Goal: Task Accomplishment & Management: Manage account settings

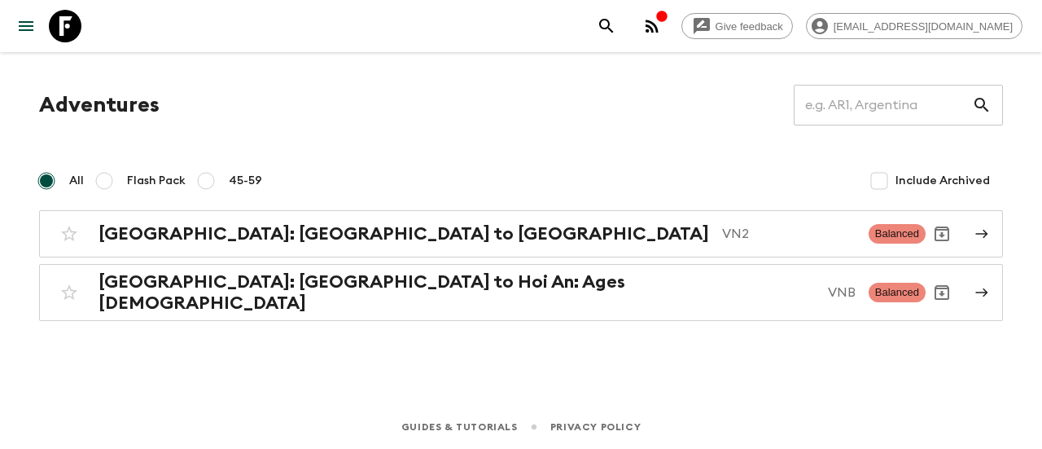
click at [682, 396] on div "Give feedback [EMAIL_ADDRESS][DOMAIN_NAME] Adventures ​ All Flash Pack 45-59 In…" at bounding box center [521, 224] width 1042 height 449
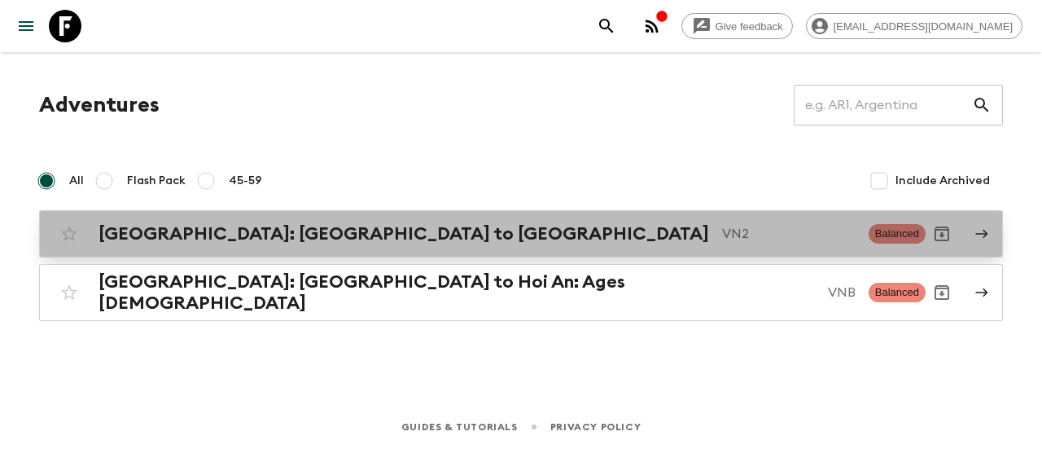
click at [979, 232] on icon at bounding box center [982, 233] width 15 height 15
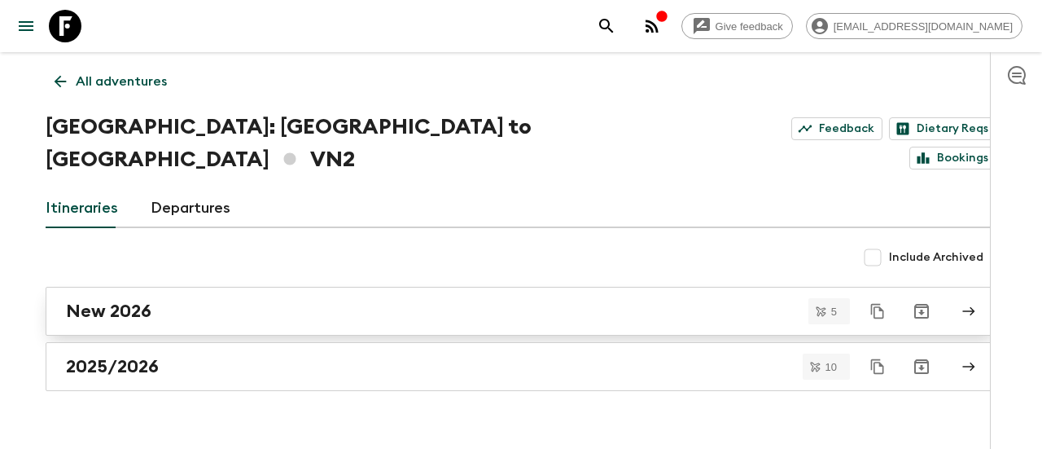
click at [123, 300] on h2 "New 2026" at bounding box center [108, 310] width 85 height 21
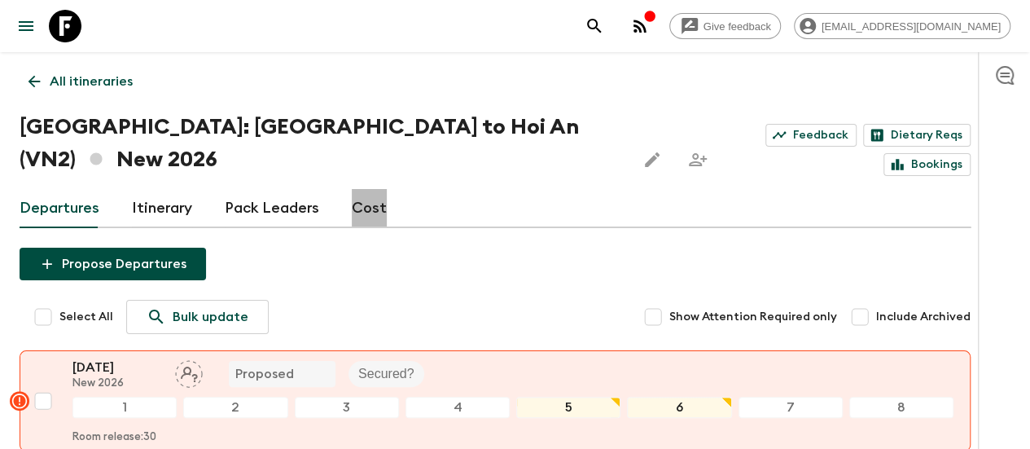
click at [387, 189] on link "Cost" at bounding box center [369, 208] width 35 height 39
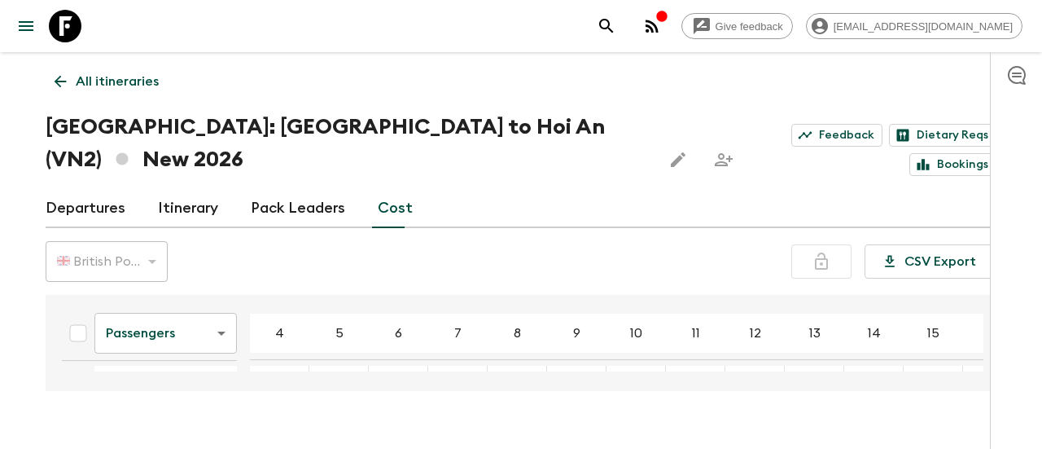
scroll to position [196, 0]
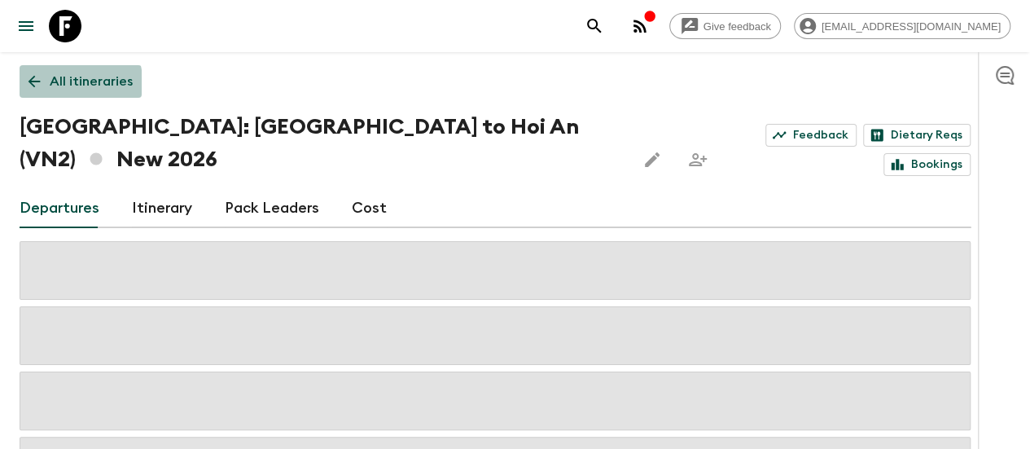
click at [43, 83] on icon at bounding box center [34, 81] width 18 height 18
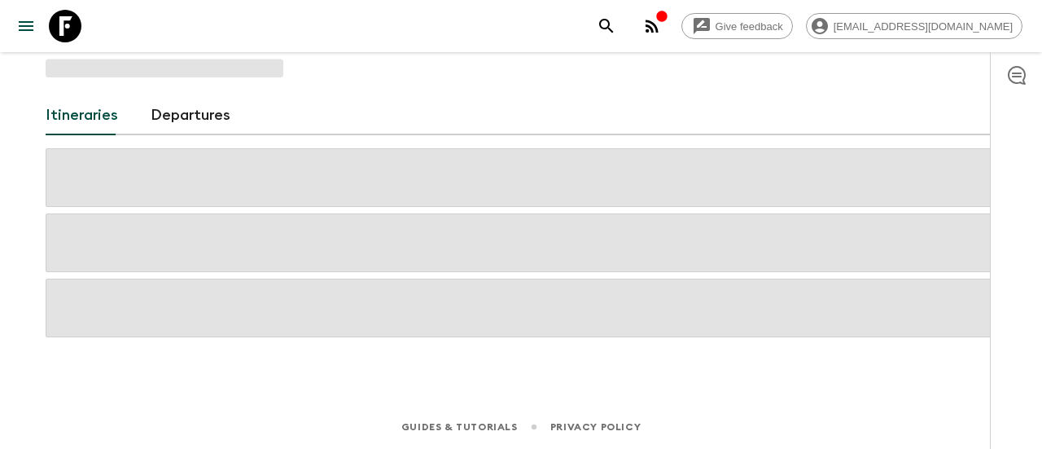
click at [68, 118] on link "Itineraries" at bounding box center [82, 115] width 72 height 39
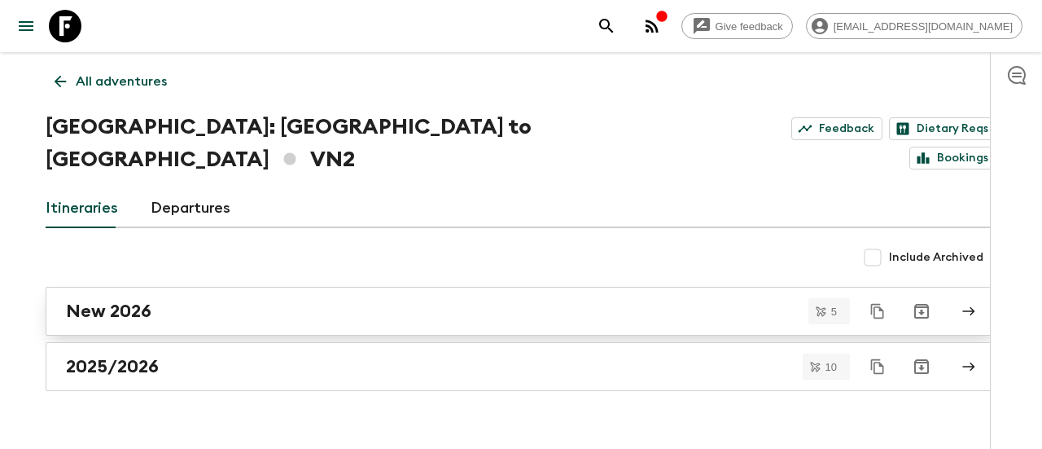
click at [139, 300] on h2 "New 2026" at bounding box center [108, 310] width 85 height 21
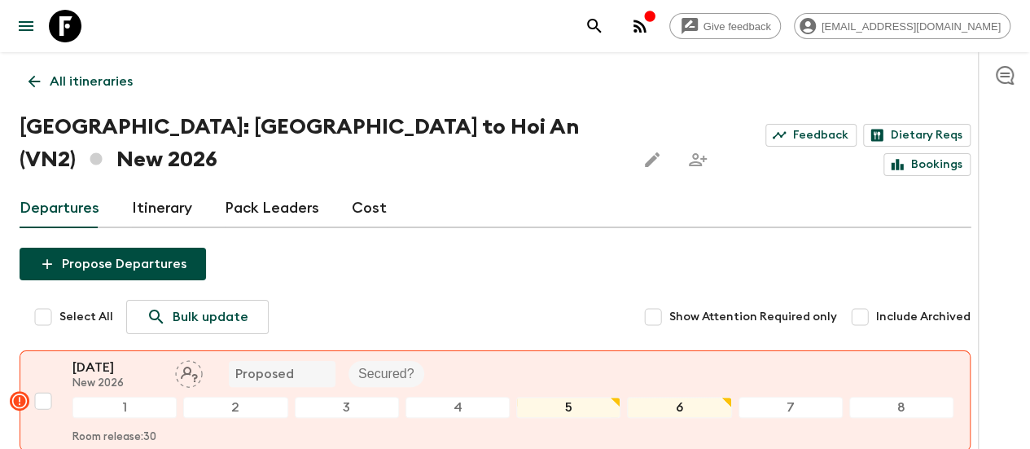
click at [373, 189] on link "Cost" at bounding box center [369, 208] width 35 height 39
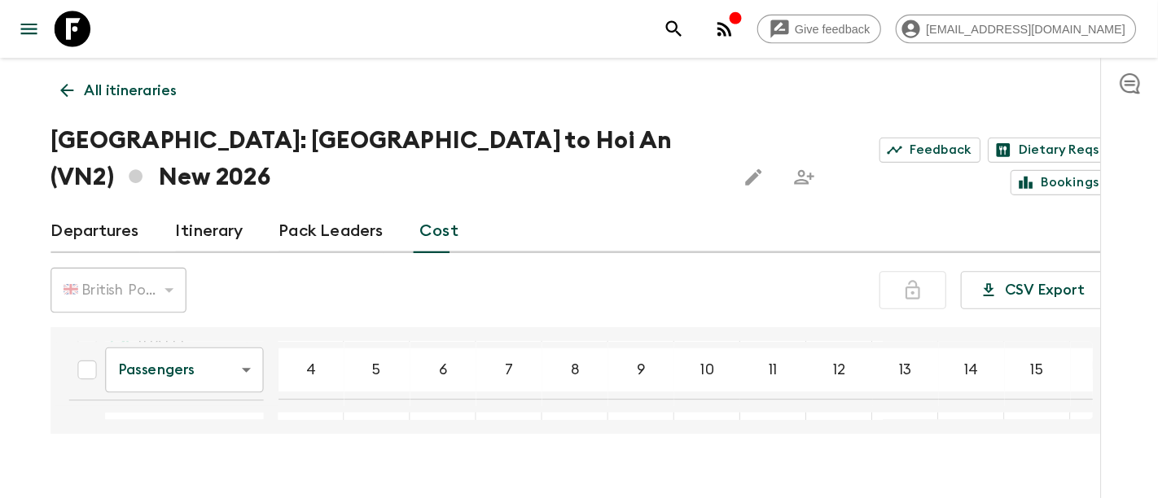
scroll to position [107, 0]
drag, startPoint x: 52, startPoint y: 336, endPoint x: 45, endPoint y: 411, distance: 75.3
click at [45, 411] on div "Give feedback sales.vietnam@khiri.com All itineraries Vietnam: Hanoi to Hoi An …" at bounding box center [521, 240] width 1042 height 480
click at [308, 370] on div "Give feedback sales.vietnam@khiri.com All itineraries Vietnam: Hanoi to Hoi An …" at bounding box center [521, 240] width 1042 height 480
drag, startPoint x: 979, startPoint y: 344, endPoint x: 996, endPoint y: 473, distance: 130.5
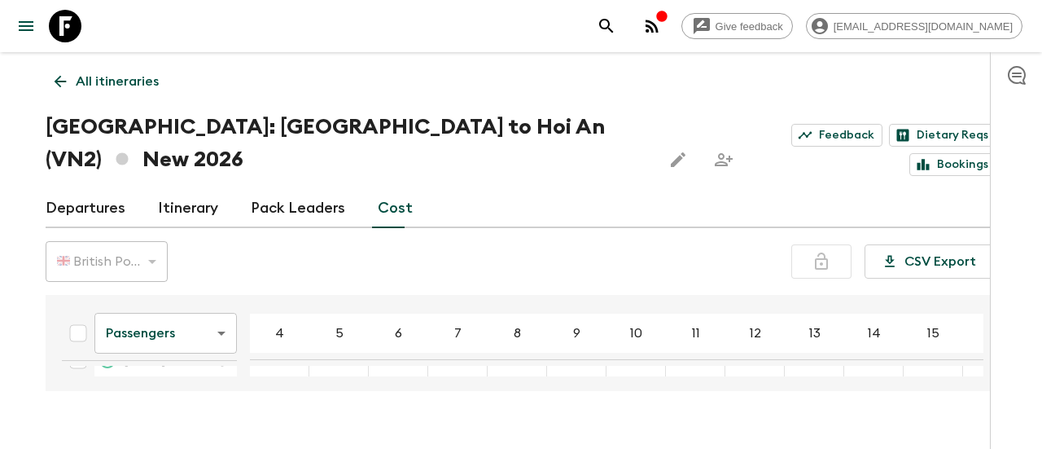
click at [996, 448] on html "Give feedback sales.vietnam@khiri.com All itineraries Vietnam: Hanoi to Hoi An …" at bounding box center [521, 240] width 1042 height 480
click at [967, 385] on div "Give feedback sales.vietnam@khiri.com All itineraries Vietnam: Hanoi to Hoi An …" at bounding box center [521, 240] width 1042 height 480
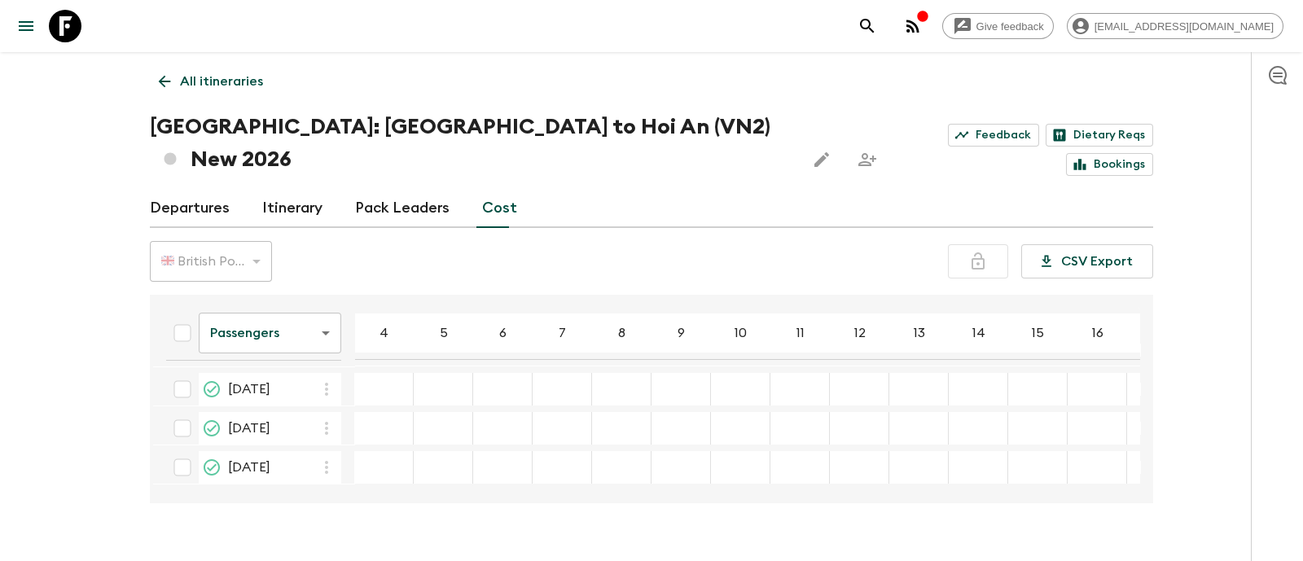
scroll to position [81, 0]
click at [322, 298] on body "Give feedback sales.vietnam@khiri.com All itineraries Vietnam: Hanoi to Hoi An …" at bounding box center [651, 296] width 1303 height 593
click at [234, 365] on li "Extras" at bounding box center [270, 366] width 142 height 26
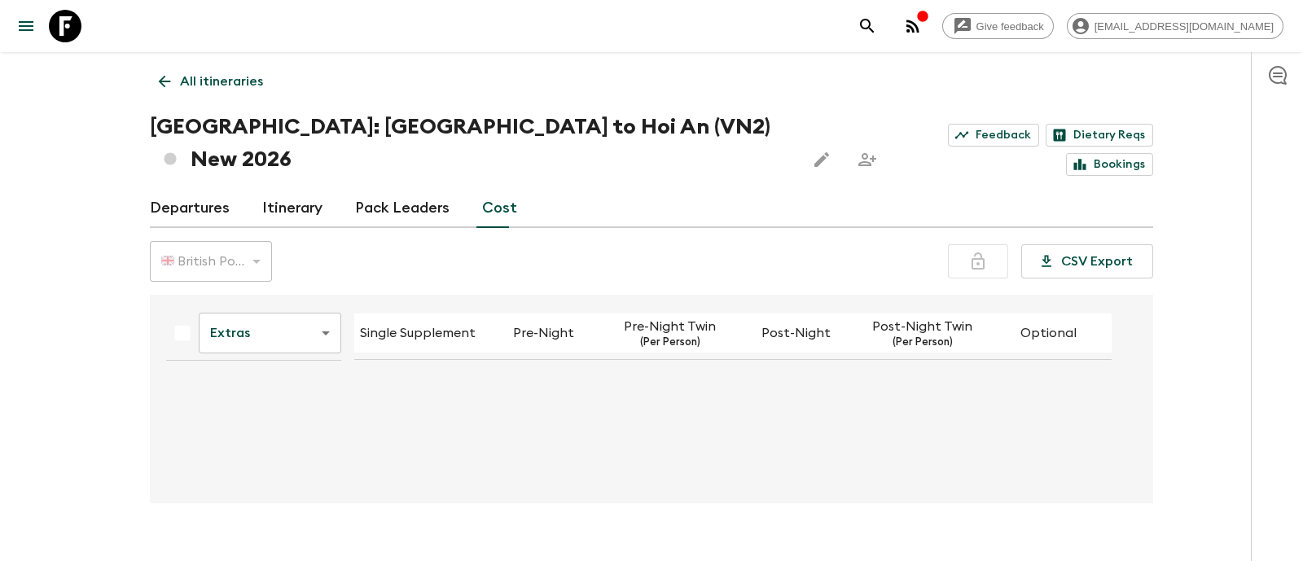
click at [429, 323] on p "Single Supplement" at bounding box center [418, 333] width 116 height 20
click at [432, 323] on p "Single Supplement" at bounding box center [418, 333] width 116 height 20
click at [427, 323] on p "Single Supplement" at bounding box center [418, 333] width 116 height 20
click at [419, 323] on p "Single Supplement" at bounding box center [418, 333] width 116 height 20
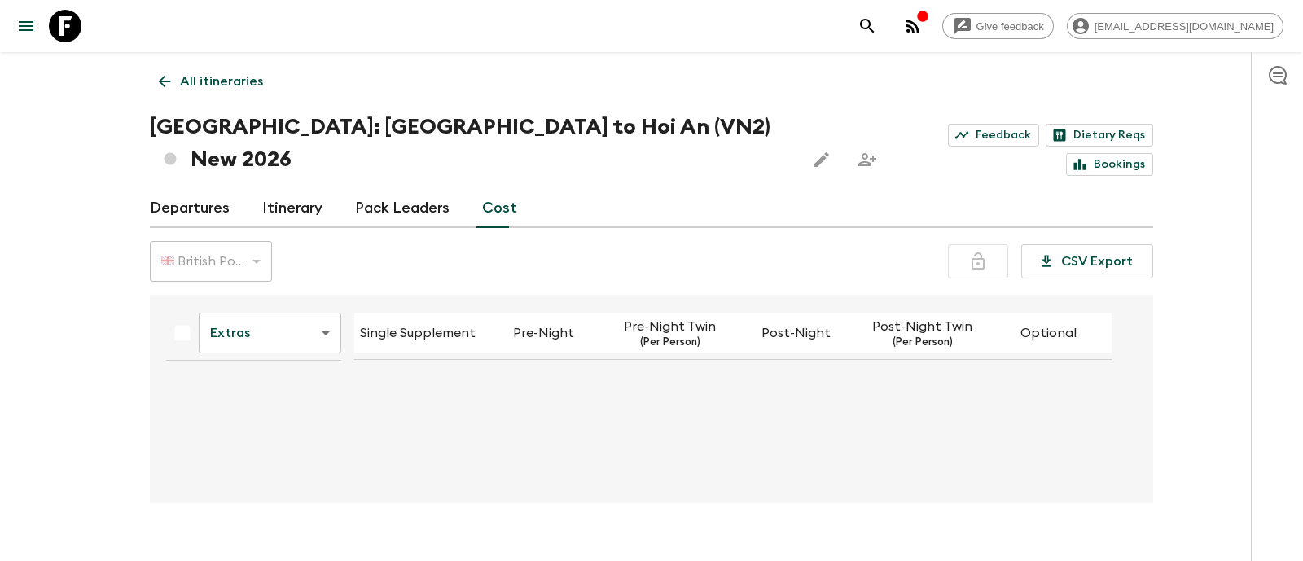
click at [440, 323] on p "Single Supplement" at bounding box center [418, 333] width 116 height 20
click at [464, 323] on p "Single Supplement" at bounding box center [418, 333] width 116 height 20
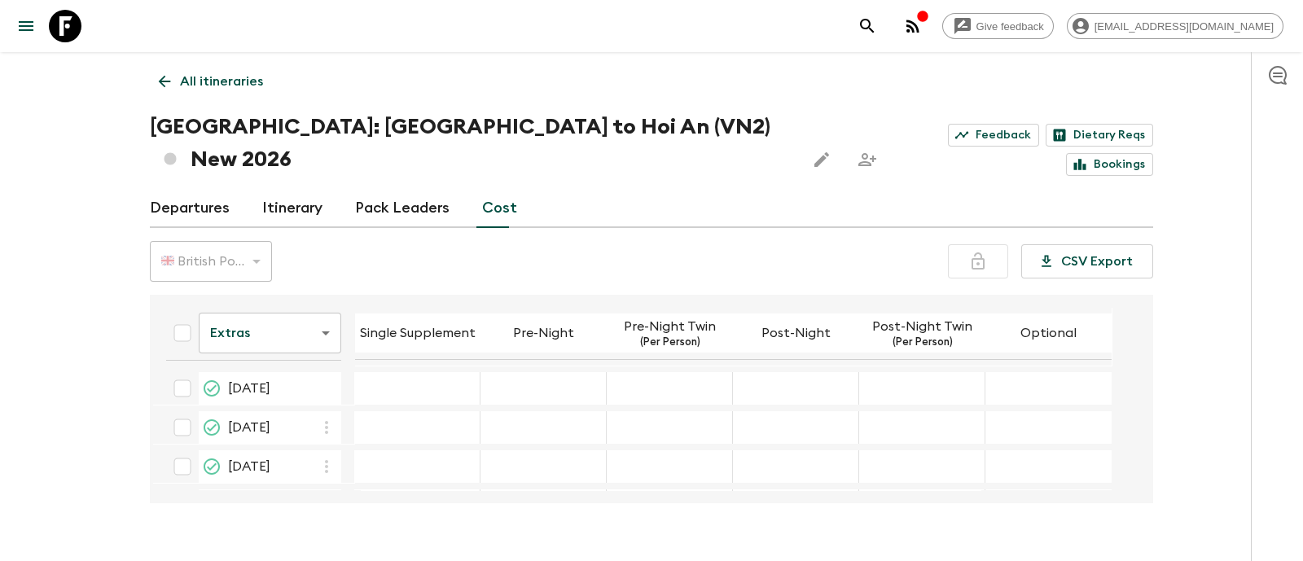
click at [425, 323] on p "Single Supplement" at bounding box center [418, 333] width 116 height 20
click at [319, 299] on body "Give feedback [EMAIL_ADDRESS][DOMAIN_NAME] All itineraries [GEOGRAPHIC_DATA]: […" at bounding box center [651, 296] width 1303 height 593
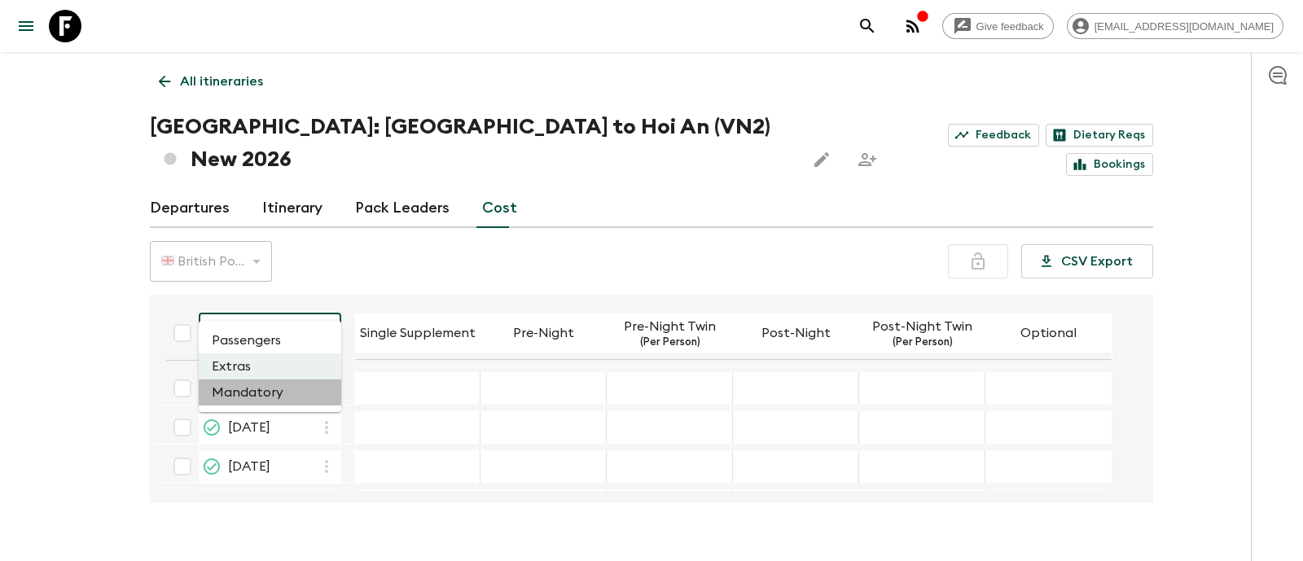
click at [236, 392] on li "Mandatory" at bounding box center [270, 392] width 142 height 26
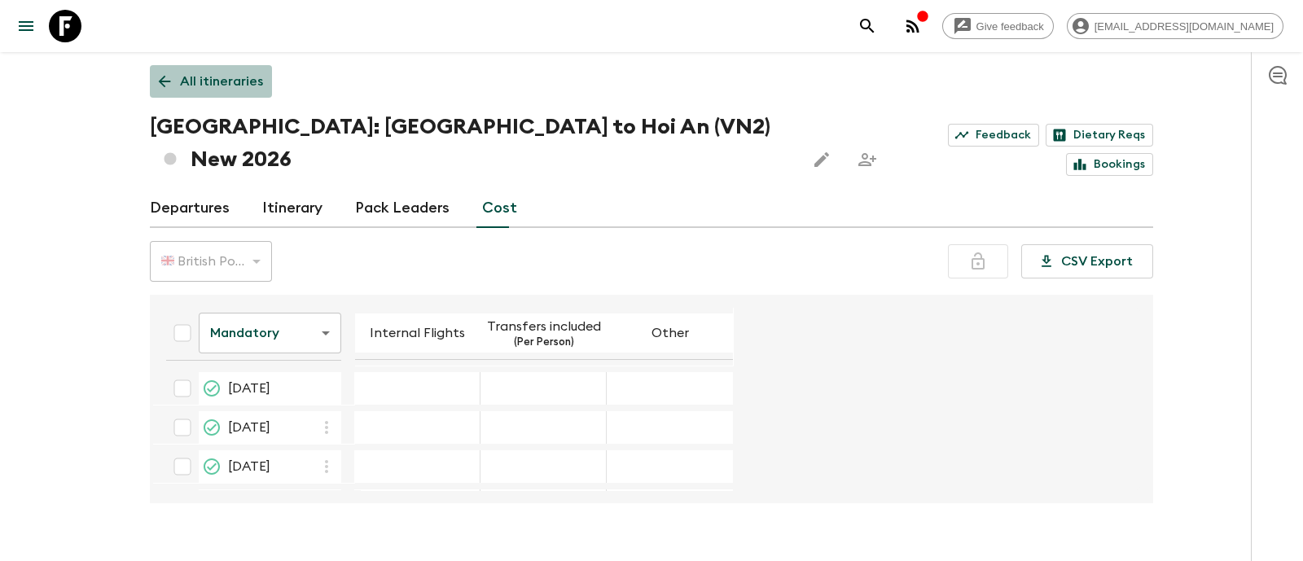
click at [215, 72] on p "All itineraries" at bounding box center [221, 82] width 83 height 20
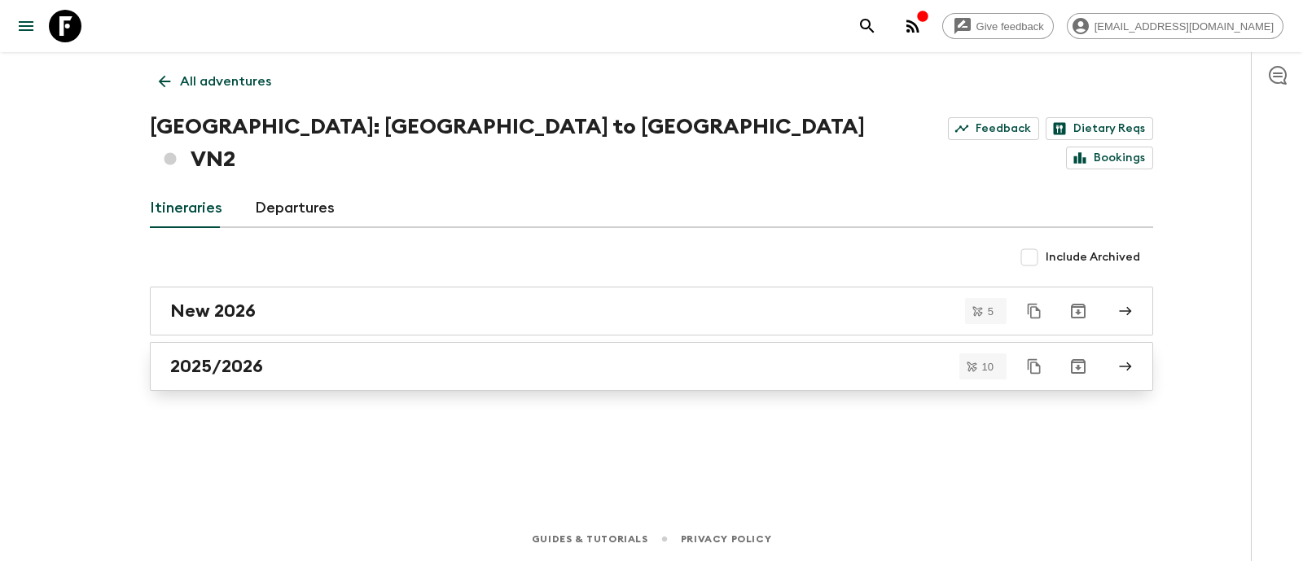
click at [216, 356] on h2 "2025/2026" at bounding box center [216, 366] width 93 height 21
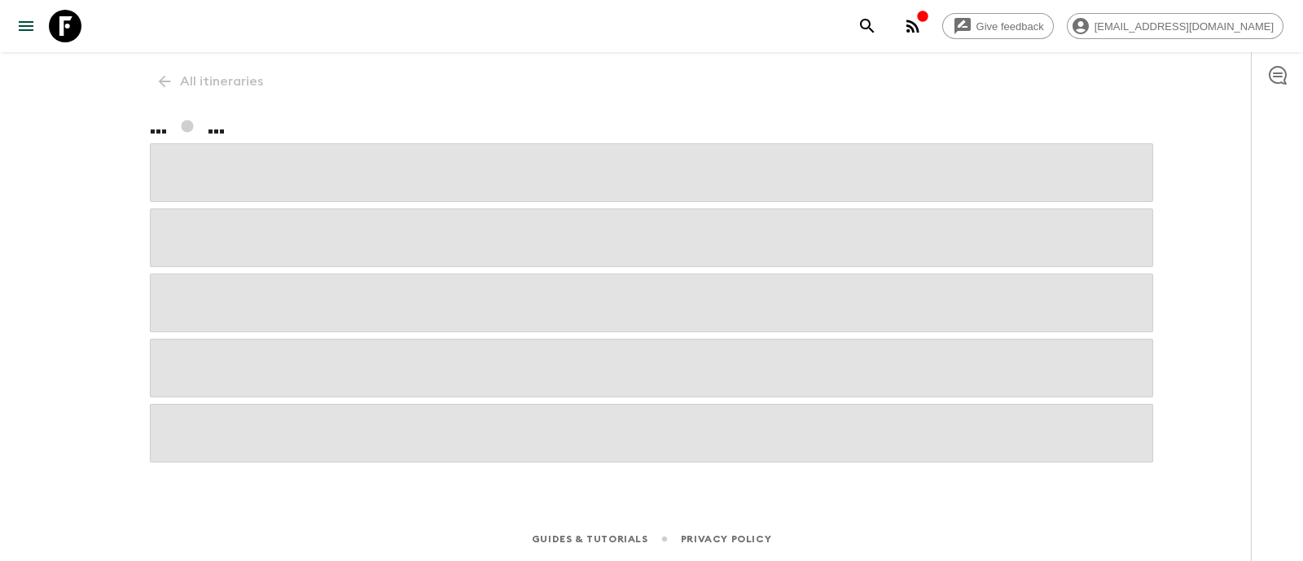
click at [216, 330] on span at bounding box center [651, 303] width 1003 height 59
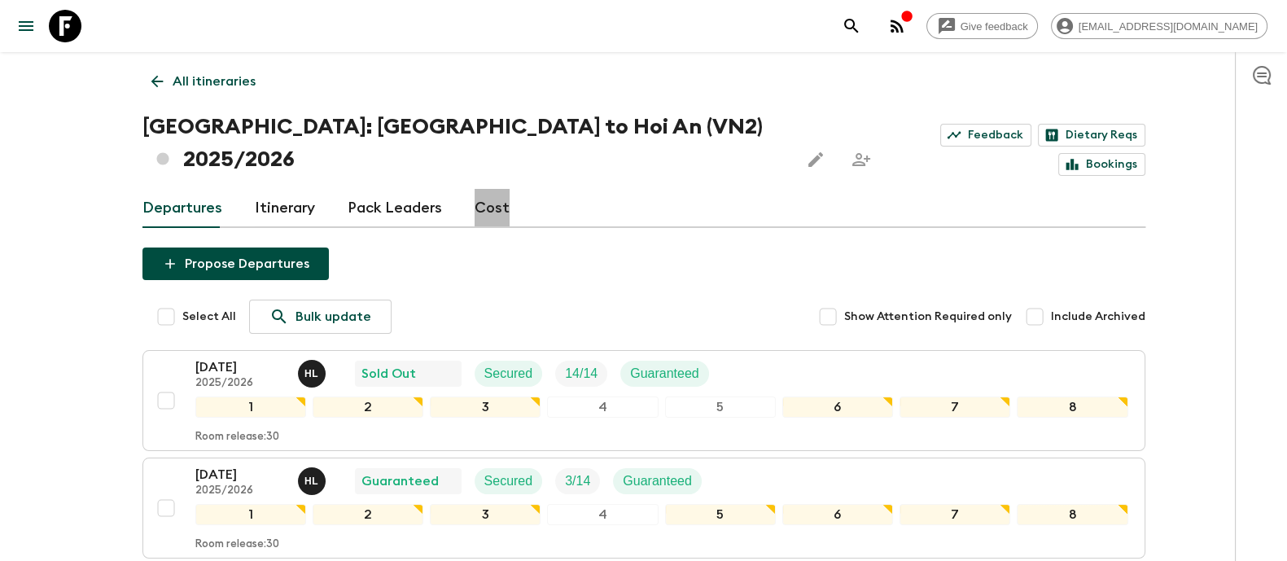
click at [497, 189] on link "Cost" at bounding box center [492, 208] width 35 height 39
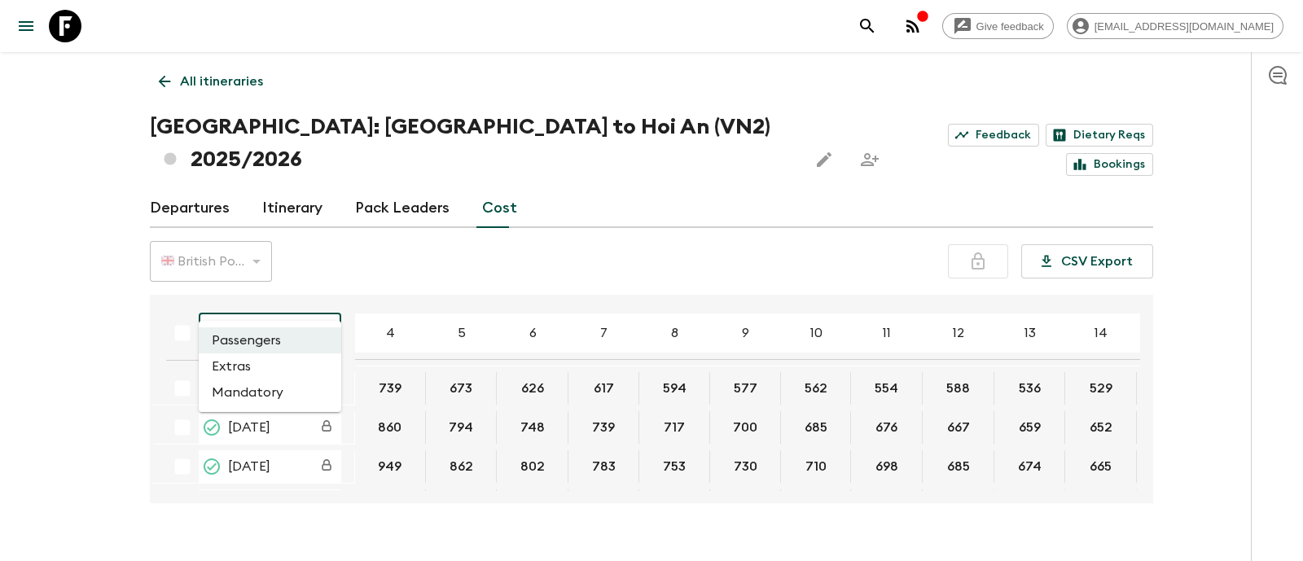
click at [315, 303] on body "Give feedback sales.vietnam@khiri.com All itineraries Vietnam: Hanoi to Hoi An …" at bounding box center [651, 296] width 1303 height 593
click at [241, 388] on li "Mandatory" at bounding box center [270, 392] width 142 height 26
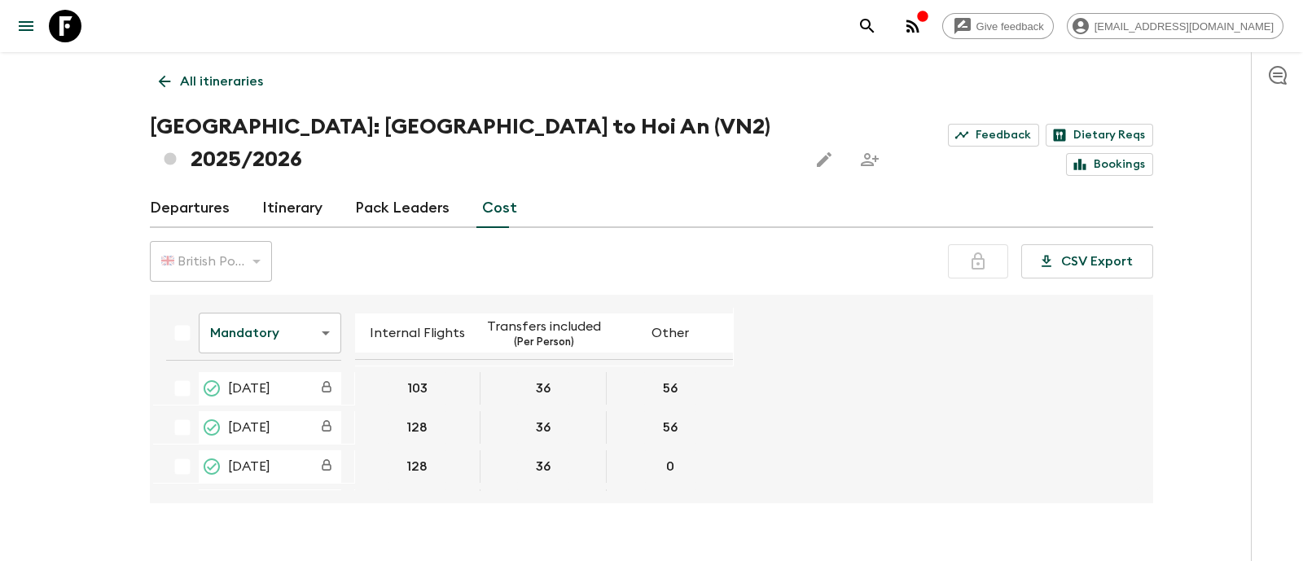
drag, startPoint x: 90, startPoint y: 164, endPoint x: 118, endPoint y: 134, distance: 41.5
click at [90, 164] on div "Give feedback sales.vietnam@khiri.com All itineraries Vietnam: Hanoi to Hoi An …" at bounding box center [651, 296] width 1303 height 593
click at [281, 299] on body "Give feedback sales.vietnam@khiri.com All itineraries Vietnam: Hanoi to Hoi An …" at bounding box center [651, 296] width 1303 height 593
click at [244, 361] on li "Extras" at bounding box center [270, 366] width 142 height 26
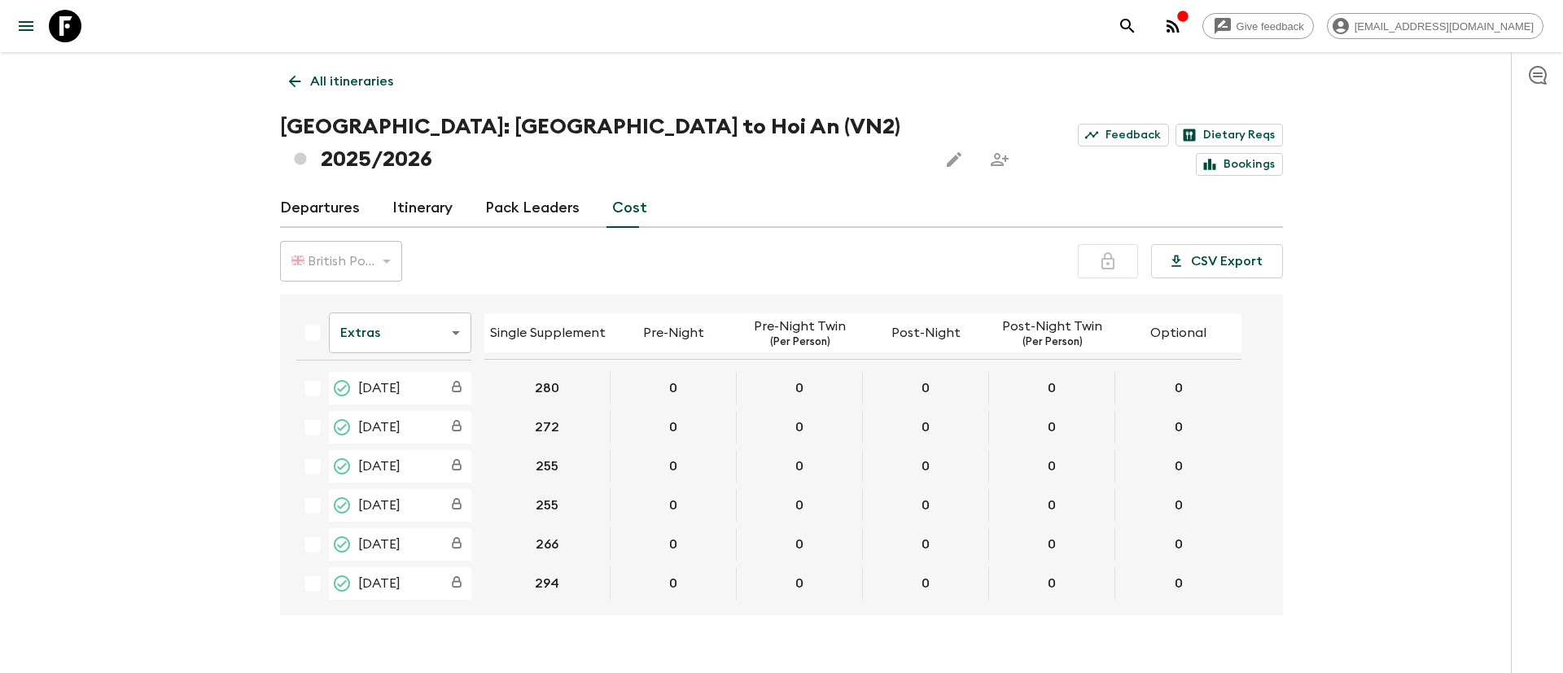
click at [432, 313] on body "Give feedback sales.vietnam@khiri.com All itineraries Vietnam: Hanoi to Hoi An …" at bounding box center [781, 352] width 1563 height 705
click at [409, 343] on li "Passengers" at bounding box center [400, 340] width 142 height 26
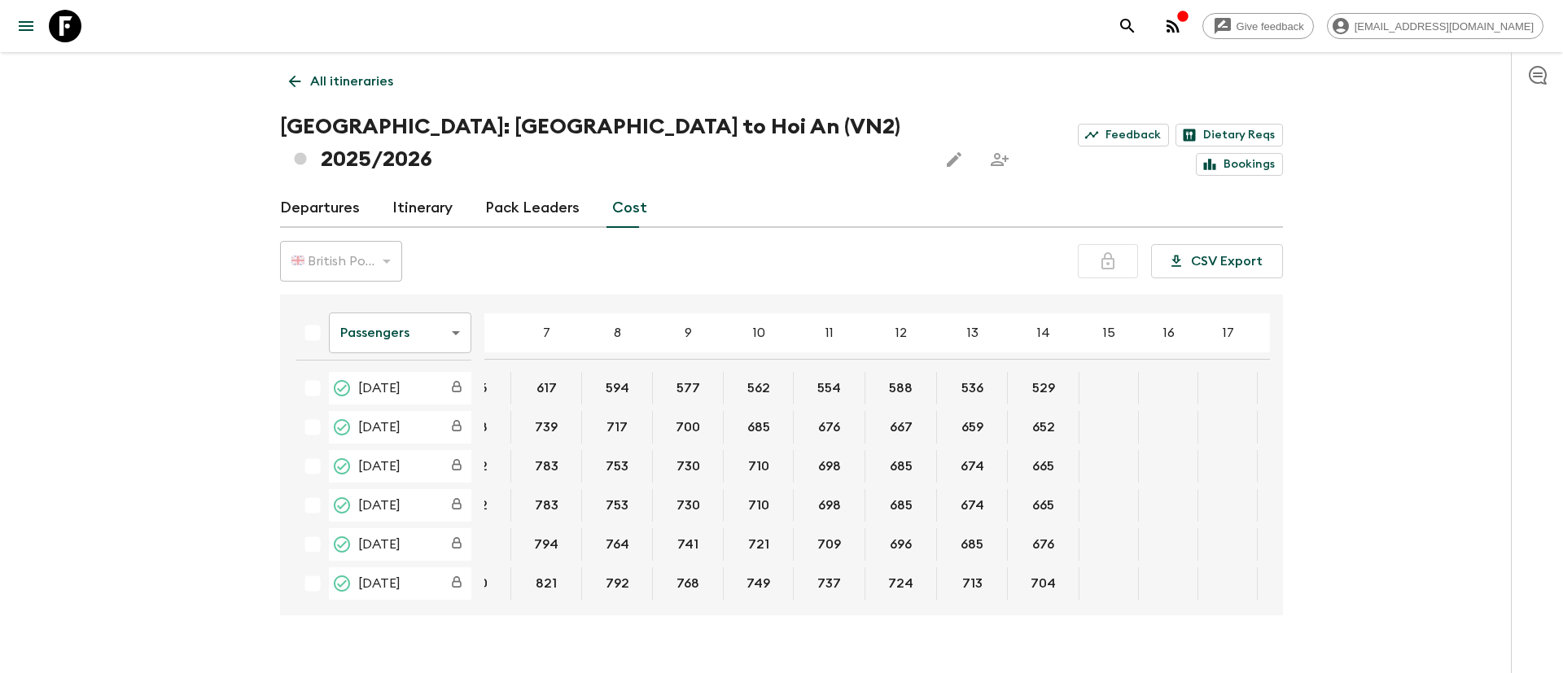
scroll to position [0, 221]
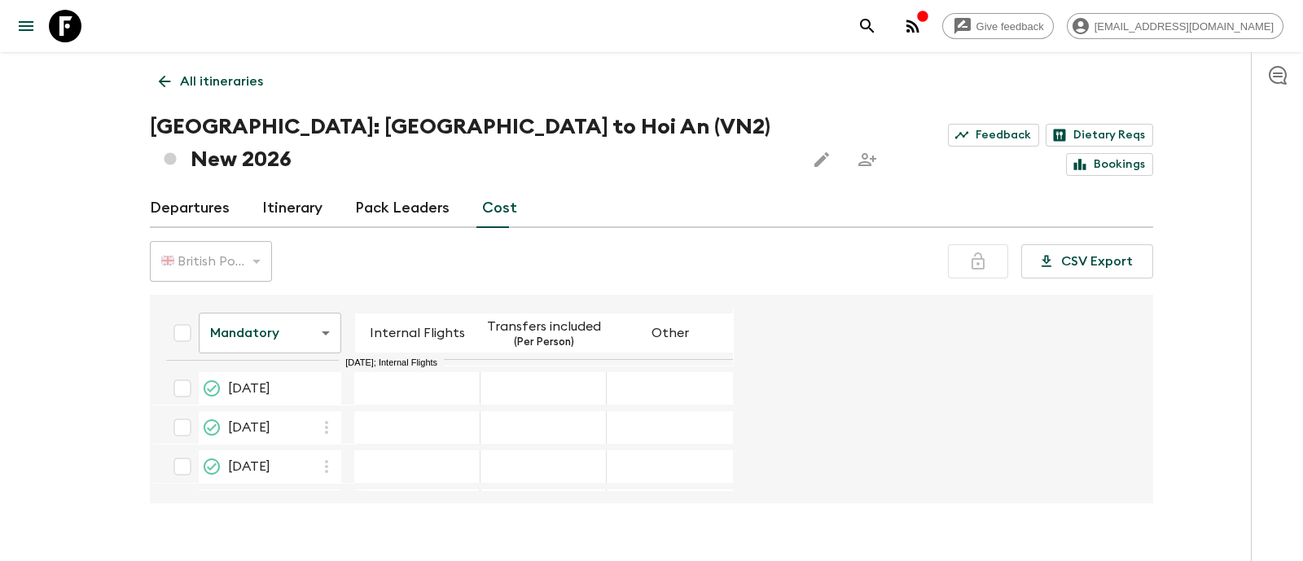
click at [401, 372] on div "03 Jul 2026; Internal Flights" at bounding box center [417, 388] width 126 height 33
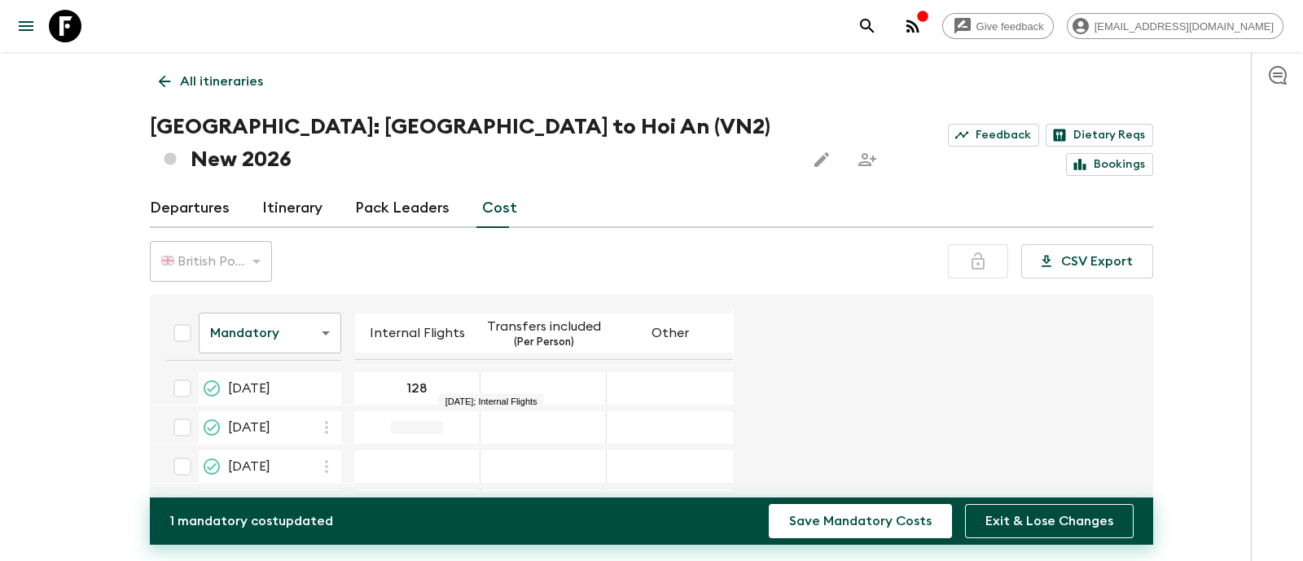
type input "128"
click at [848, 301] on form "Mandatory mandatoryCost ​ Internal Flights Transfers included (Per Person) Othe…" at bounding box center [643, 434] width 980 height 266
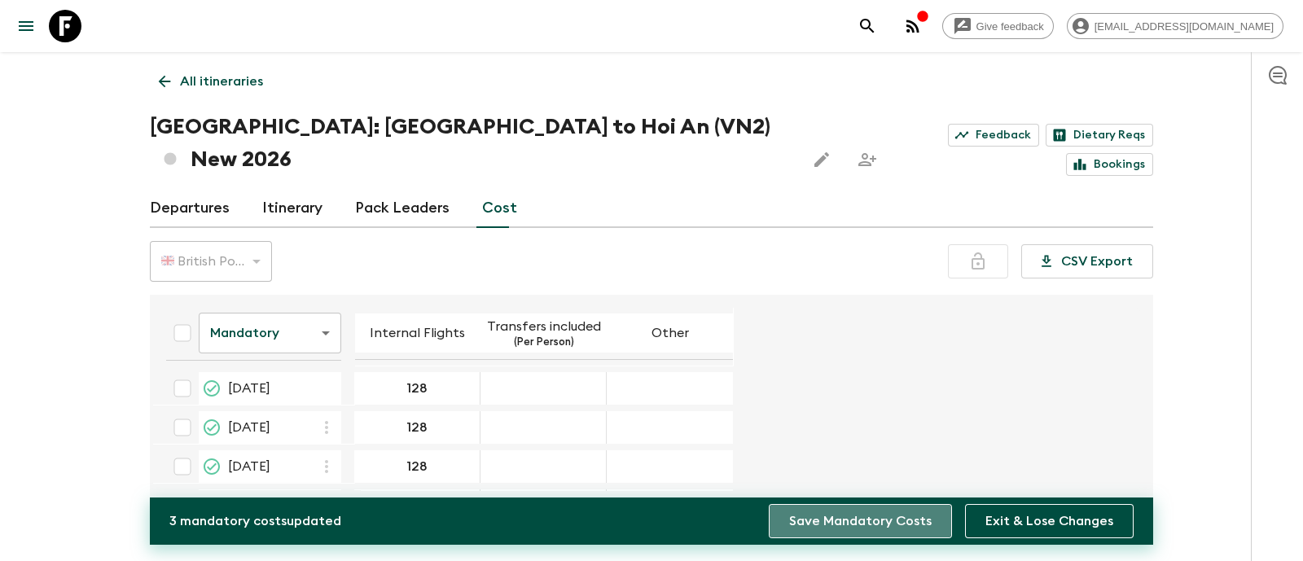
click at [888, 528] on button "Save Mandatory Costs" at bounding box center [860, 521] width 183 height 34
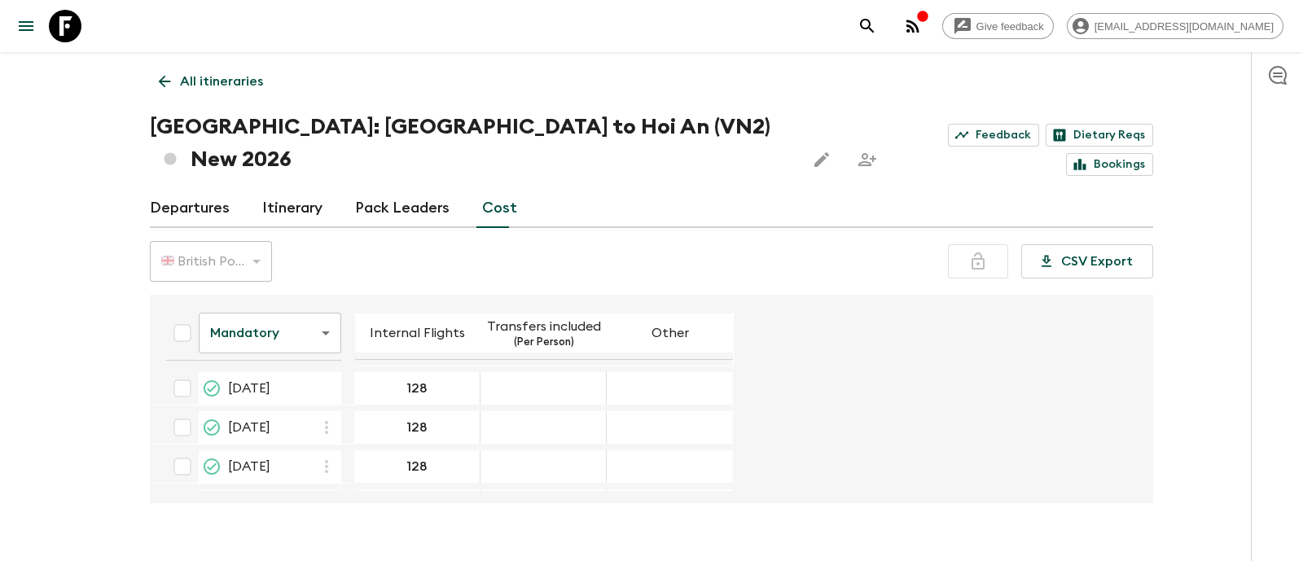
click at [238, 239] on div "🇬🇧 British Pound (GBP)" at bounding box center [211, 262] width 122 height 46
click at [257, 239] on div "🇬🇧 British Pound (GBP)" at bounding box center [211, 262] width 122 height 46
click at [293, 312] on body "Give feedback [EMAIL_ADDRESS][DOMAIN_NAME] All itineraries [GEOGRAPHIC_DATA]: […" at bounding box center [651, 296] width 1303 height 593
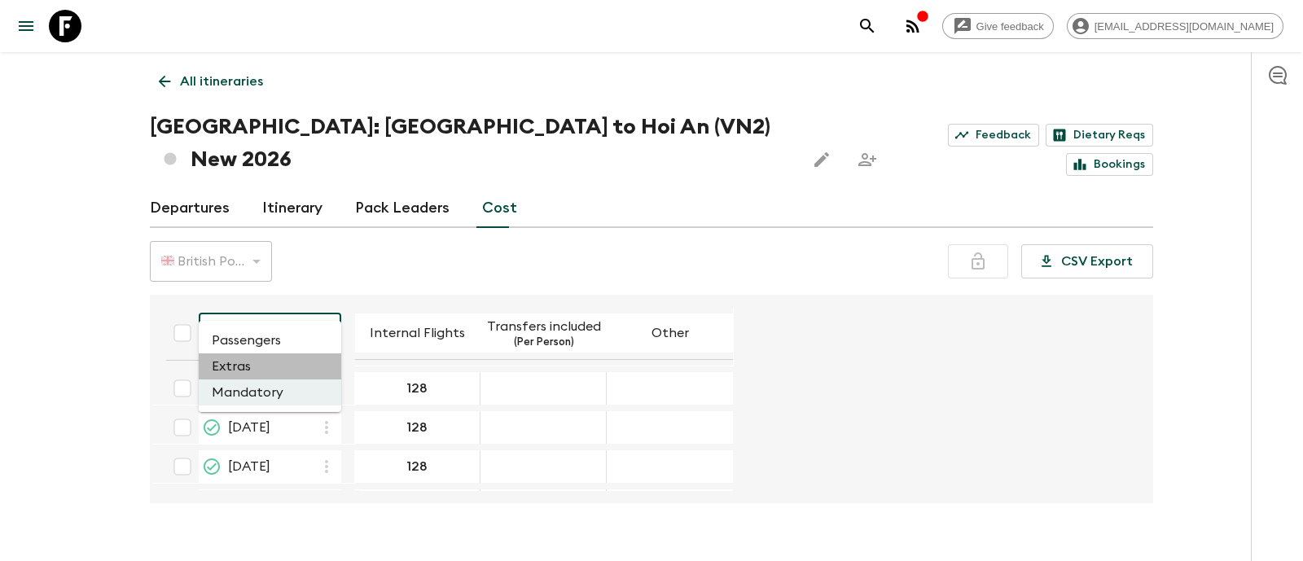
click at [244, 366] on li "Extras" at bounding box center [270, 366] width 142 height 26
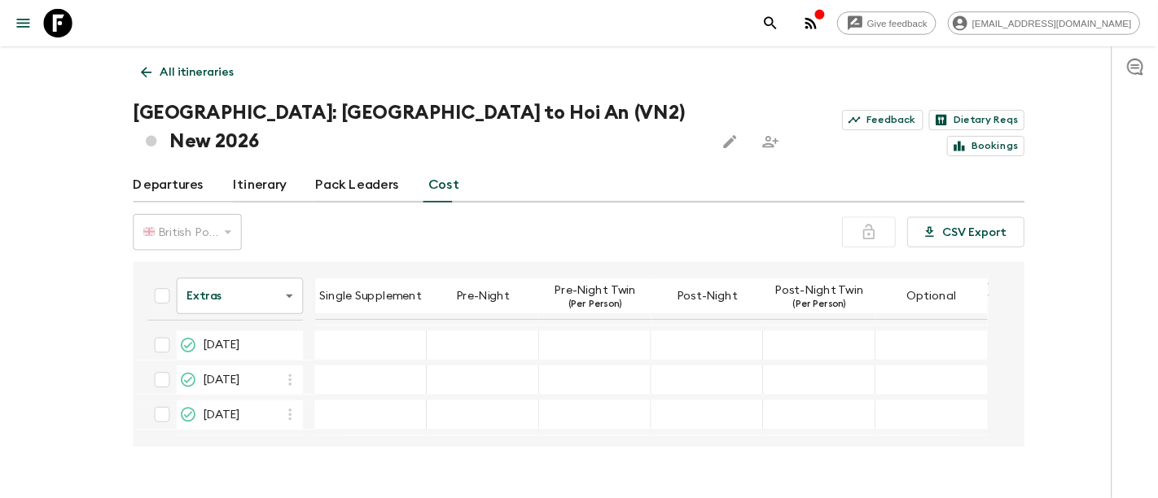
scroll to position [74, 0]
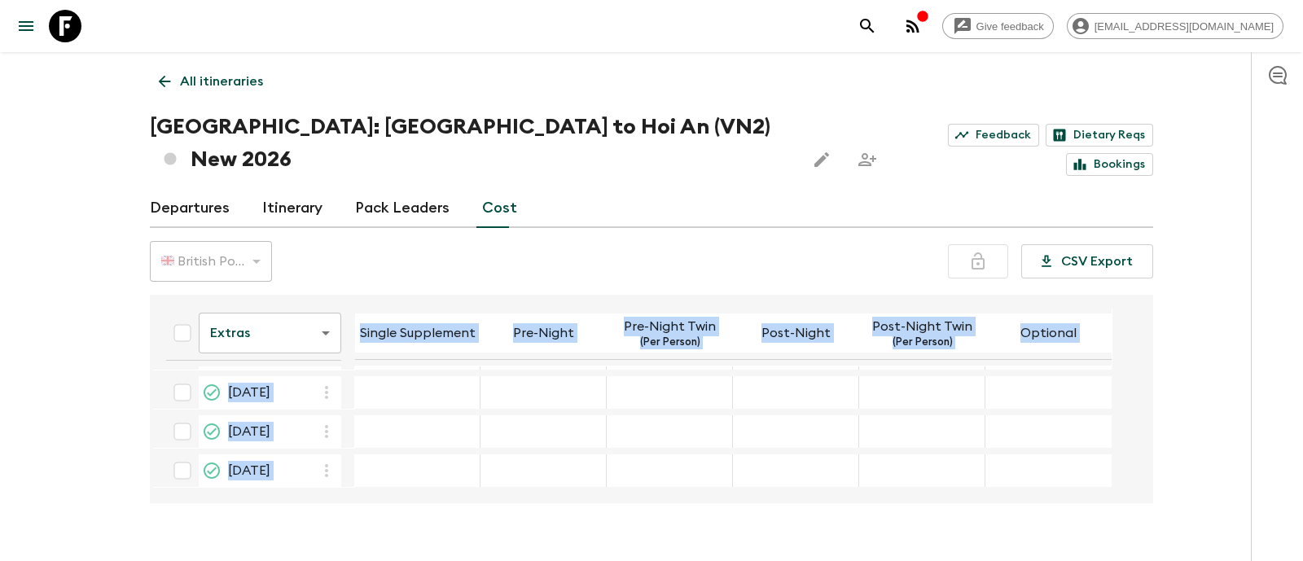
drag, startPoint x: 1132, startPoint y: 459, endPoint x: 1164, endPoint y: 563, distance: 108.4
click at [1164, 560] on html "Give feedback [EMAIL_ADDRESS][DOMAIN_NAME] All itineraries [GEOGRAPHIC_DATA]: […" at bounding box center [651, 296] width 1303 height 593
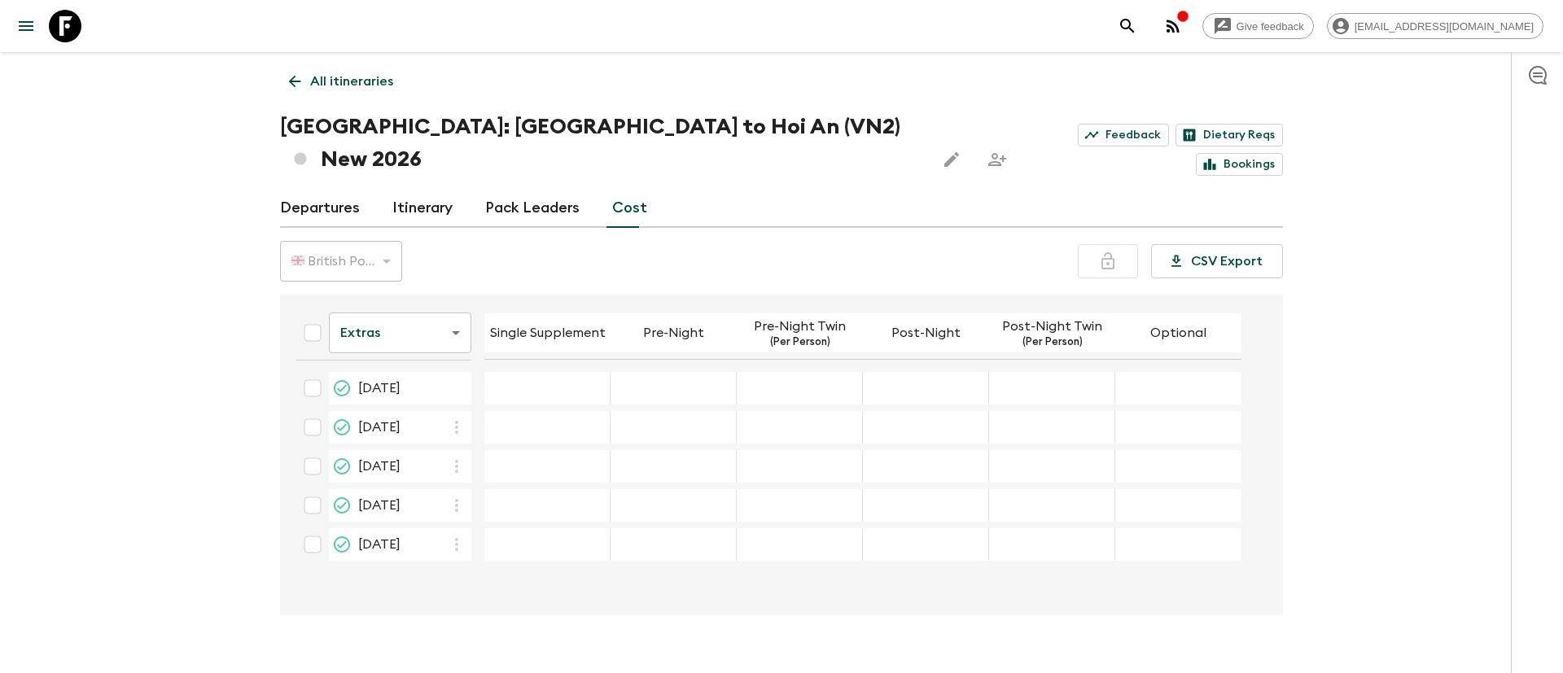
click at [518, 372] on div "03 Jul 2026; Single Supplement" at bounding box center [547, 388] width 126 height 33
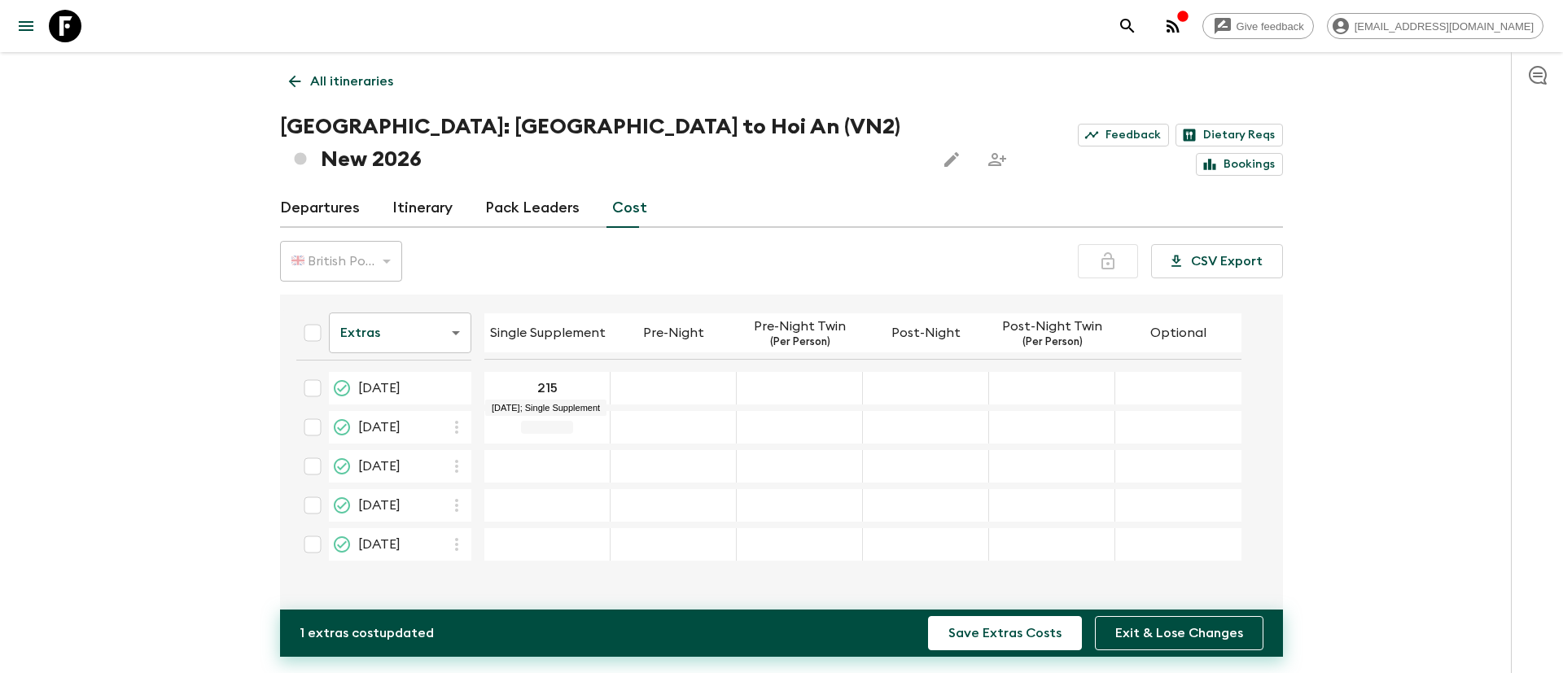
type input "215"
click at [576, 489] on div "19 Dec 2026; Single Supplement" at bounding box center [547, 505] width 126 height 33
click at [563, 489] on div "19 Dec 2026; Single Supplement" at bounding box center [547, 505] width 126 height 33
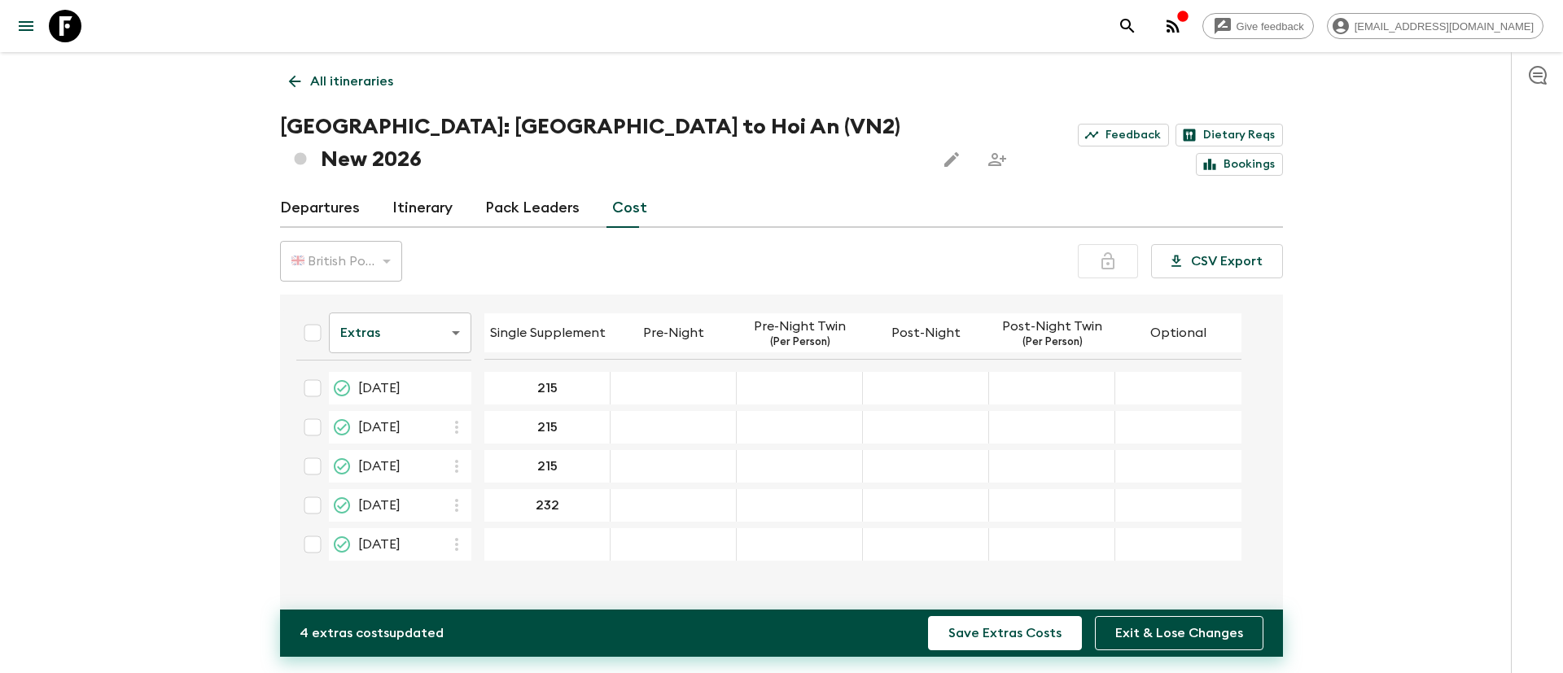
type input "232"
click at [555, 379] on input "215" at bounding box center [547, 388] width 119 height 19
click at [551, 528] on div "26 Dec 2026; Single Supplement" at bounding box center [547, 544] width 126 height 33
click at [555, 528] on div "26 Dec 2026; Single Supplement" at bounding box center [547, 544] width 126 height 33
type input "215"
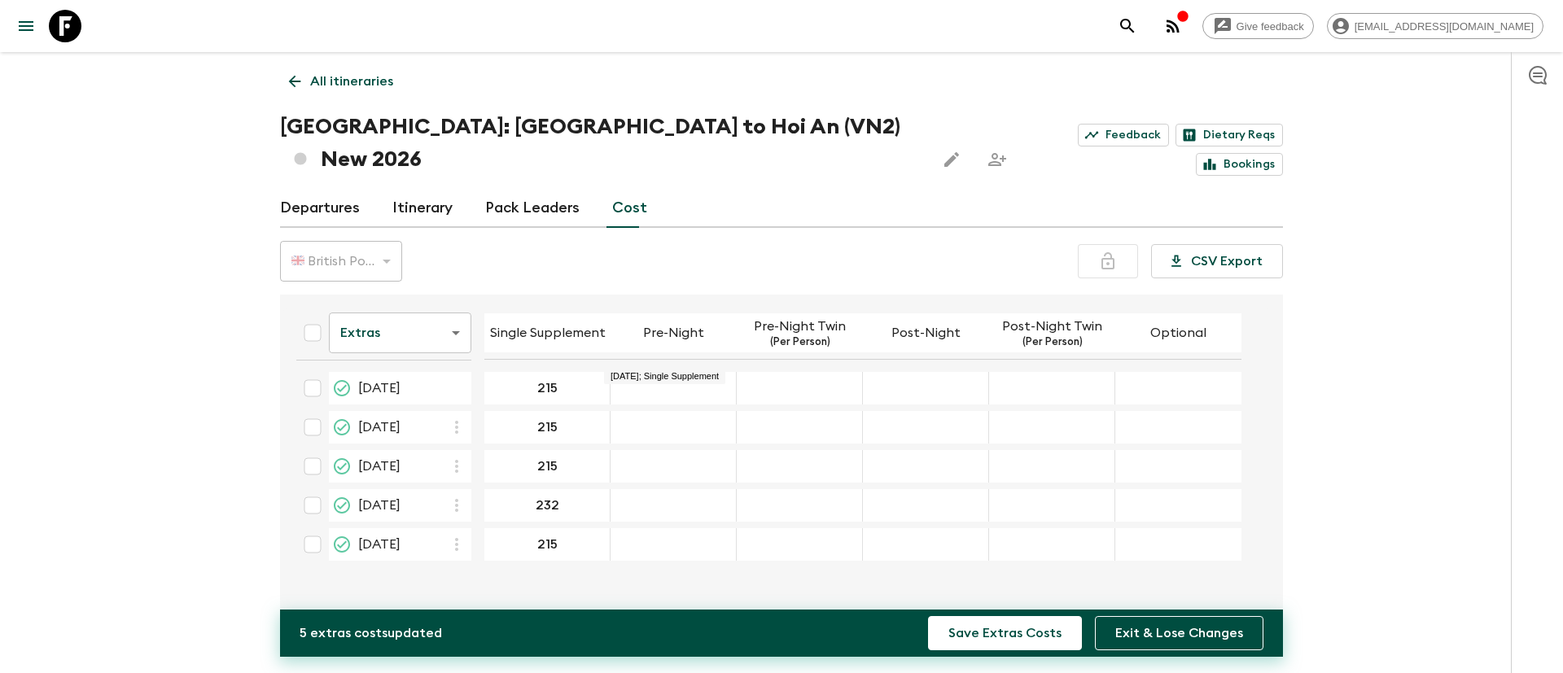
click at [689, 372] on div "03 Jul 2026; Pre-Night" at bounding box center [674, 388] width 126 height 33
click at [974, 560] on button "Save Extras Costs" at bounding box center [1005, 633] width 154 height 34
type input "0"
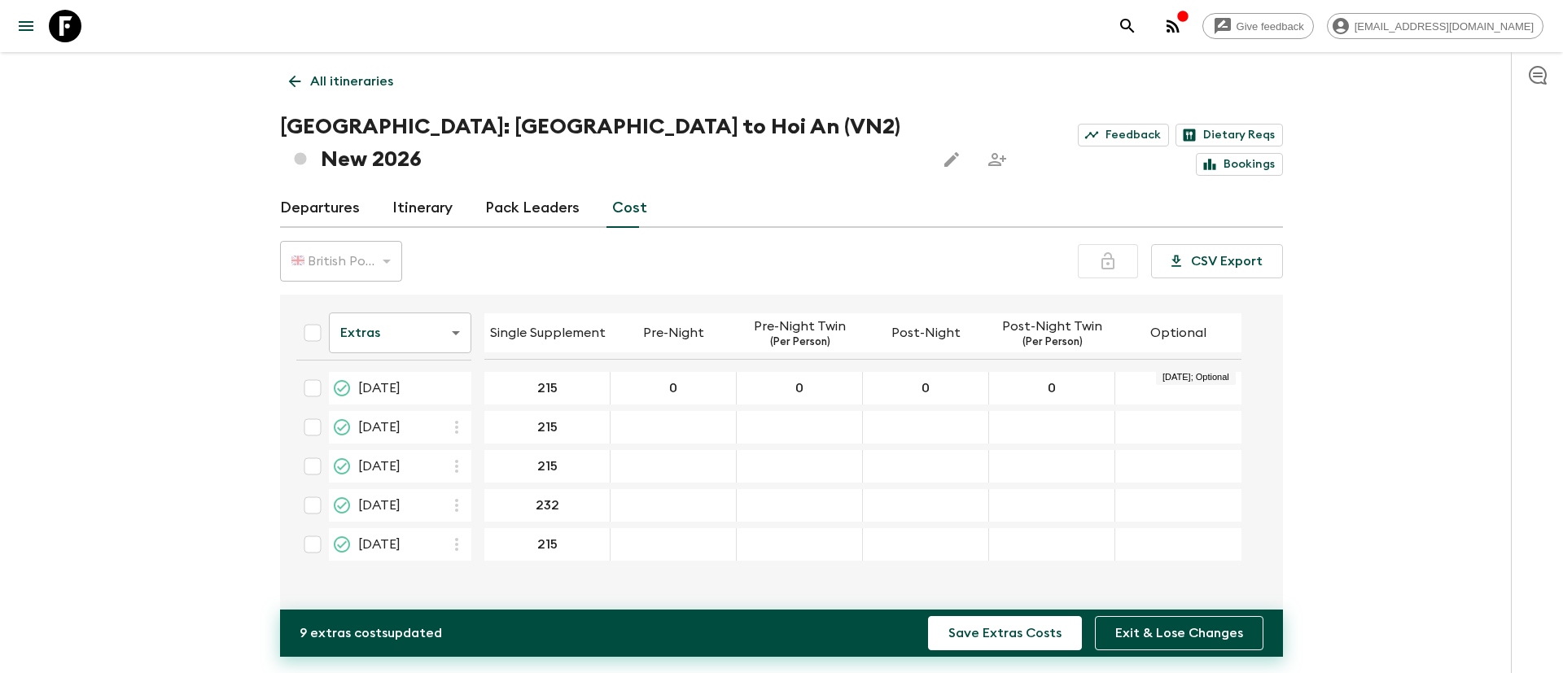
type input "0"
click at [1205, 372] on div "03 Jul 2026; Optional" at bounding box center [1178, 388] width 126 height 33
click at [1147, 372] on div "03 Jul 2026; Optional" at bounding box center [1178, 388] width 126 height 33
type input "0"
click at [629, 411] on div "15 Aug 2026; Pre-Night" at bounding box center [674, 427] width 126 height 33
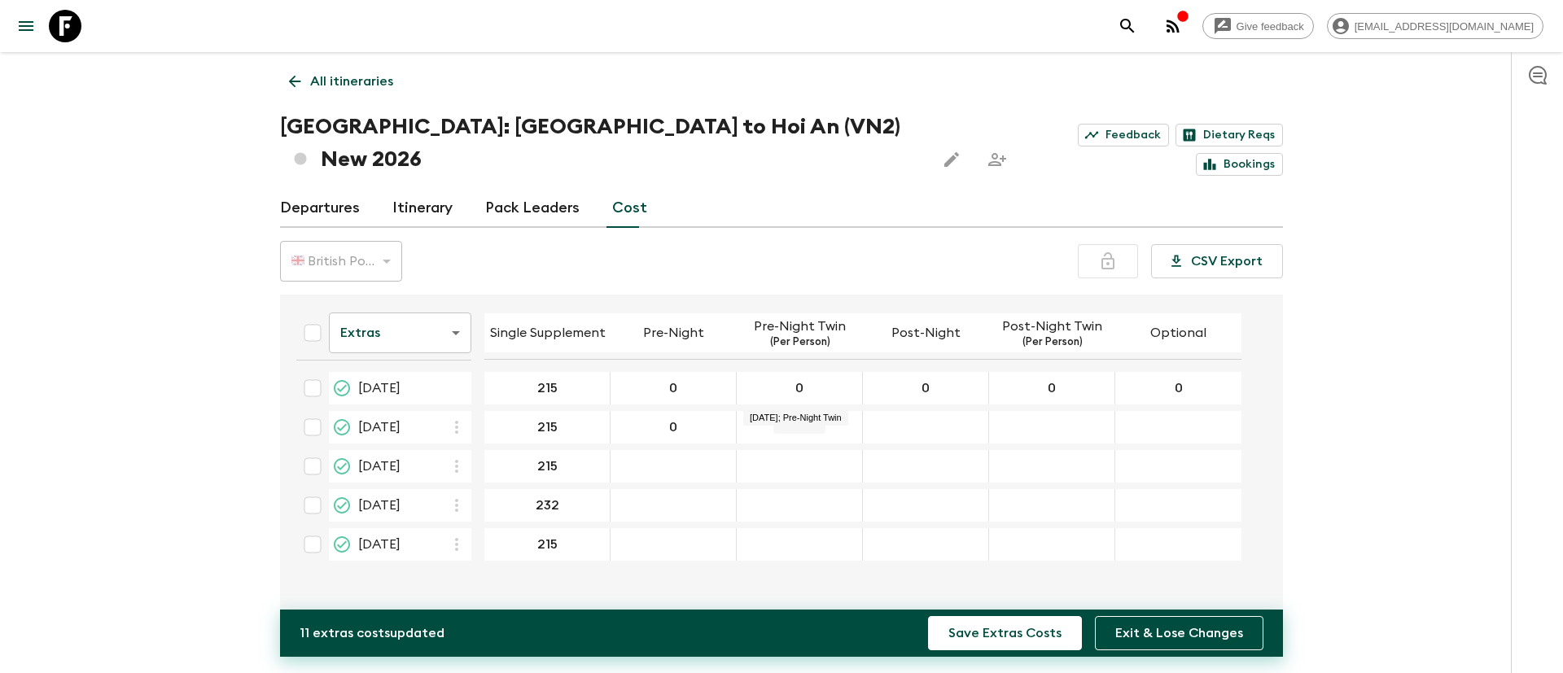
type input "0"
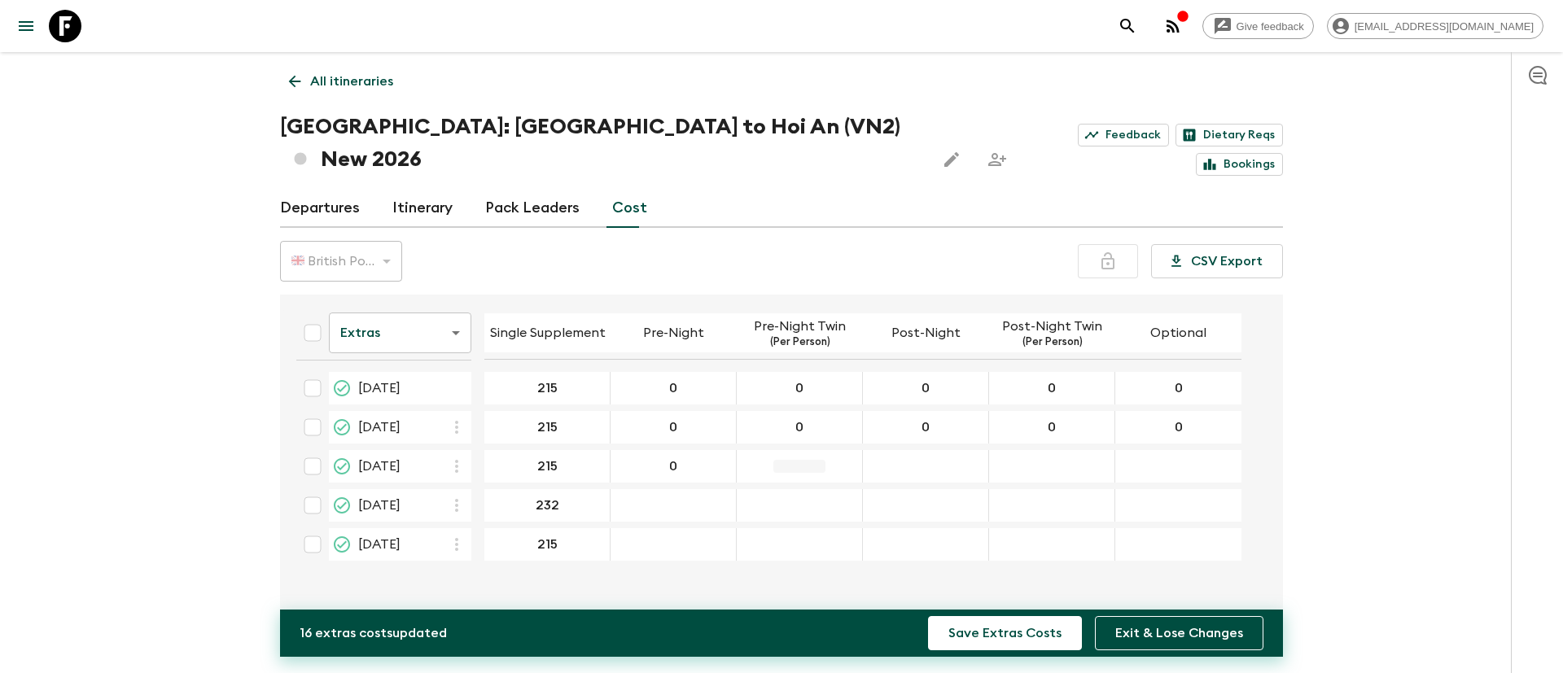
type input "0"
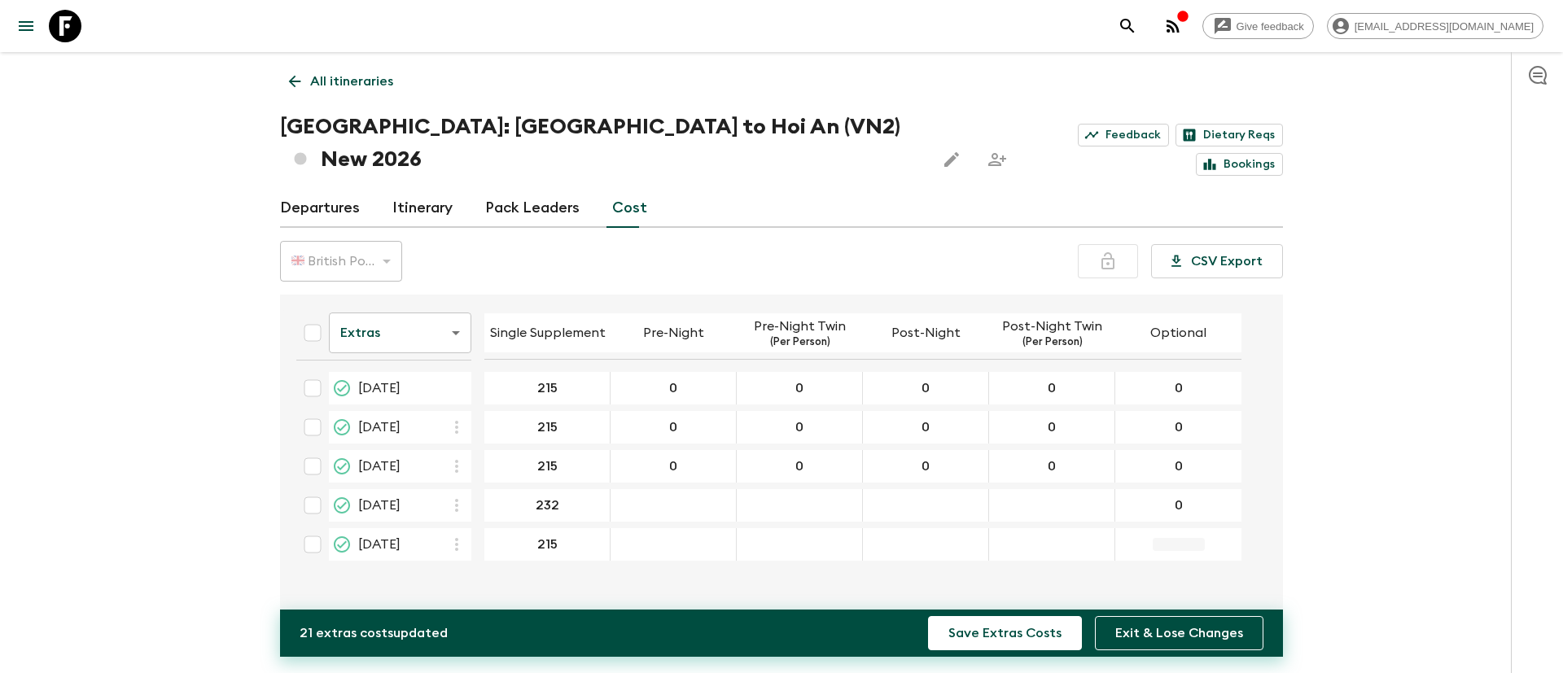
type input "0"
click at [920, 489] on div "19 Dec 2026; Post-Night" at bounding box center [926, 505] width 126 height 33
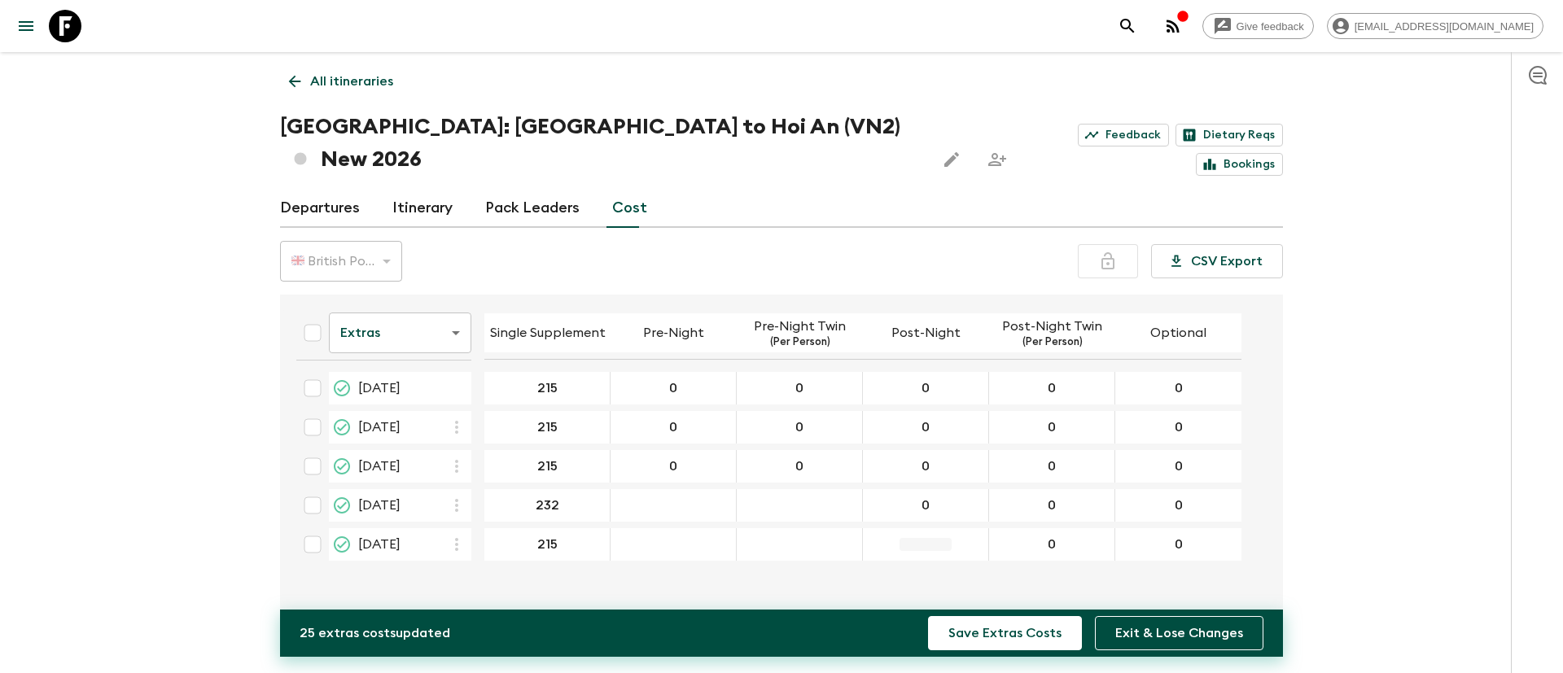
type input "0"
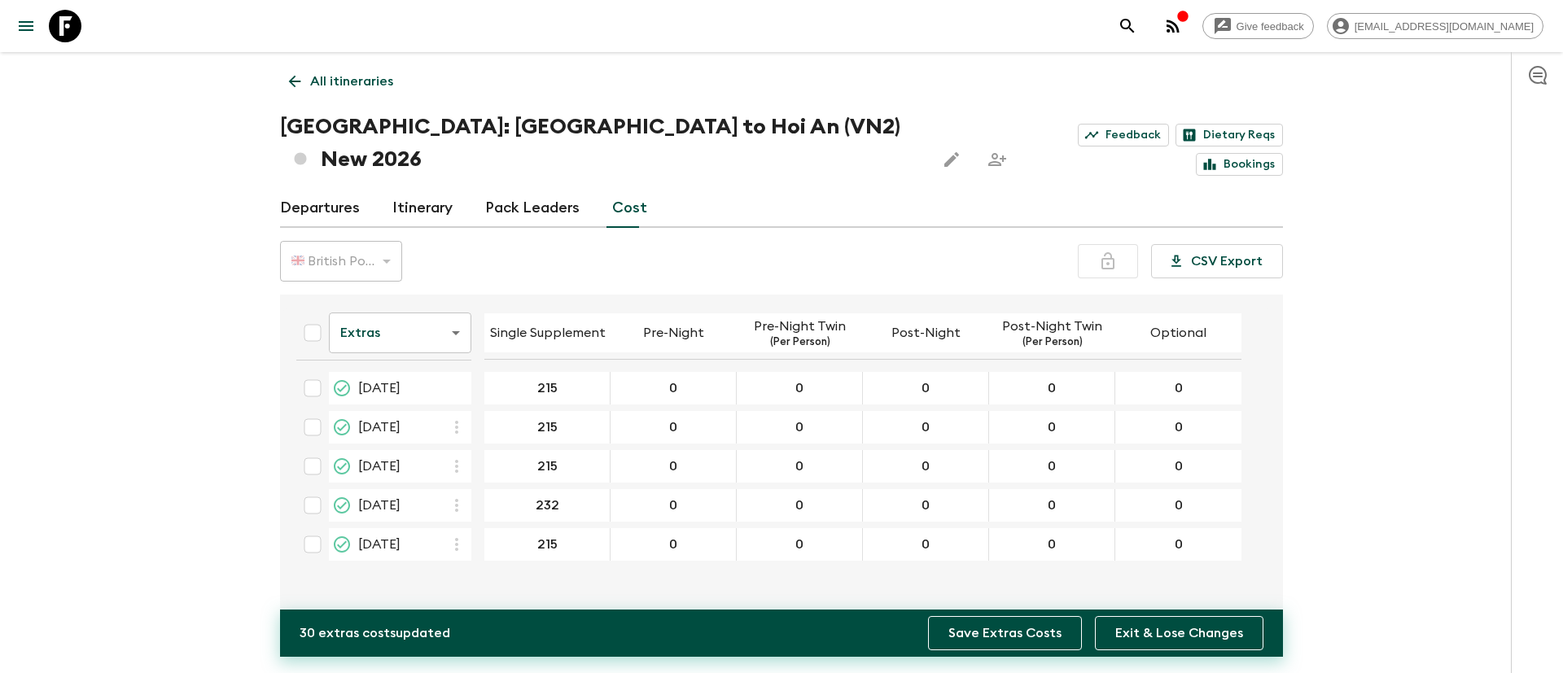
type input "0"
click at [1002, 560] on button "Save Extras Costs" at bounding box center [1005, 633] width 154 height 34
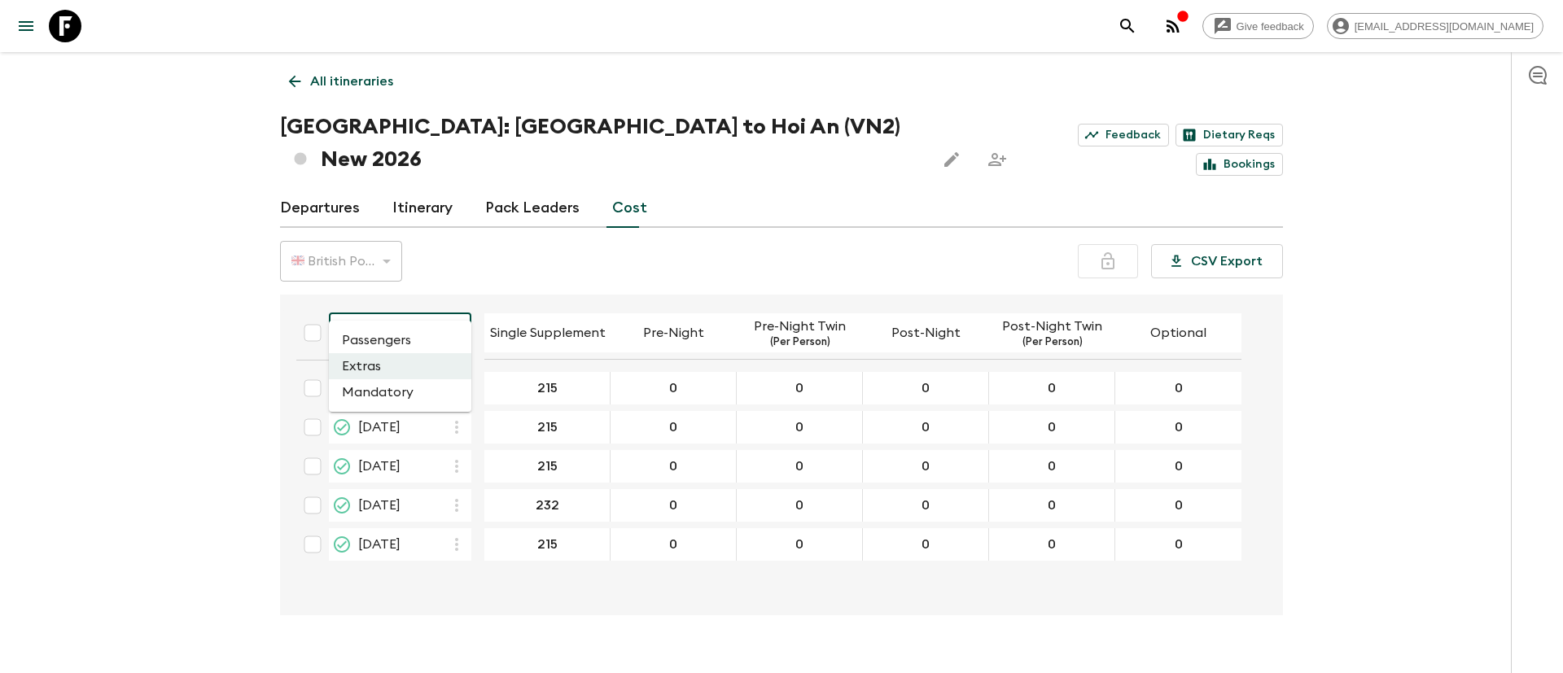
click at [454, 303] on body "Give feedback [EMAIL_ADDRESS][DOMAIN_NAME] All itineraries [GEOGRAPHIC_DATA]: […" at bounding box center [781, 352] width 1563 height 705
click at [387, 344] on li "Passengers" at bounding box center [400, 340] width 142 height 26
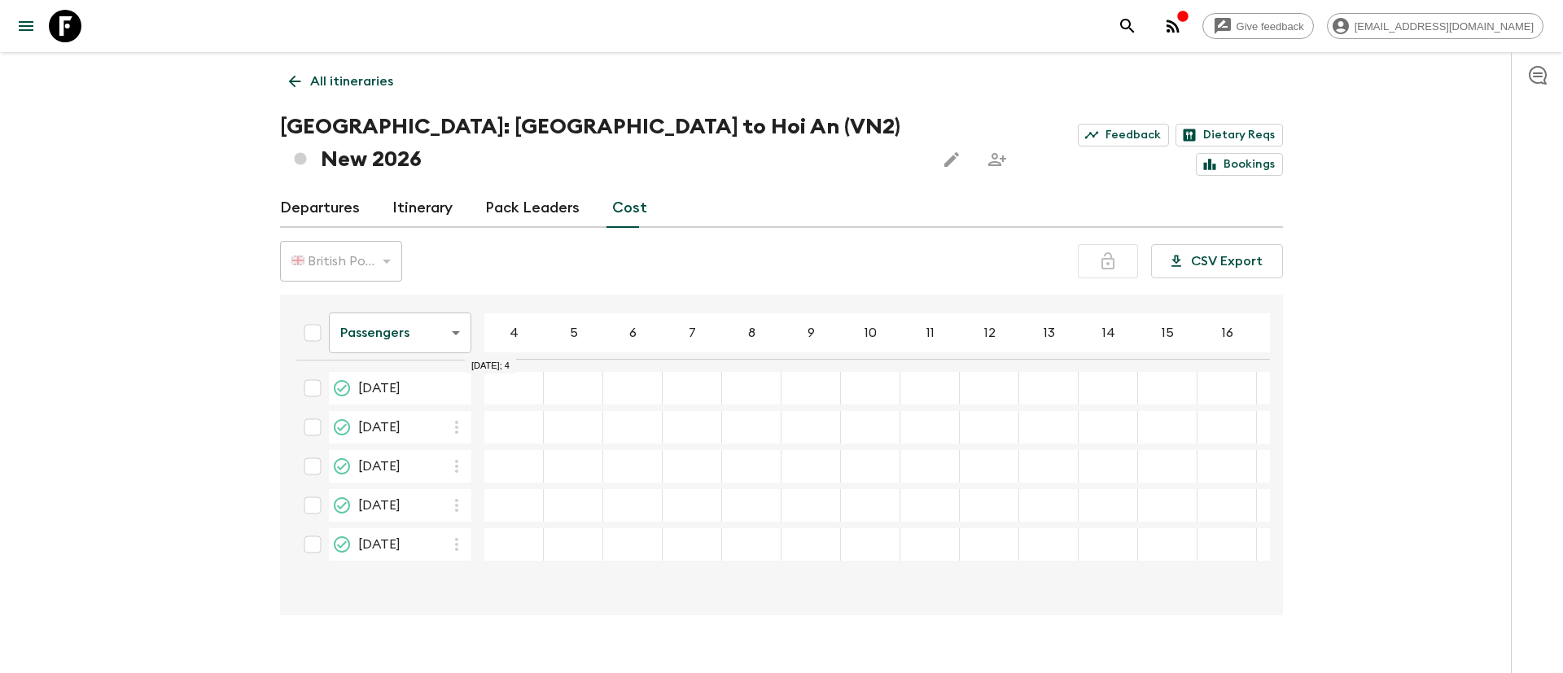
click at [500, 372] on div "03 Jul 2026; 4" at bounding box center [513, 388] width 59 height 33
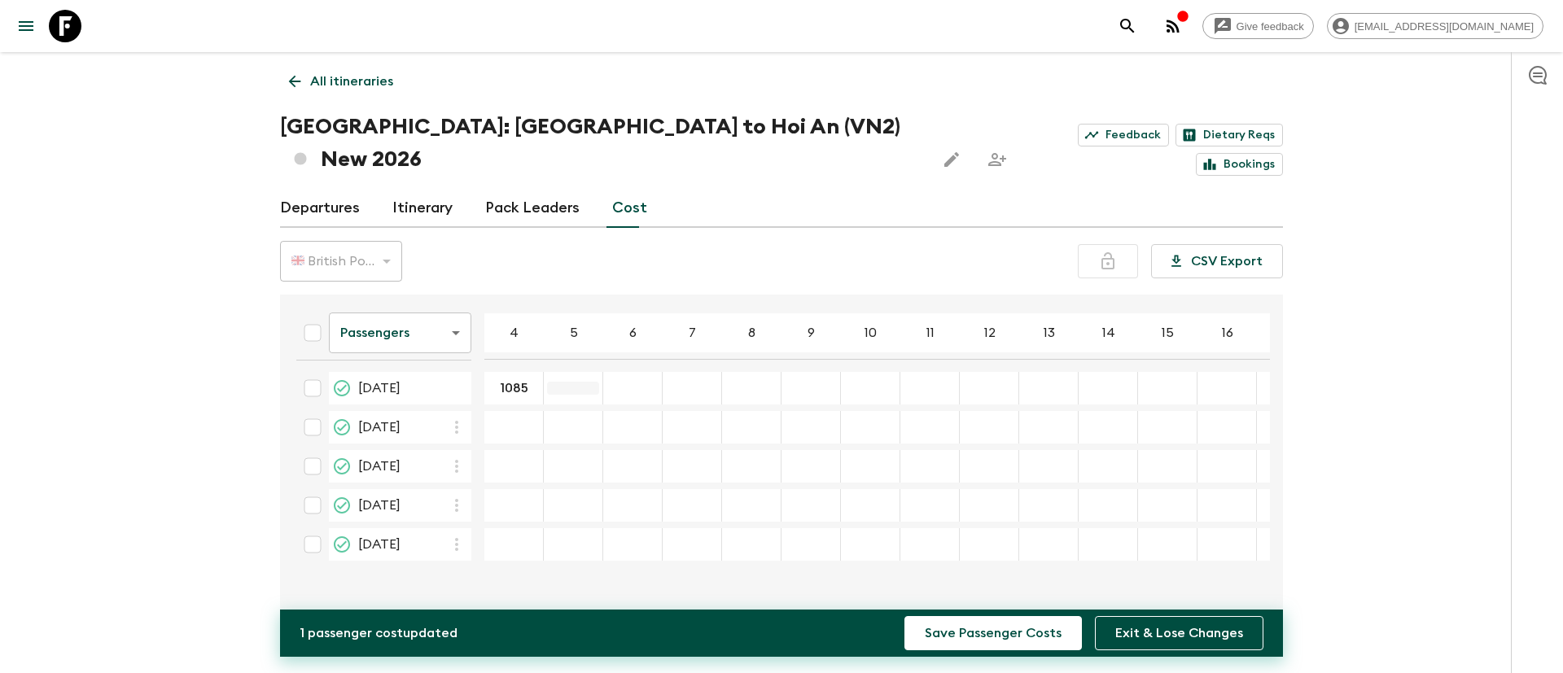
type input "1085"
type input "997"
type input "936"
type input "918"
type input "888"
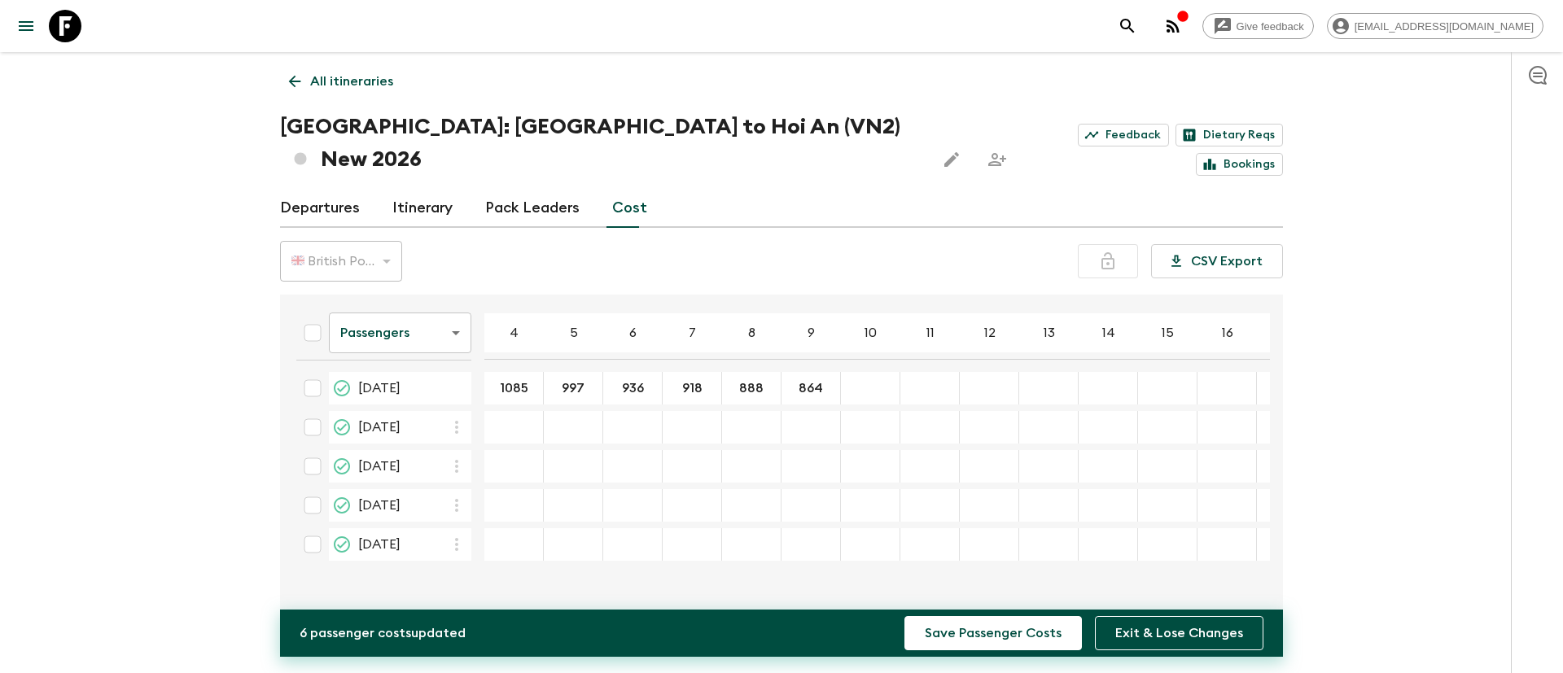
type input "864"
type input "844"
click at [930, 372] on div "03 Jul 2026; 11" at bounding box center [929, 388] width 59 height 33
type input "832"
click at [986, 372] on div "03 Jul 2026; 12" at bounding box center [989, 388] width 59 height 33
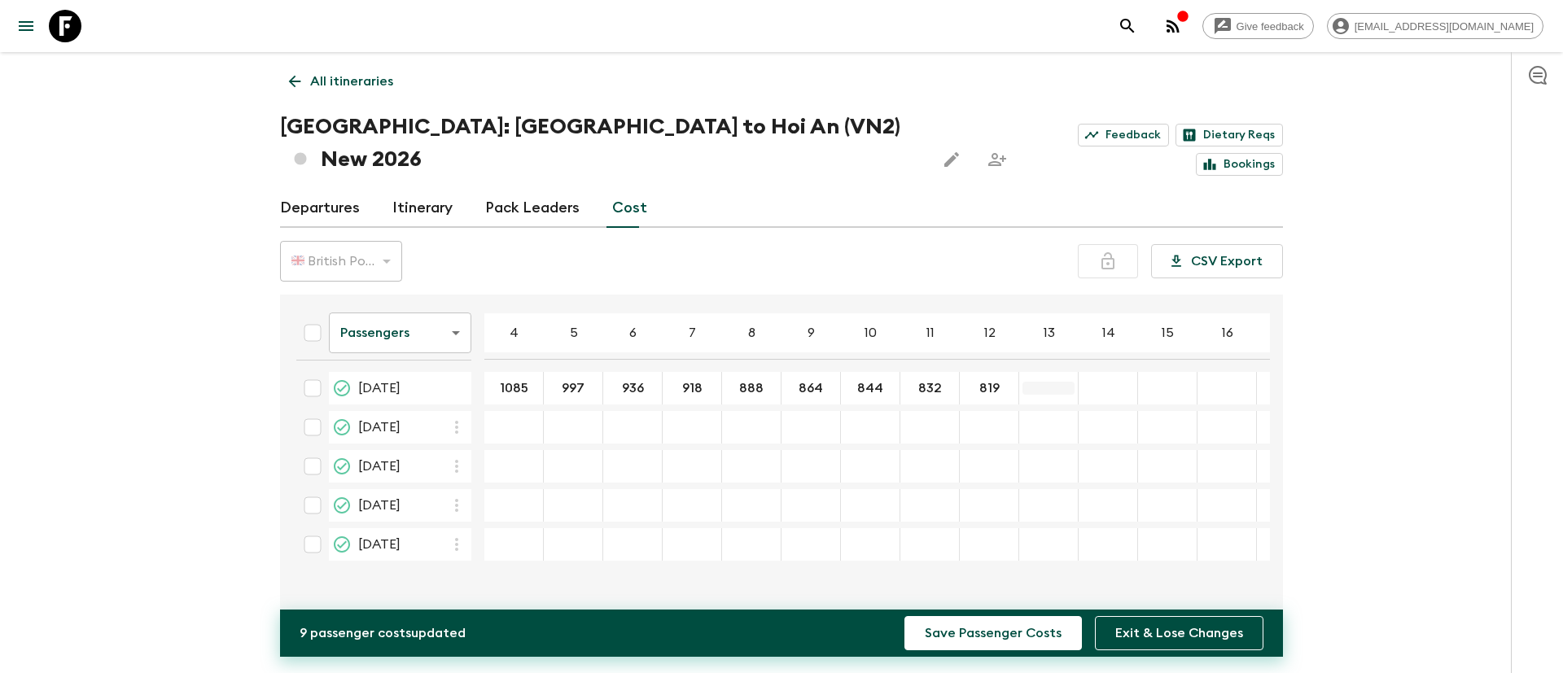
type input "819"
type input "808"
type input "799"
click at [504, 411] on div "15 Aug 2026; 4" at bounding box center [513, 427] width 59 height 33
type input "1085"
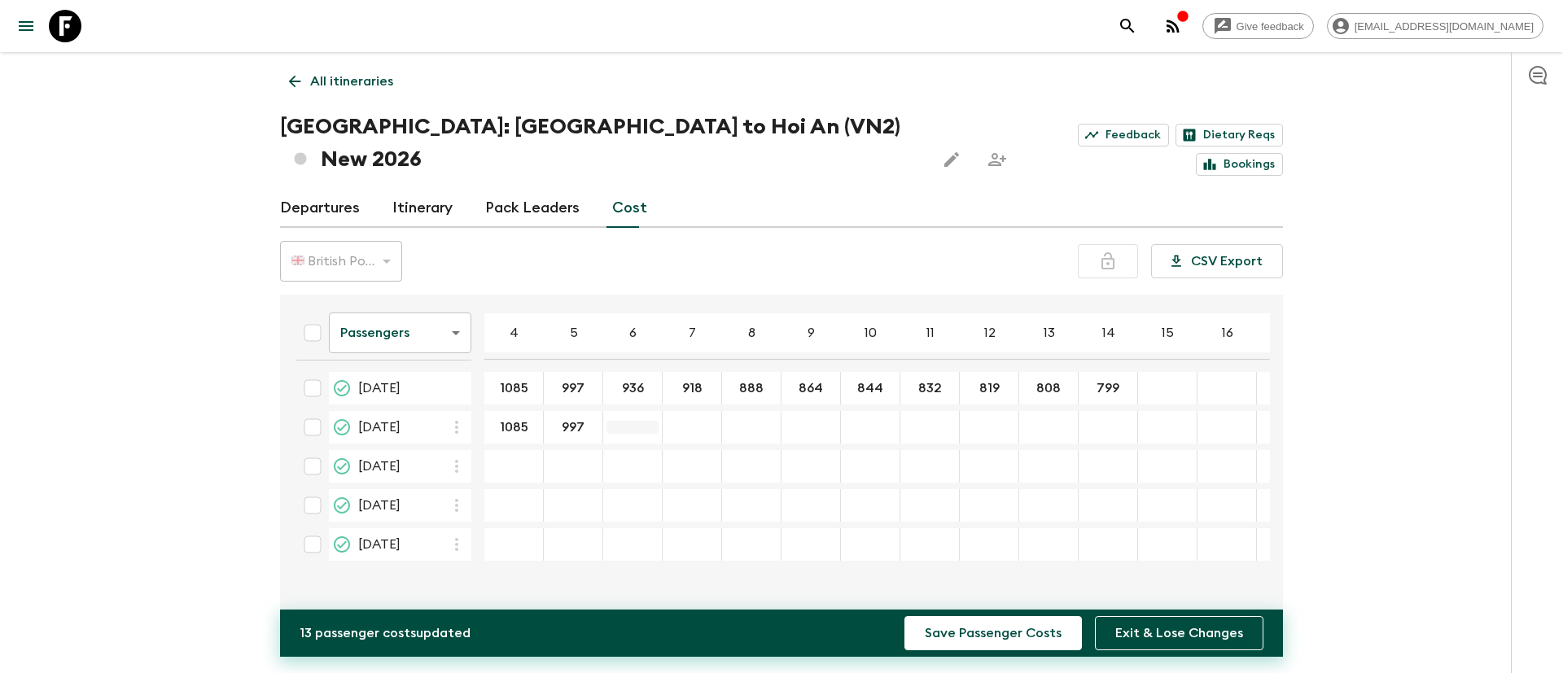
type input "997"
type input "936"
type input "918"
type input "888"
type input "864"
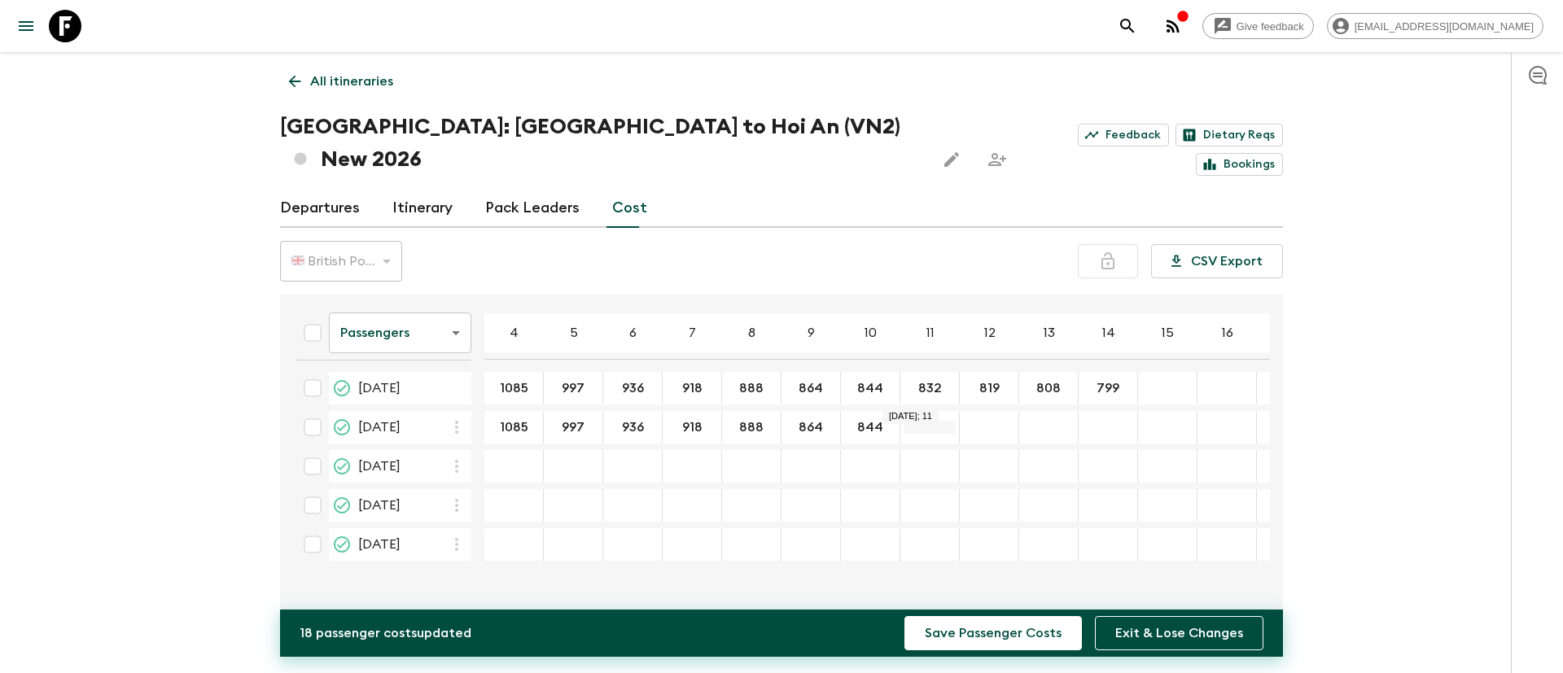
type input "844"
type input "832"
type input "9"
type input "819"
type input "808"
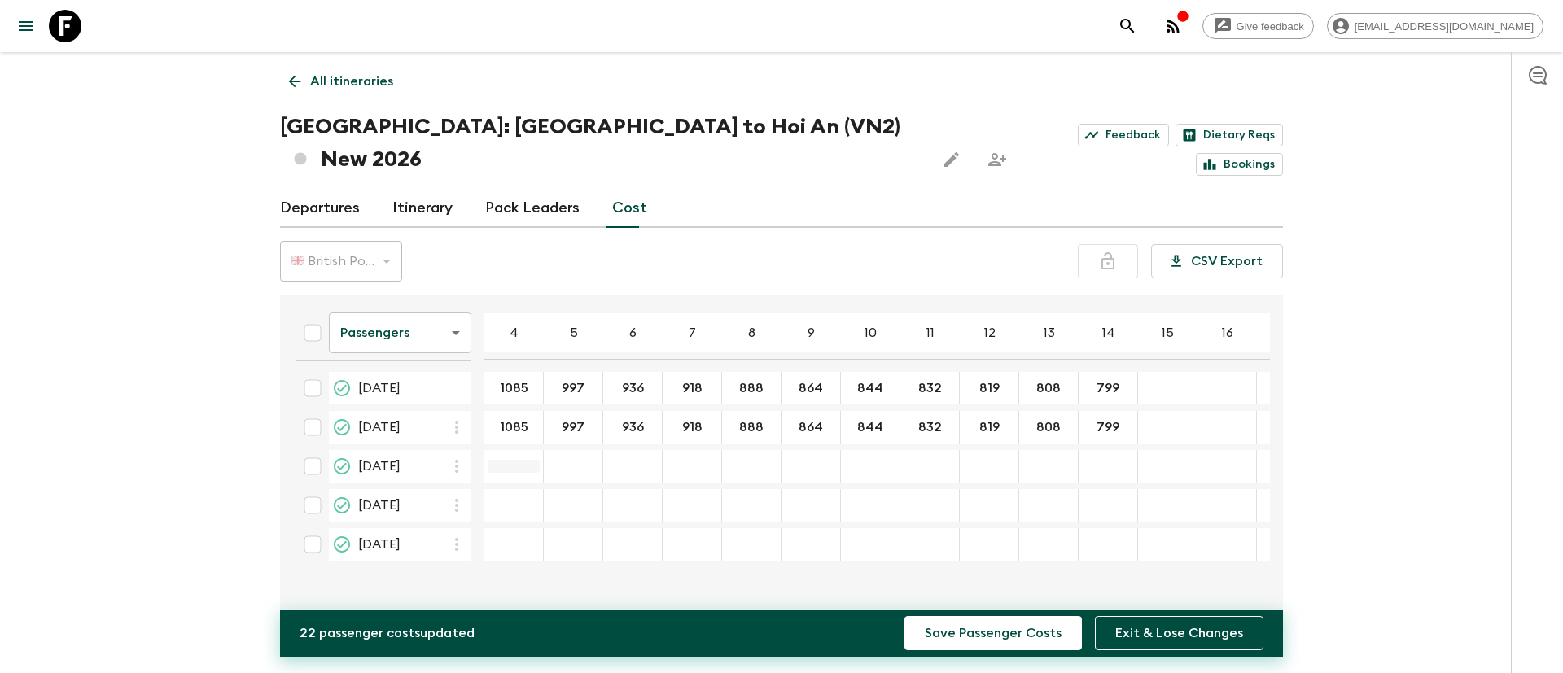
type input "799"
type input "1085"
type input "997"
type input "936"
type input "918"
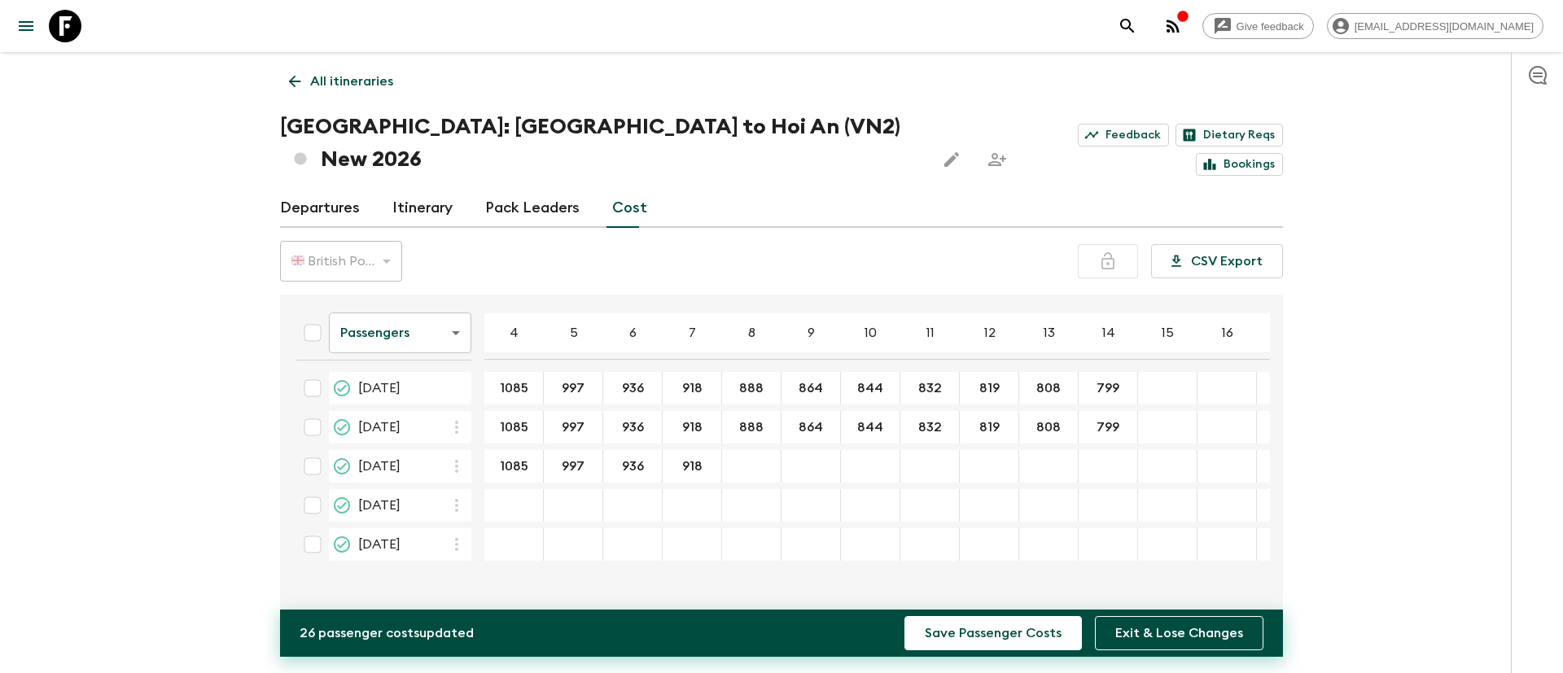
click at [756, 450] on div "22 Aug 2026; 8" at bounding box center [751, 466] width 59 height 33
type input "888"
type input "864"
type input "844"
type input "832"
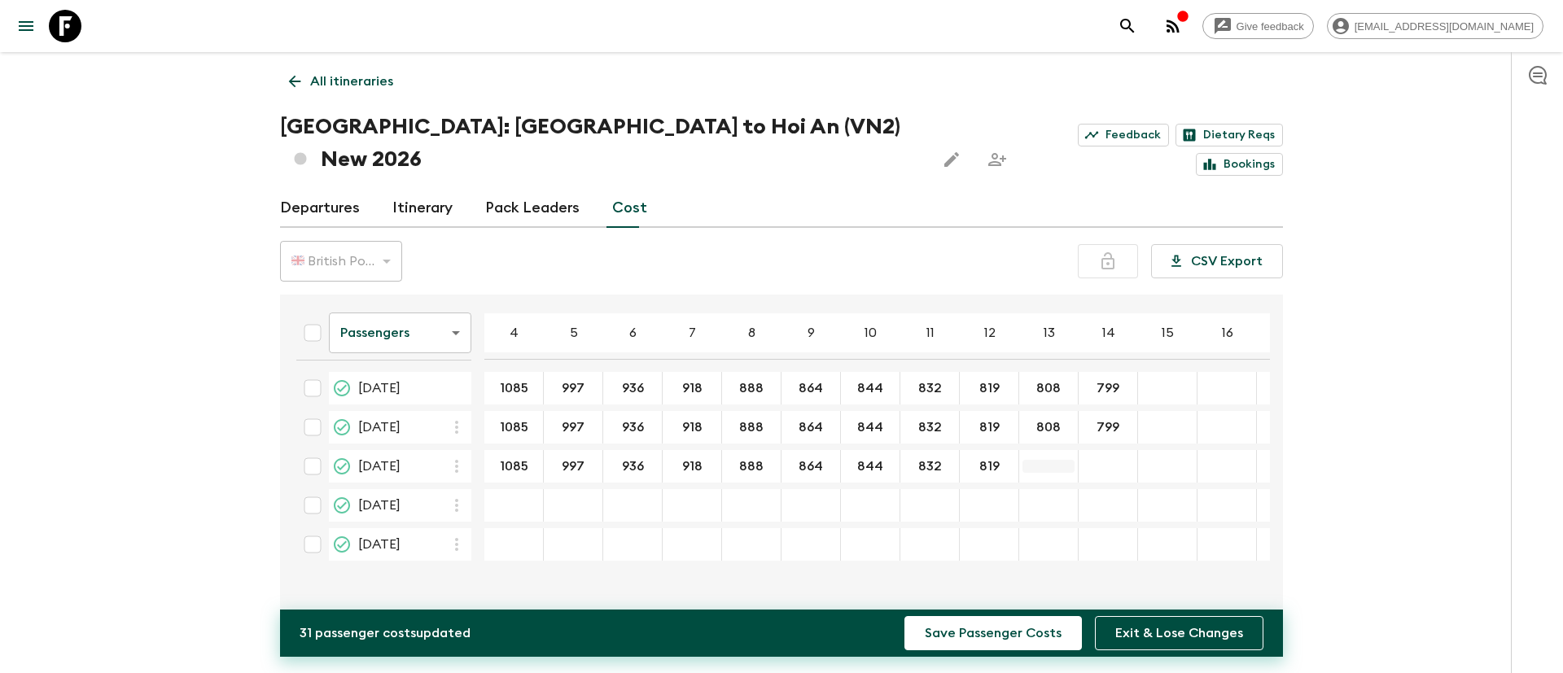
type input "819"
type input "808"
type input "799"
type input "1085"
click at [563, 528] on div "26 Dec 2026; 5" at bounding box center [573, 544] width 59 height 33
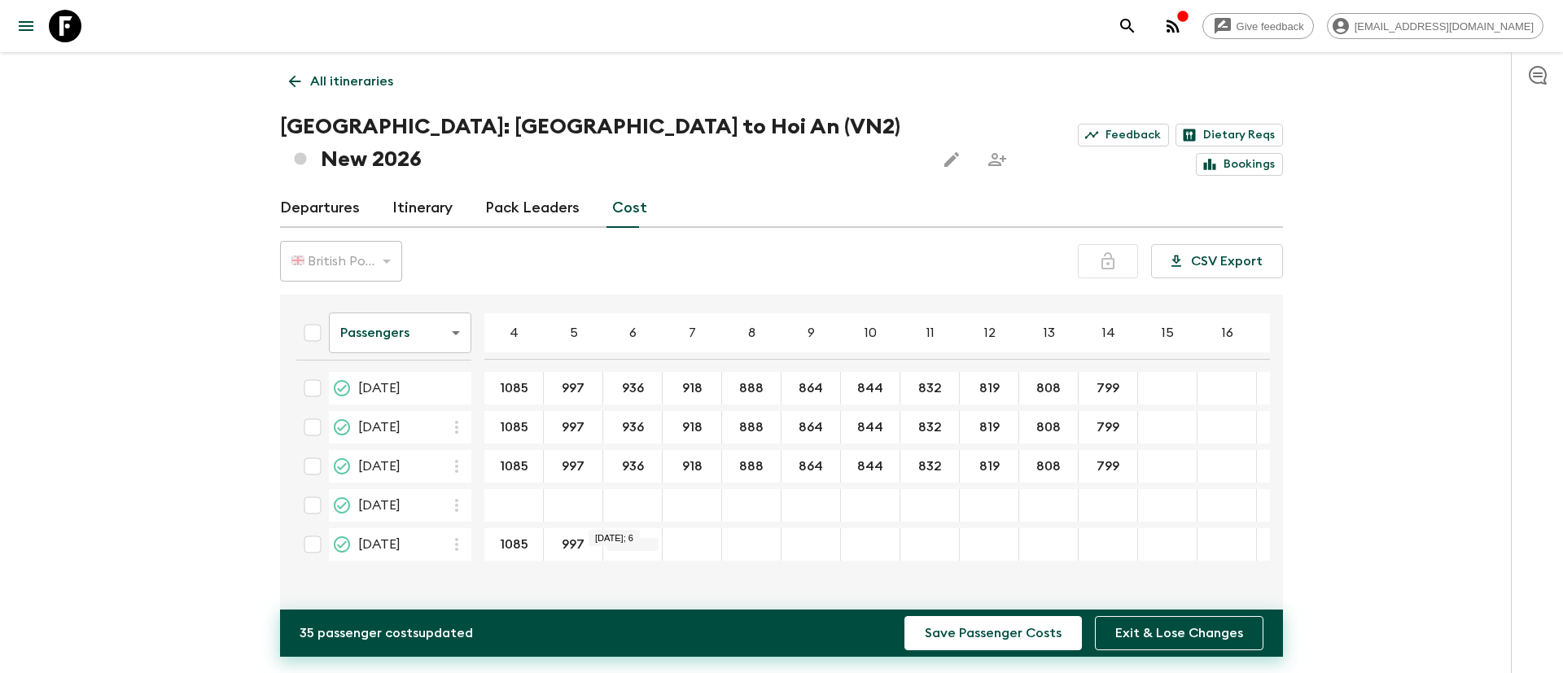
type input "997"
type input "936"
type input "918"
type input "888"
type input "864"
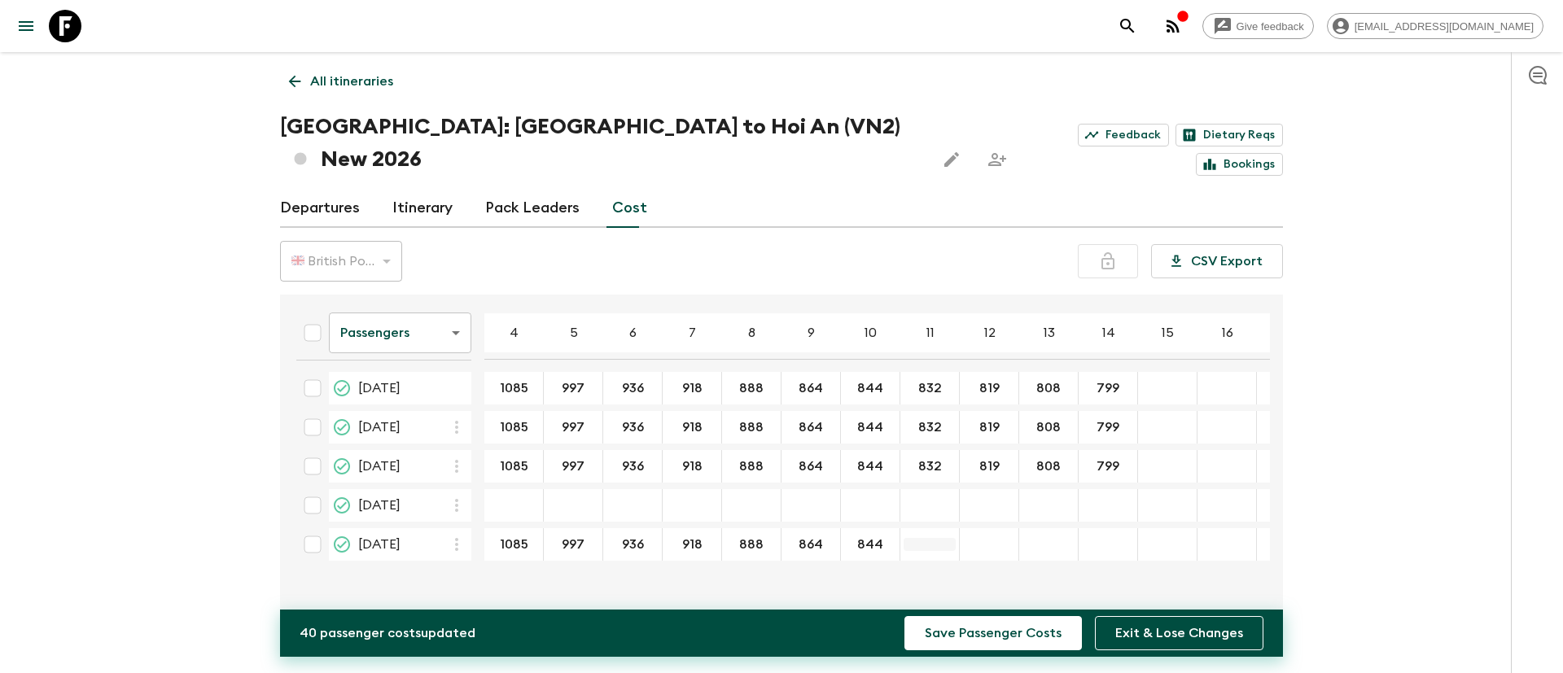
type input "844"
type input "832"
type input "819"
type input "808"
type input "799"
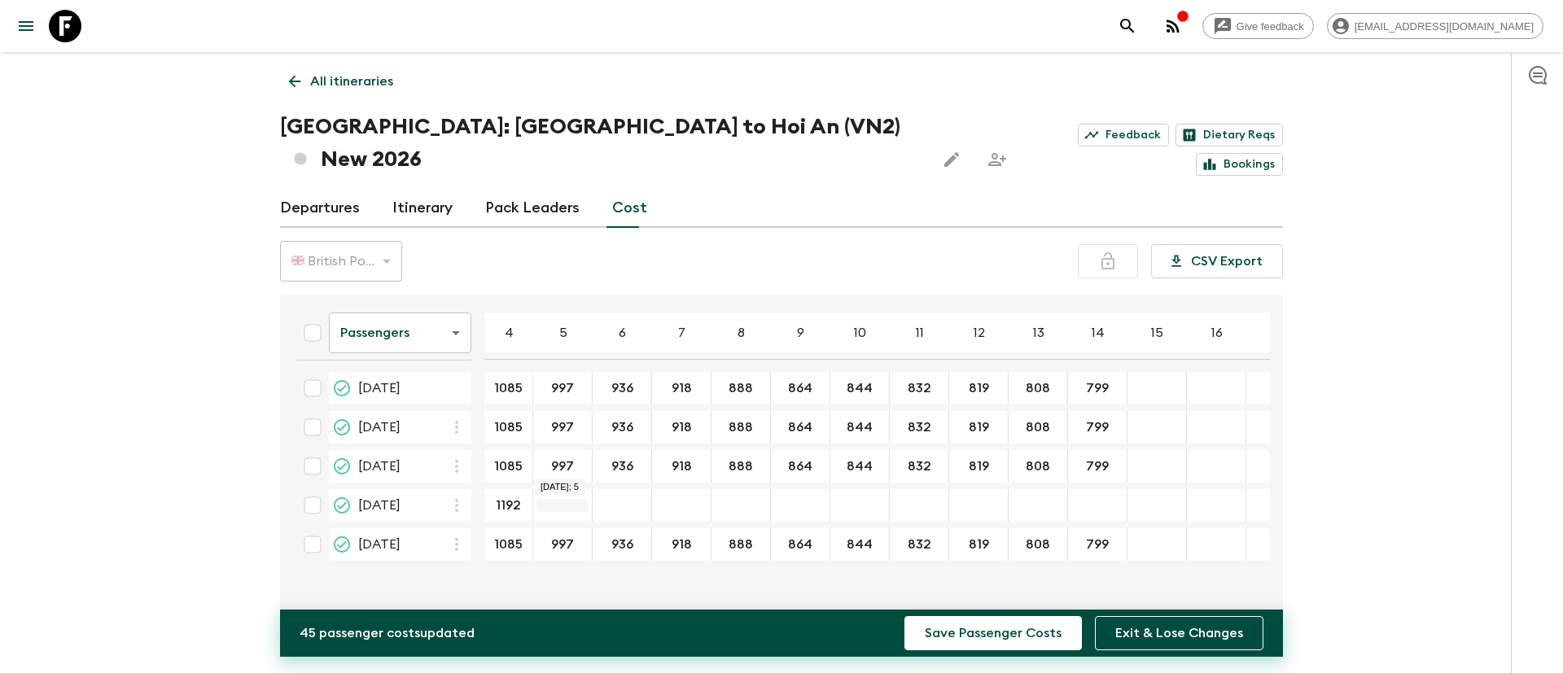
type input "1192"
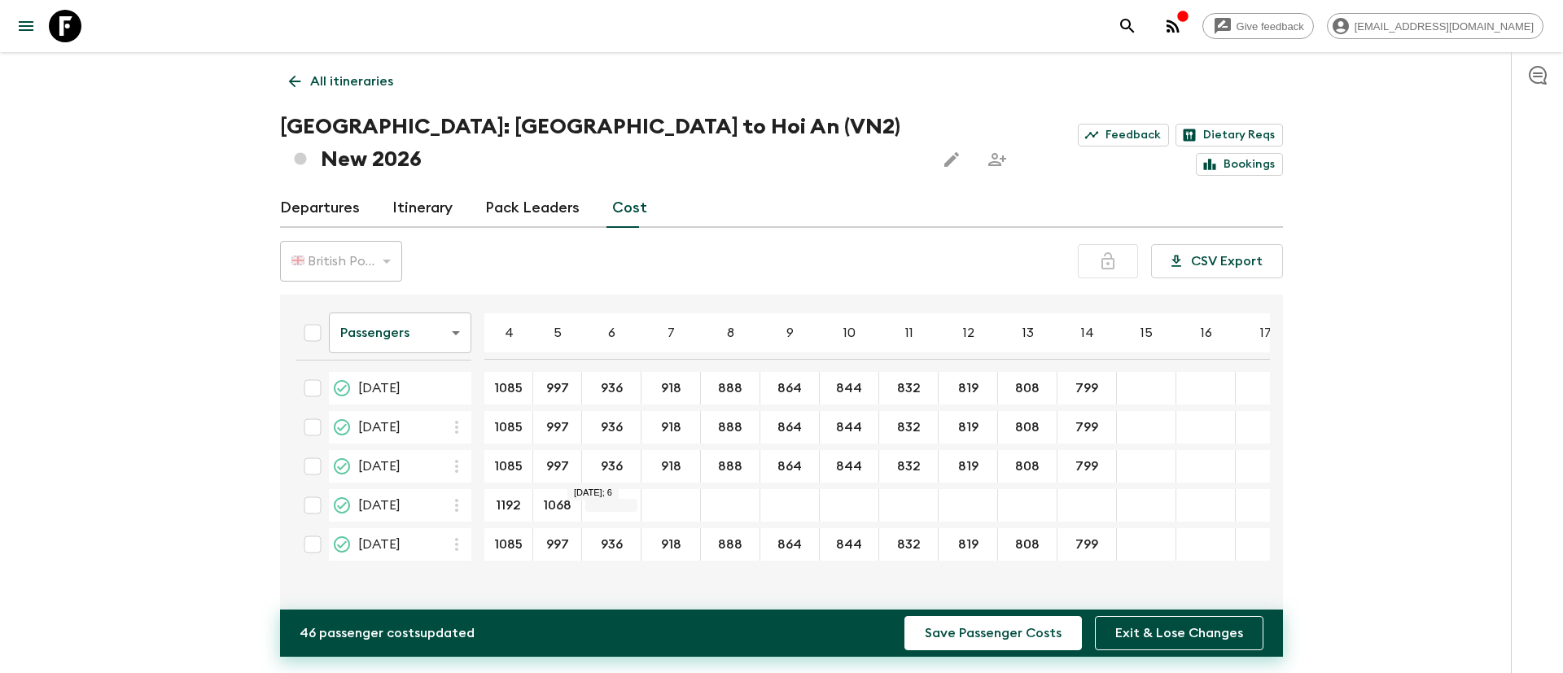
type input "1068"
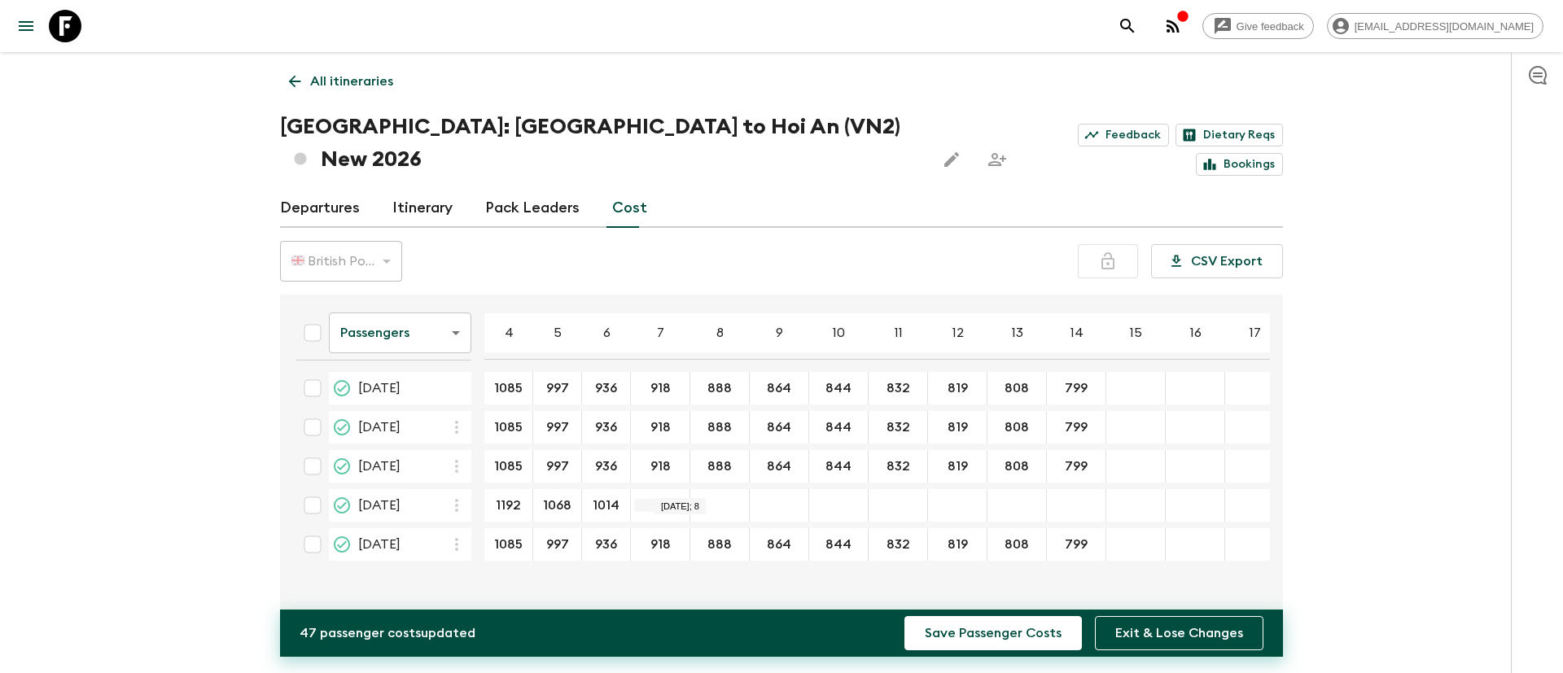
type input "1014"
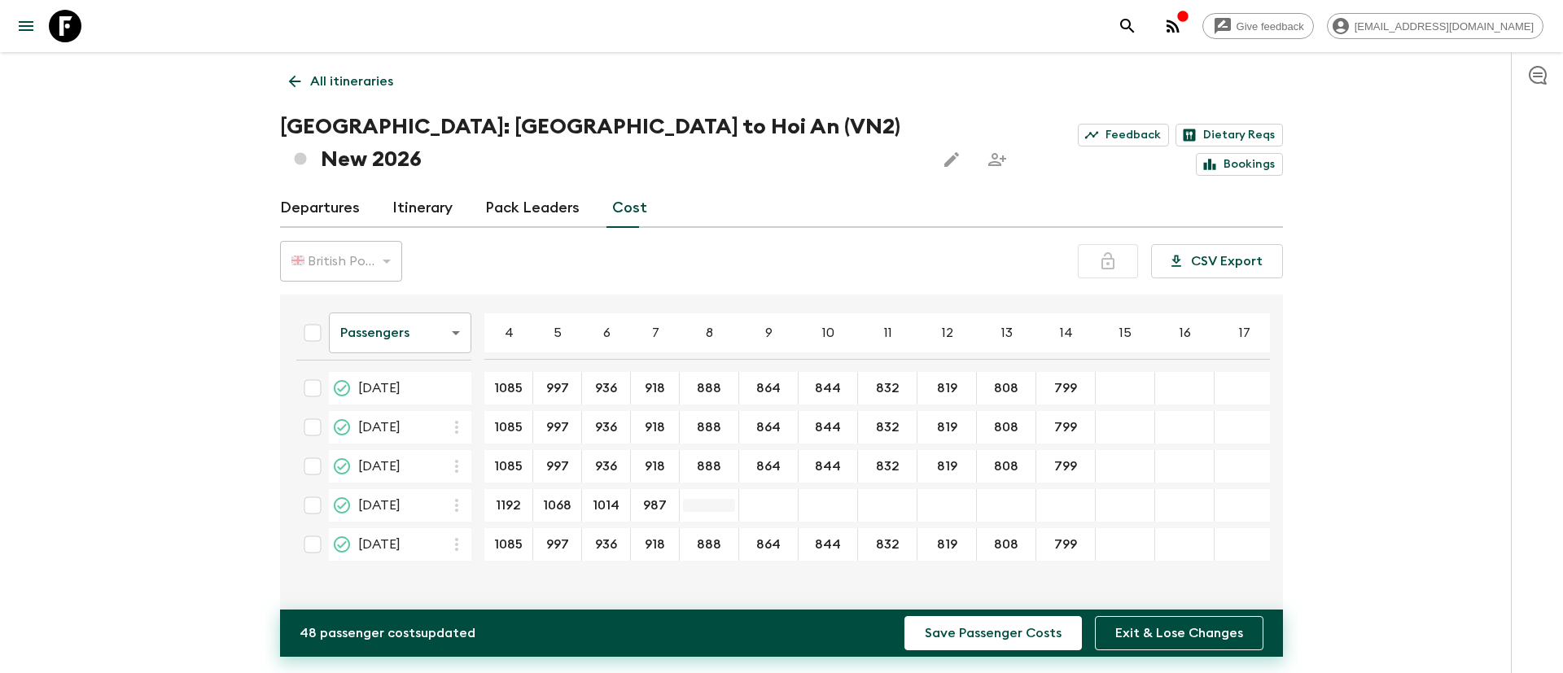
type input "987"
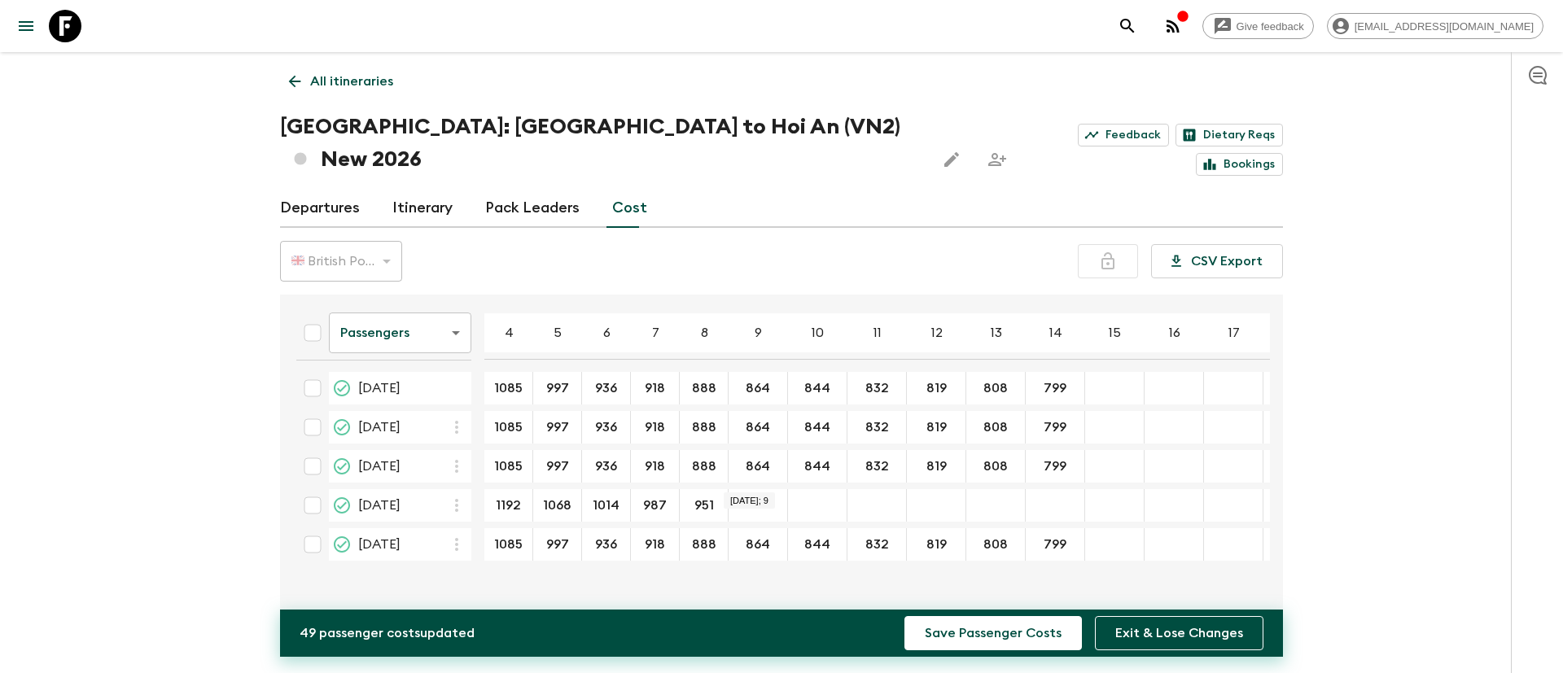
type input "951"
click at [760, 489] on div "19 Dec 2026; 9" at bounding box center [758, 505] width 59 height 33
type input "922"
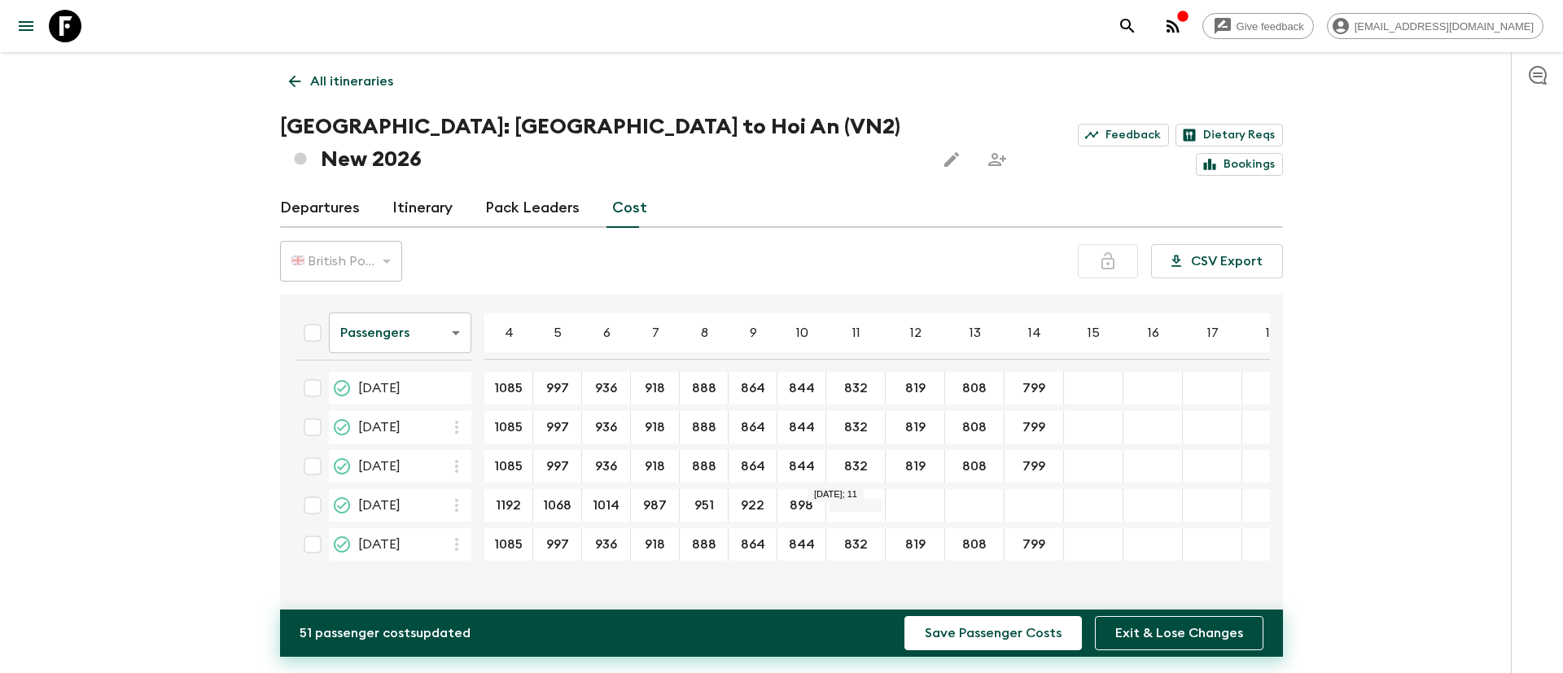
type input "898"
type input "882"
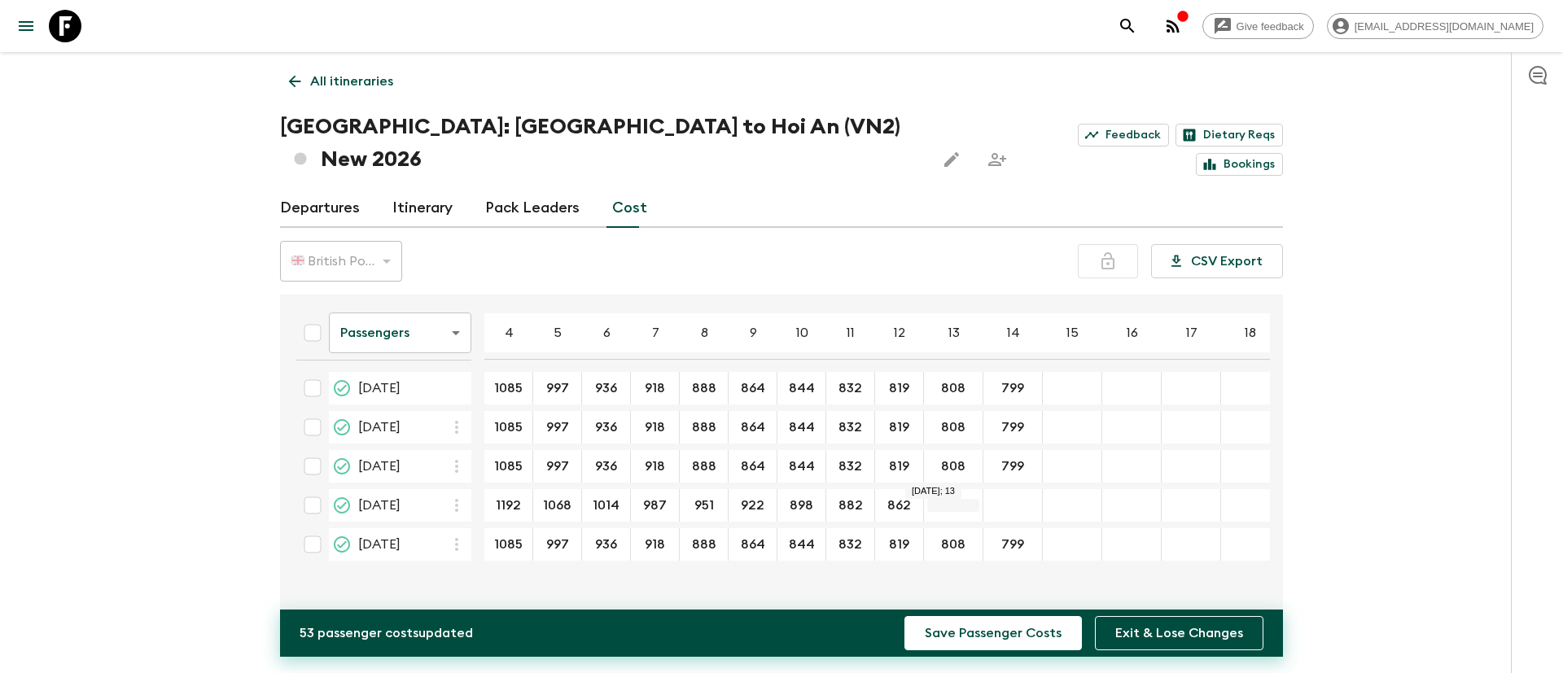
type input "862"
type input "850"
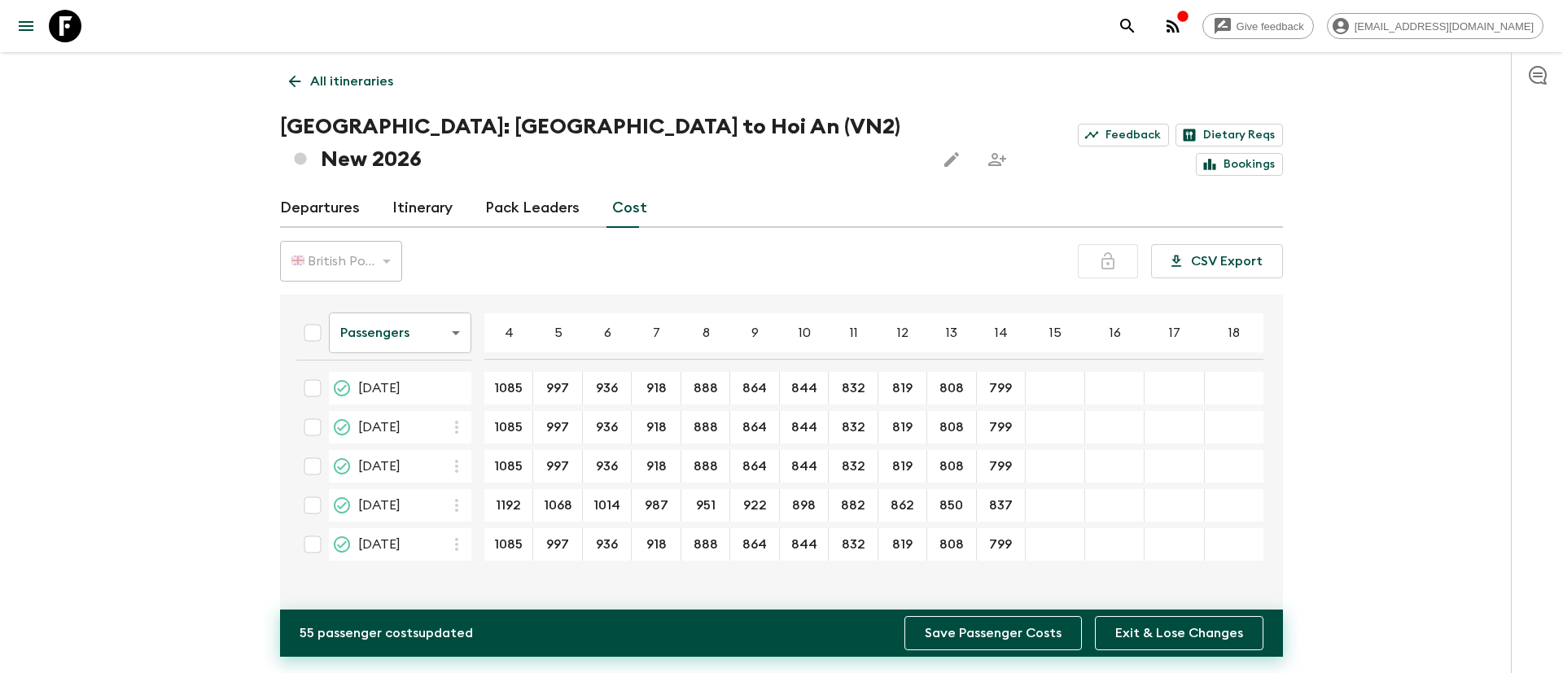
type input "837"
click at [1014, 560] on button "Save Passenger Costs" at bounding box center [993, 633] width 177 height 34
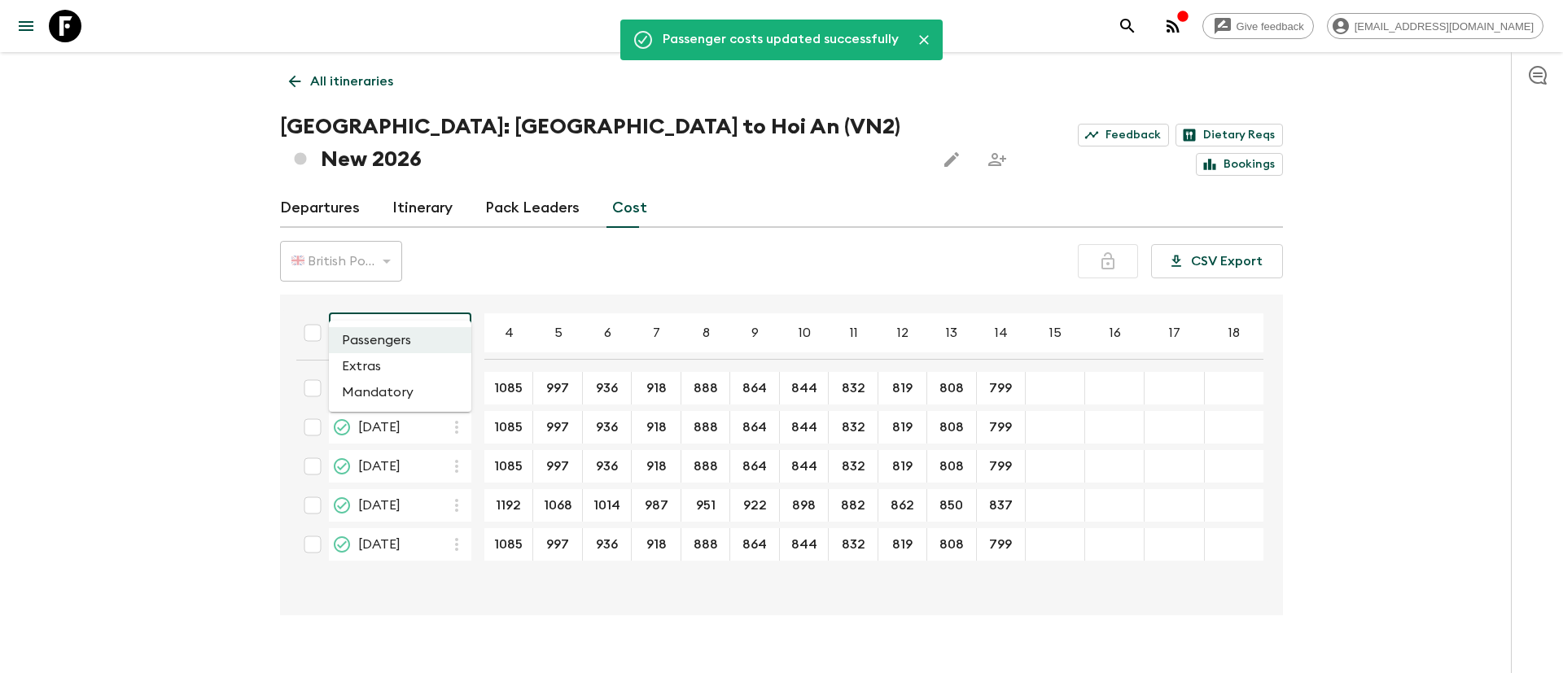
click at [450, 309] on body "Give feedback [EMAIL_ADDRESS][DOMAIN_NAME] Passenger costs updated successfully…" at bounding box center [781, 352] width 1563 height 705
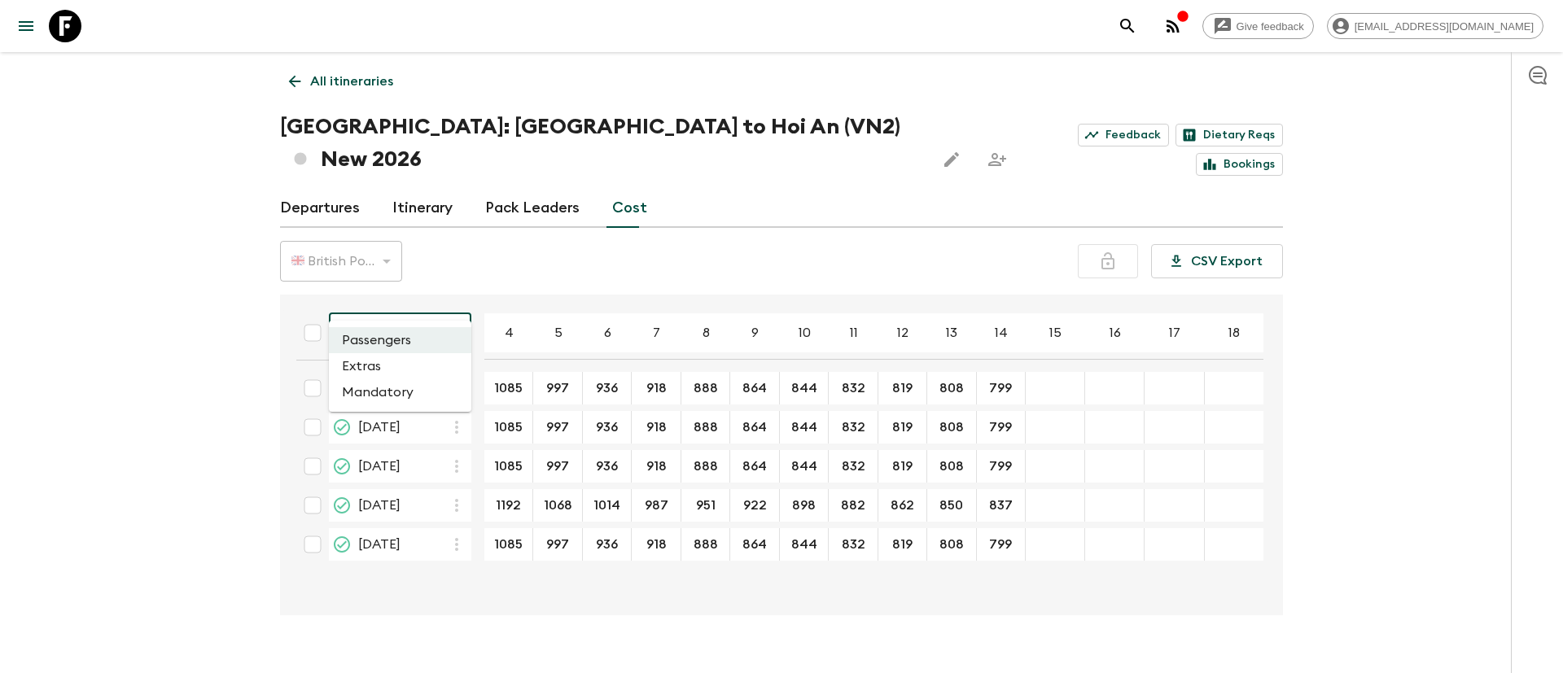
click at [374, 368] on li "Extras" at bounding box center [400, 366] width 142 height 26
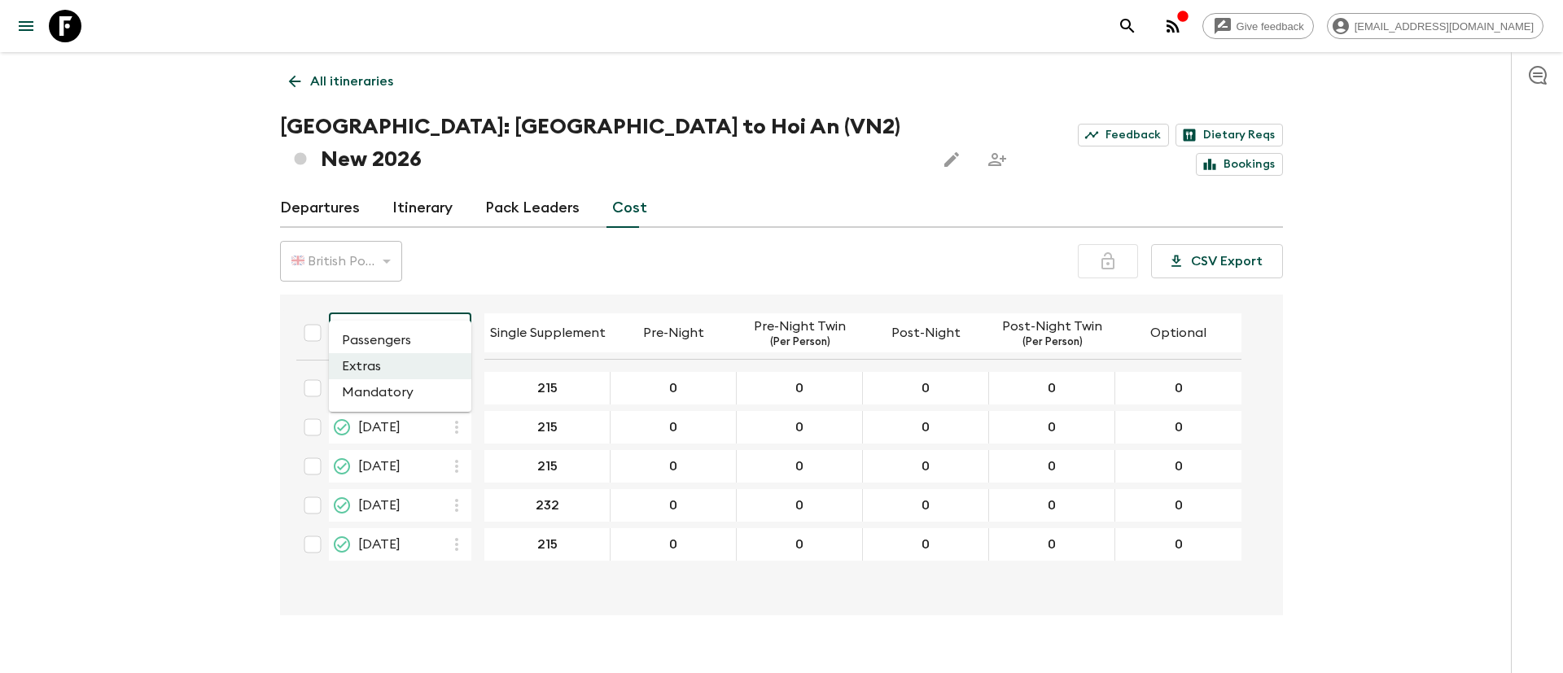
click at [458, 305] on body "Give feedback [EMAIL_ADDRESS][DOMAIN_NAME] All itineraries [GEOGRAPHIC_DATA]: […" at bounding box center [781, 352] width 1563 height 705
click at [396, 391] on li "Mandatory" at bounding box center [400, 392] width 142 height 26
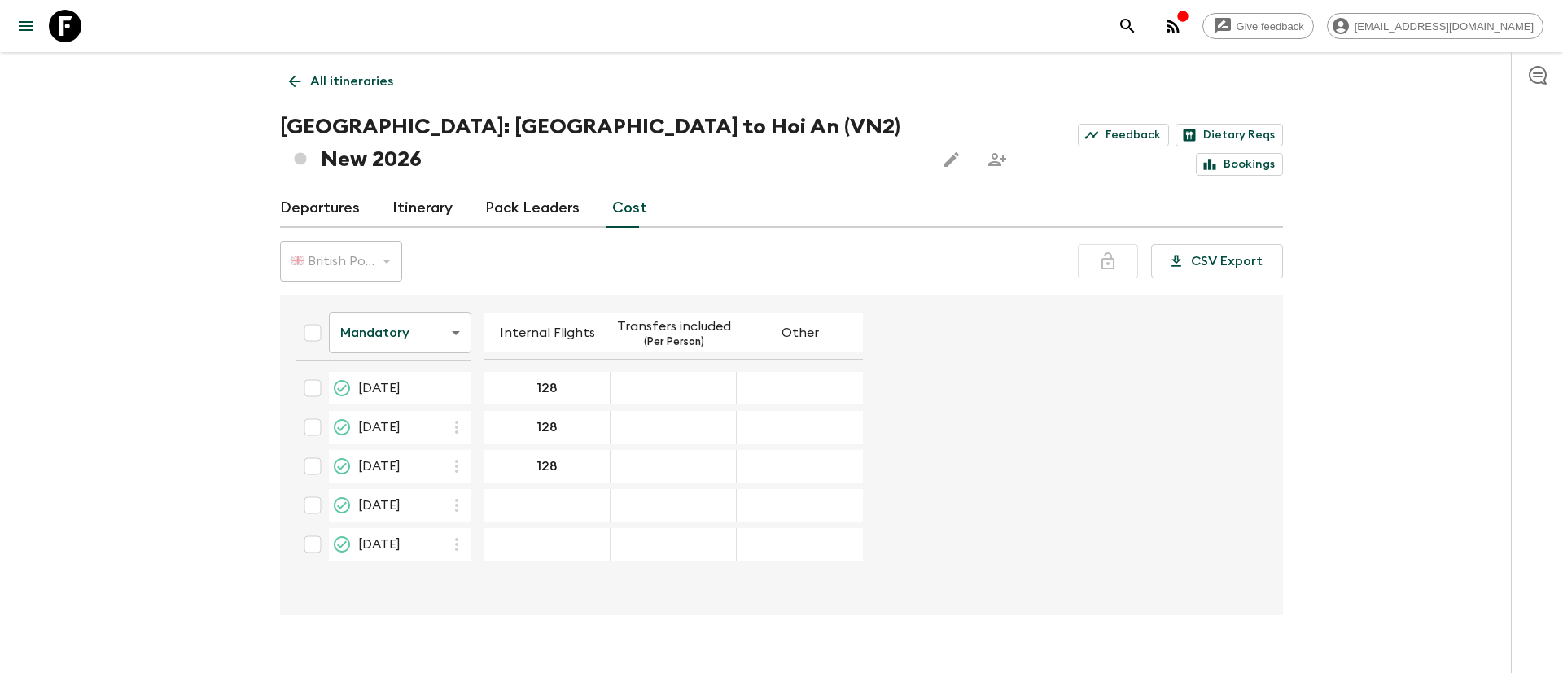
click at [541, 489] on div "19 Dec 2026; Internal Flights" at bounding box center [547, 505] width 126 height 33
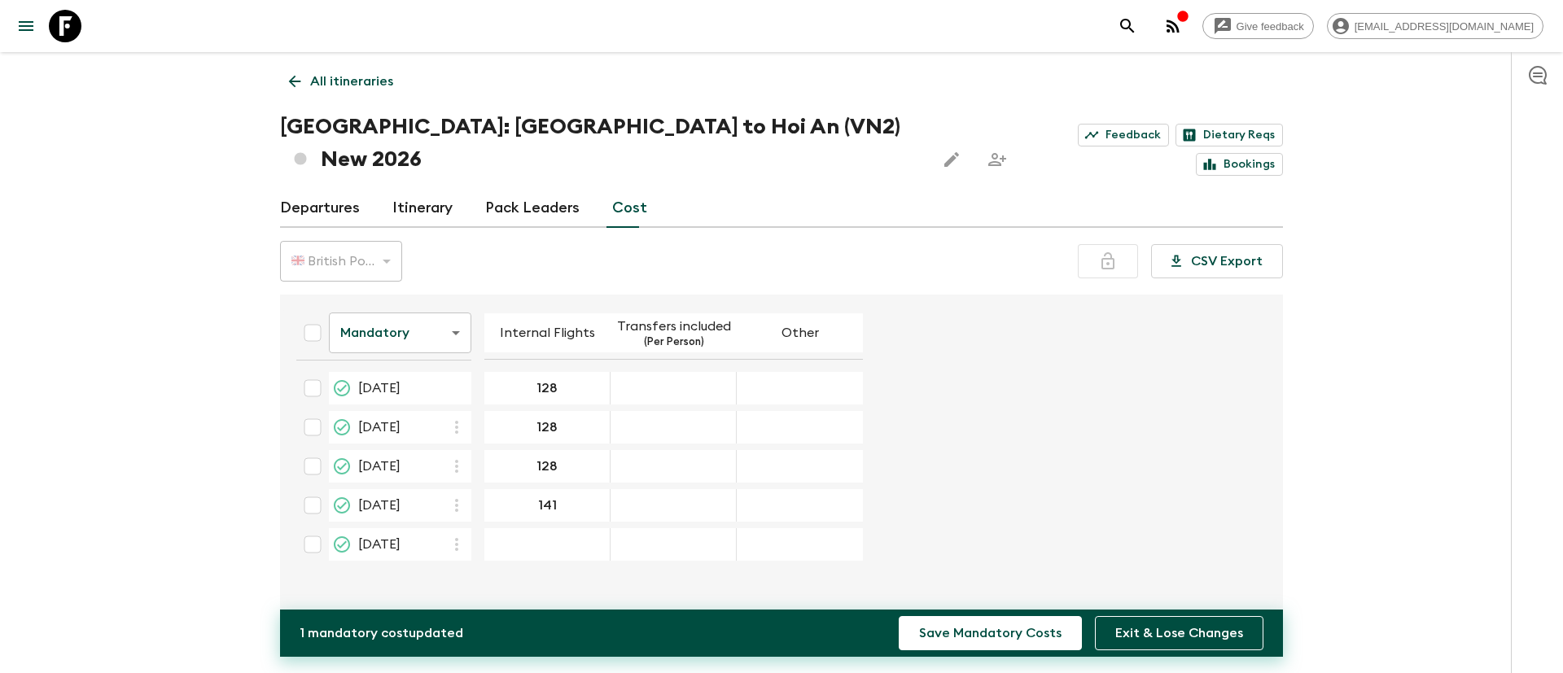
type input "141"
click at [528, 528] on div "26 Dec 2026; Internal Flights" at bounding box center [547, 544] width 126 height 33
type input "141"
click at [607, 560] on div "Mandatory mandatoryCost ​ Internal Flights Transfers included (Per Person) Othe…" at bounding box center [776, 455] width 987 height 295
click at [985, 560] on button "Save Mandatory Costs" at bounding box center [990, 633] width 183 height 34
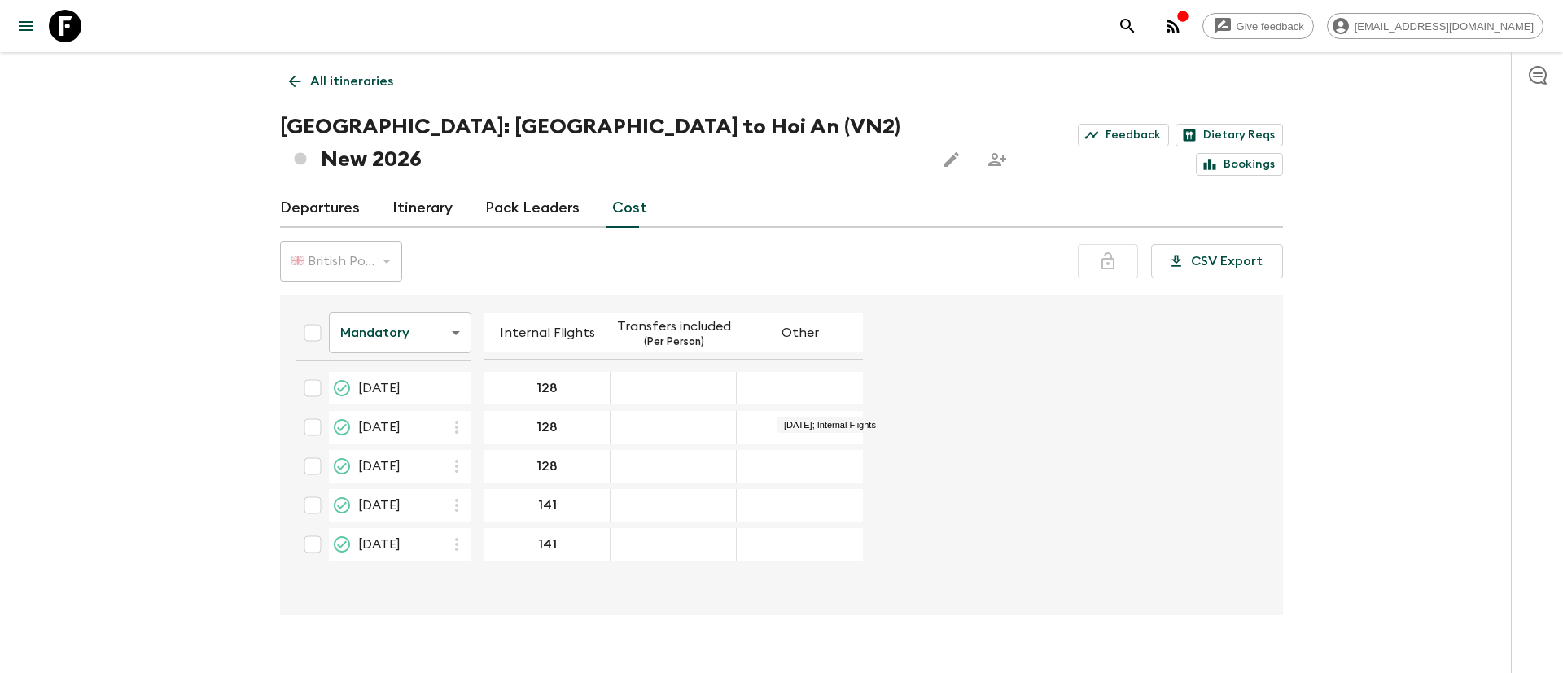
click at [916, 364] on form "Mandatory mandatoryCost ​ Internal Flights Transfers included (Per Person) Othe…" at bounding box center [773, 434] width 980 height 266
click at [348, 81] on p "All itineraries" at bounding box center [351, 82] width 83 height 20
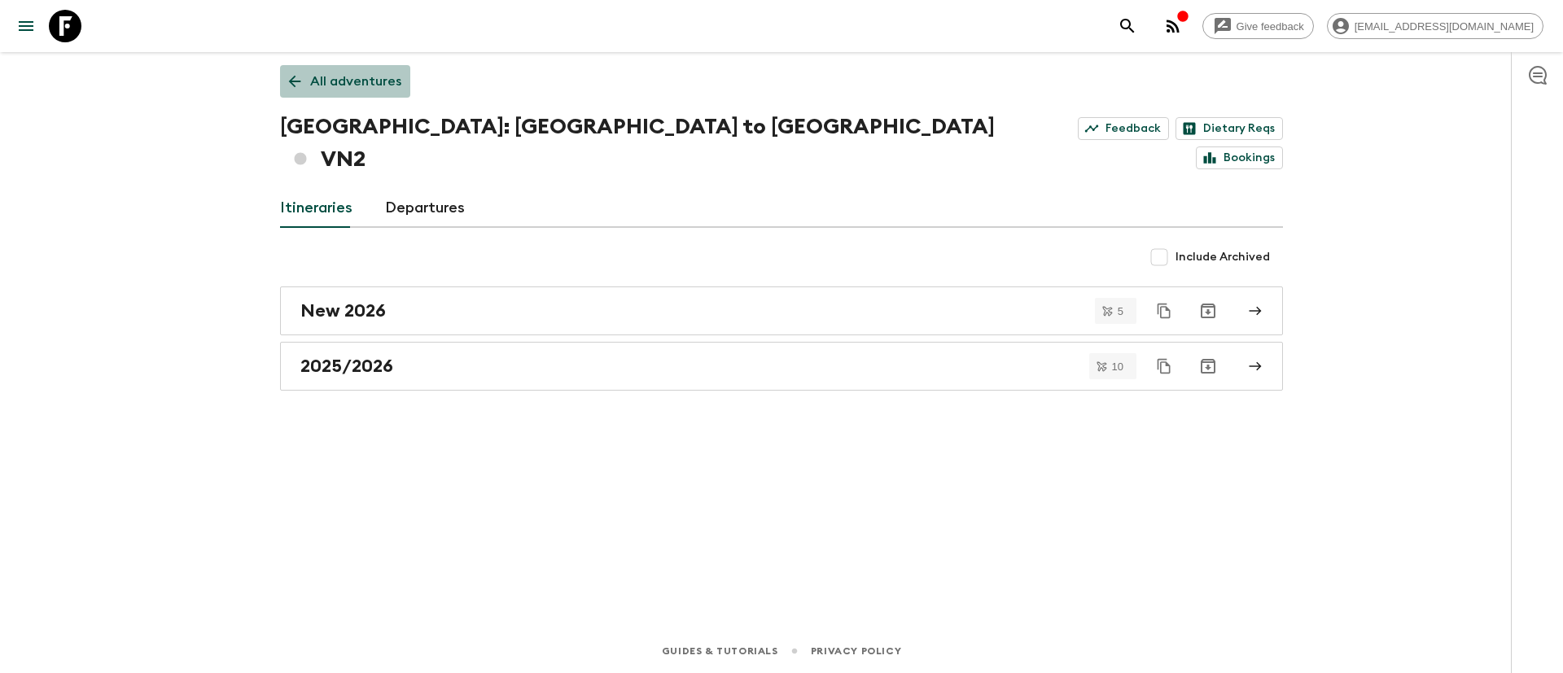
click at [357, 74] on p "All adventures" at bounding box center [355, 82] width 91 height 20
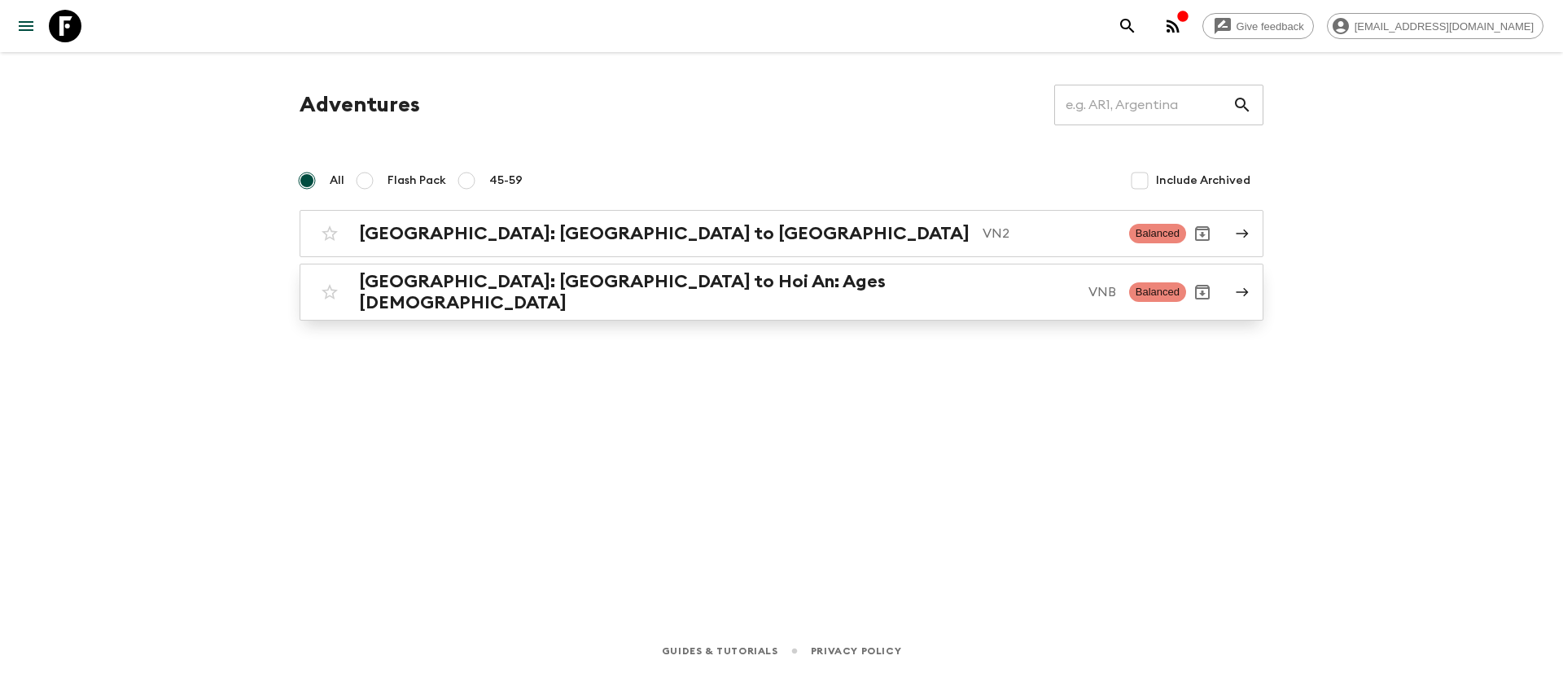
click at [561, 295] on h2 "[GEOGRAPHIC_DATA]: [GEOGRAPHIC_DATA] to Hoi An: Ages [DEMOGRAPHIC_DATA]" at bounding box center [717, 292] width 716 height 42
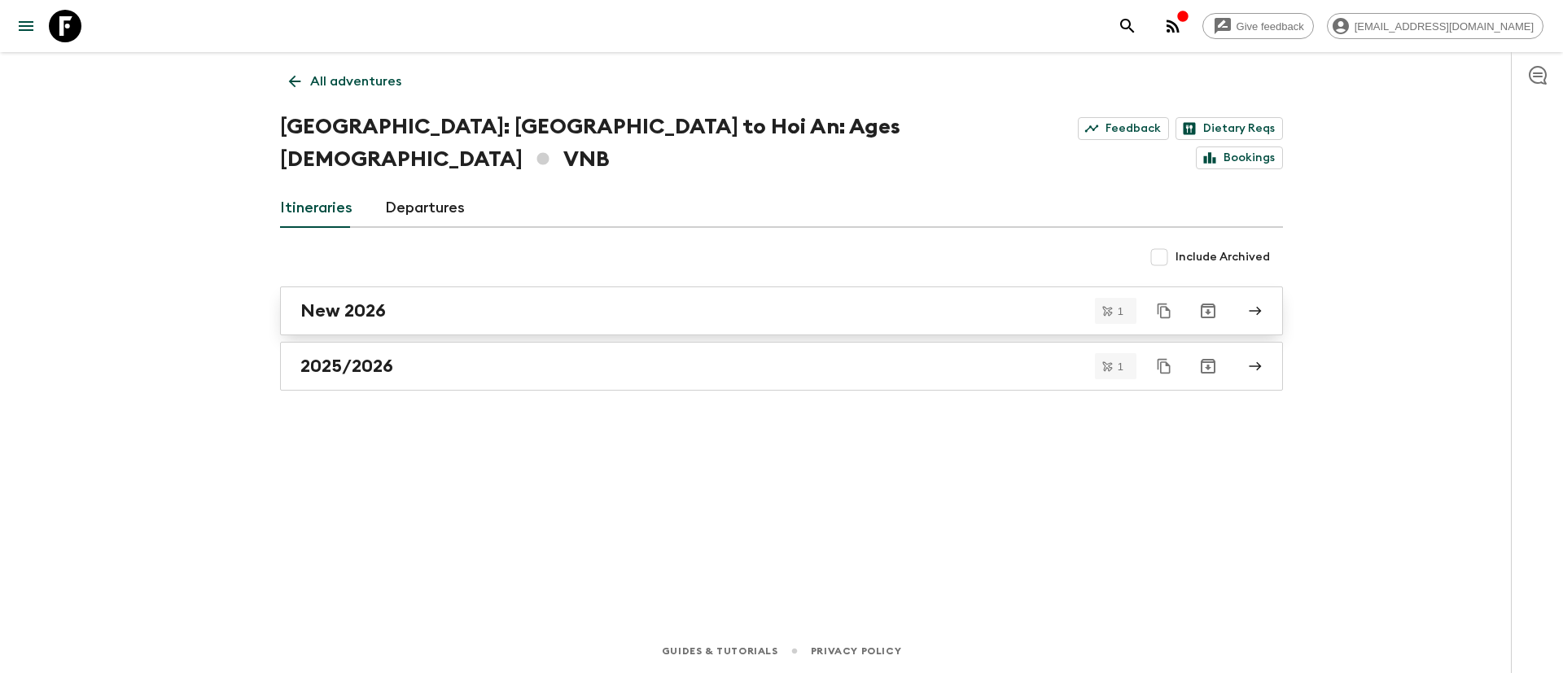
click at [339, 300] on h2 "New 2026" at bounding box center [342, 310] width 85 height 21
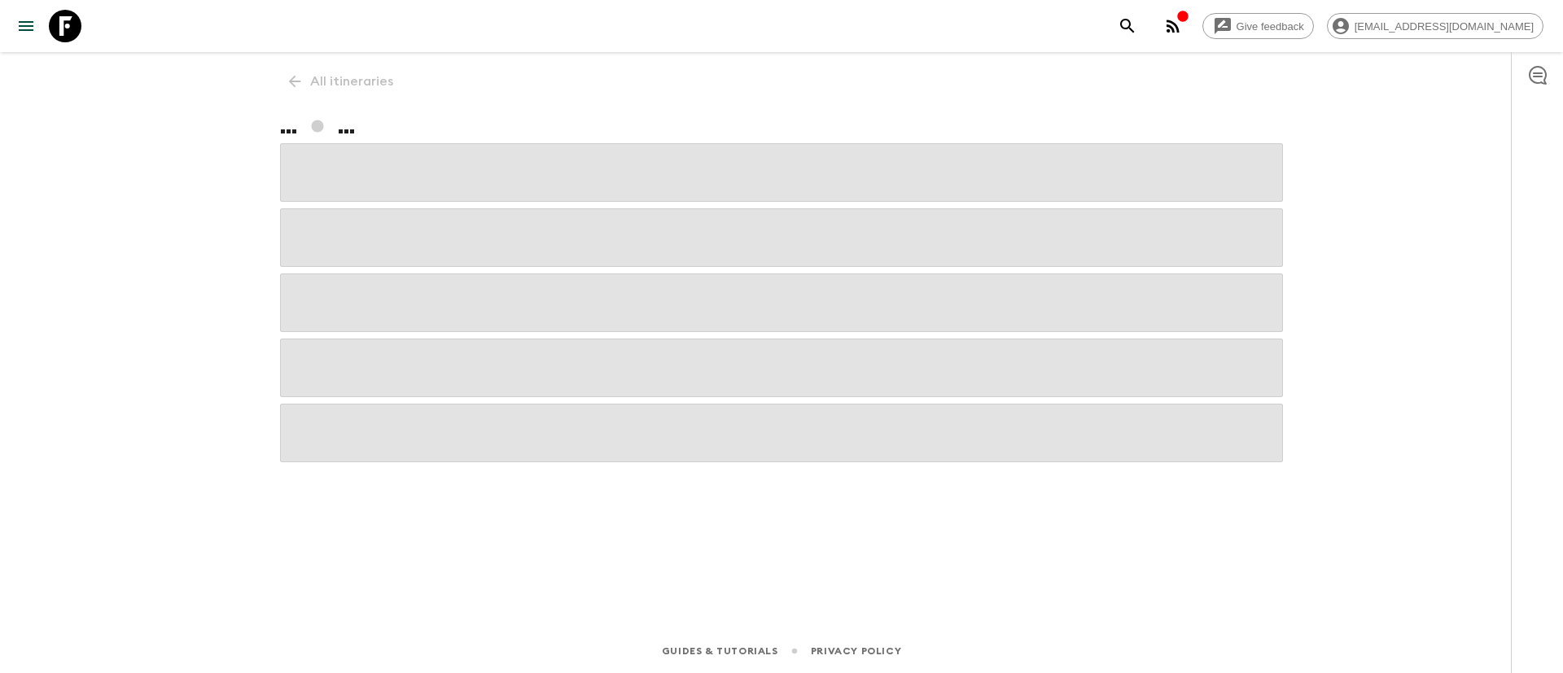
click at [339, 272] on div at bounding box center [781, 302] width 1003 height 319
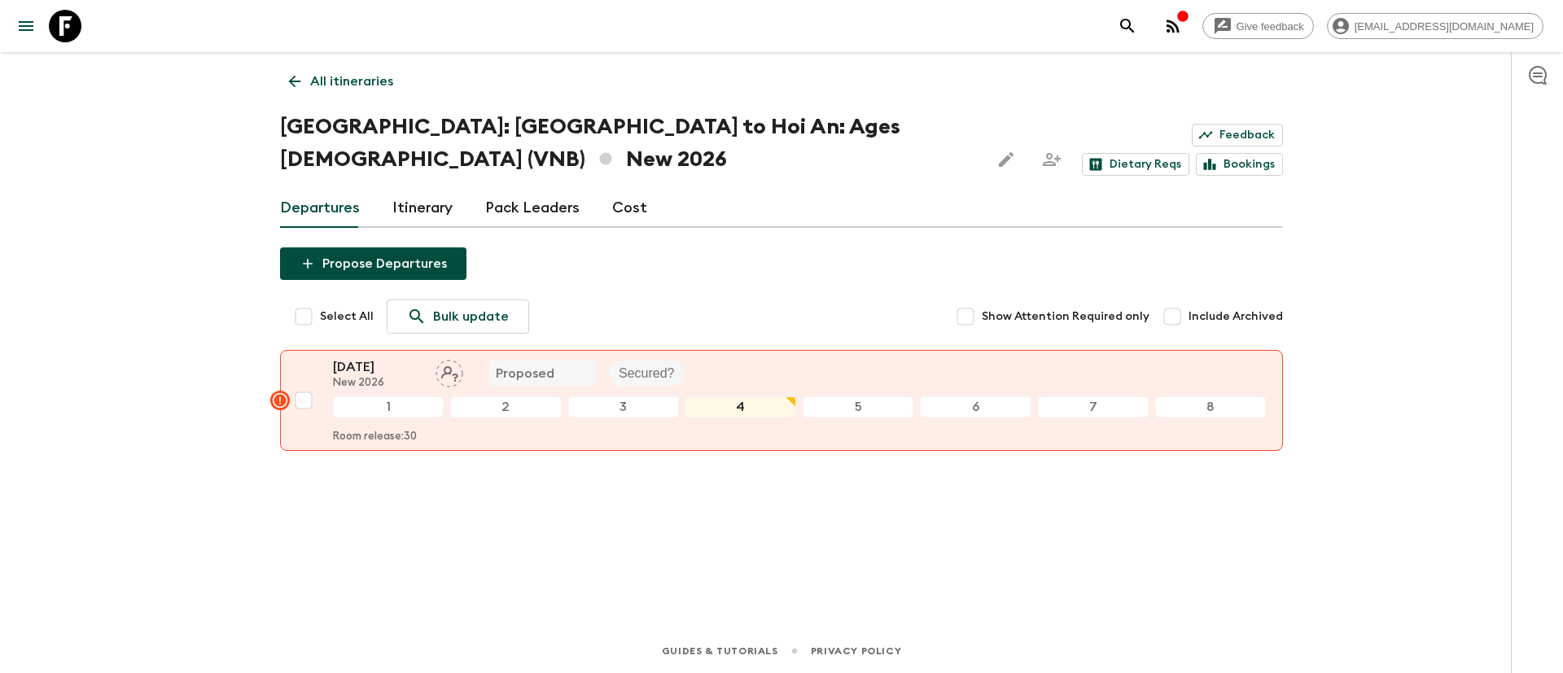
click at [636, 189] on link "Cost" at bounding box center [629, 208] width 35 height 39
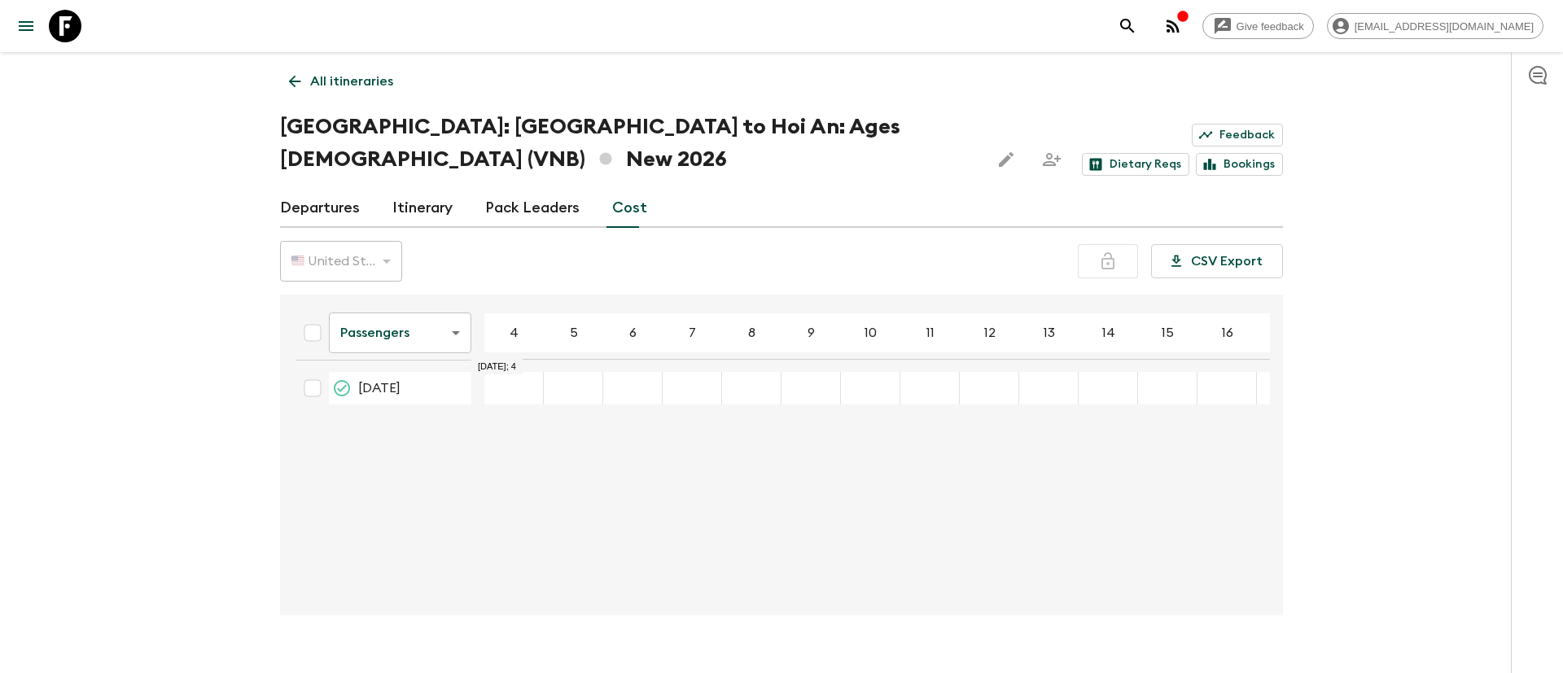
click at [508, 372] on div "28 Dec 2026; 4" at bounding box center [513, 388] width 59 height 33
click at [515, 372] on div "28 Dec 2026; 4" at bounding box center [513, 388] width 59 height 33
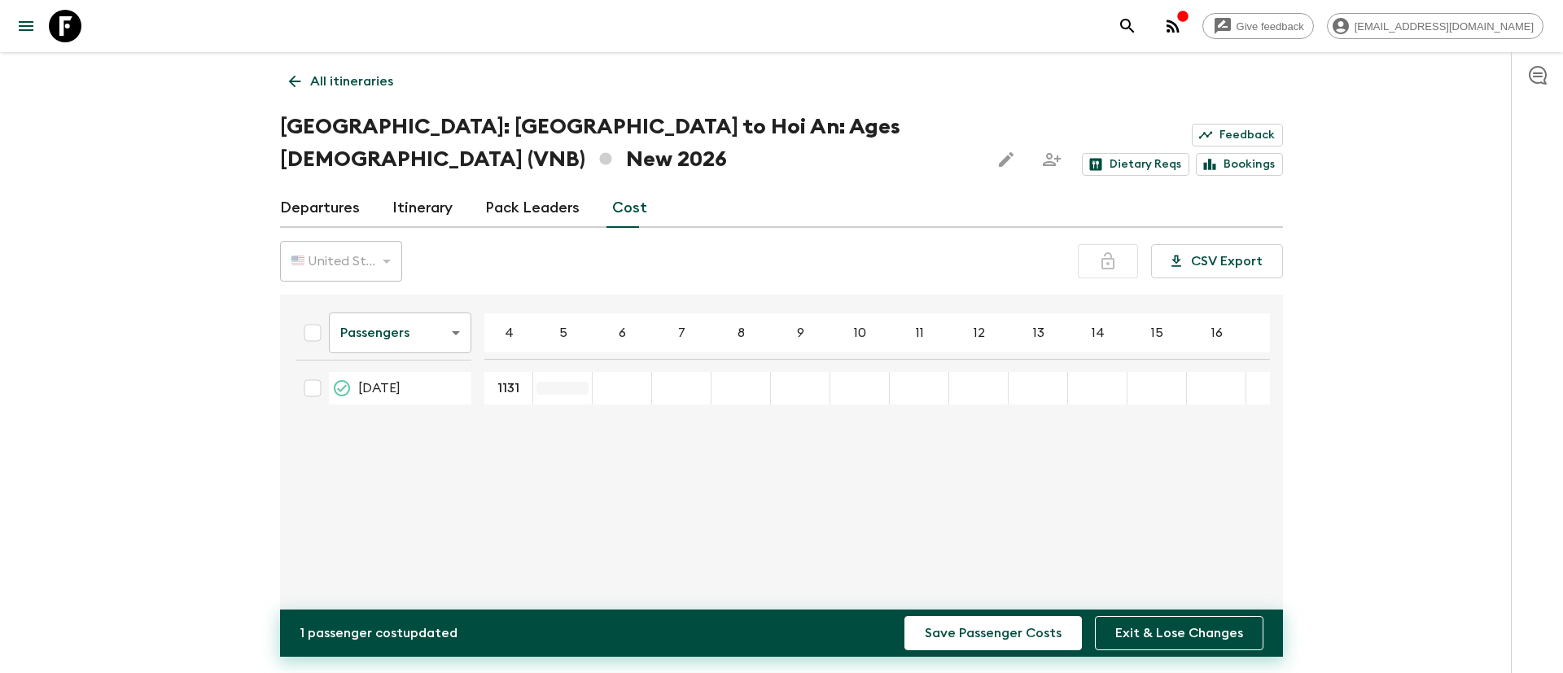
type input "1131"
type input "1043"
click at [607, 372] on div "28 Dec 2026; 6" at bounding box center [611, 388] width 59 height 33
type input "982"
type input "965"
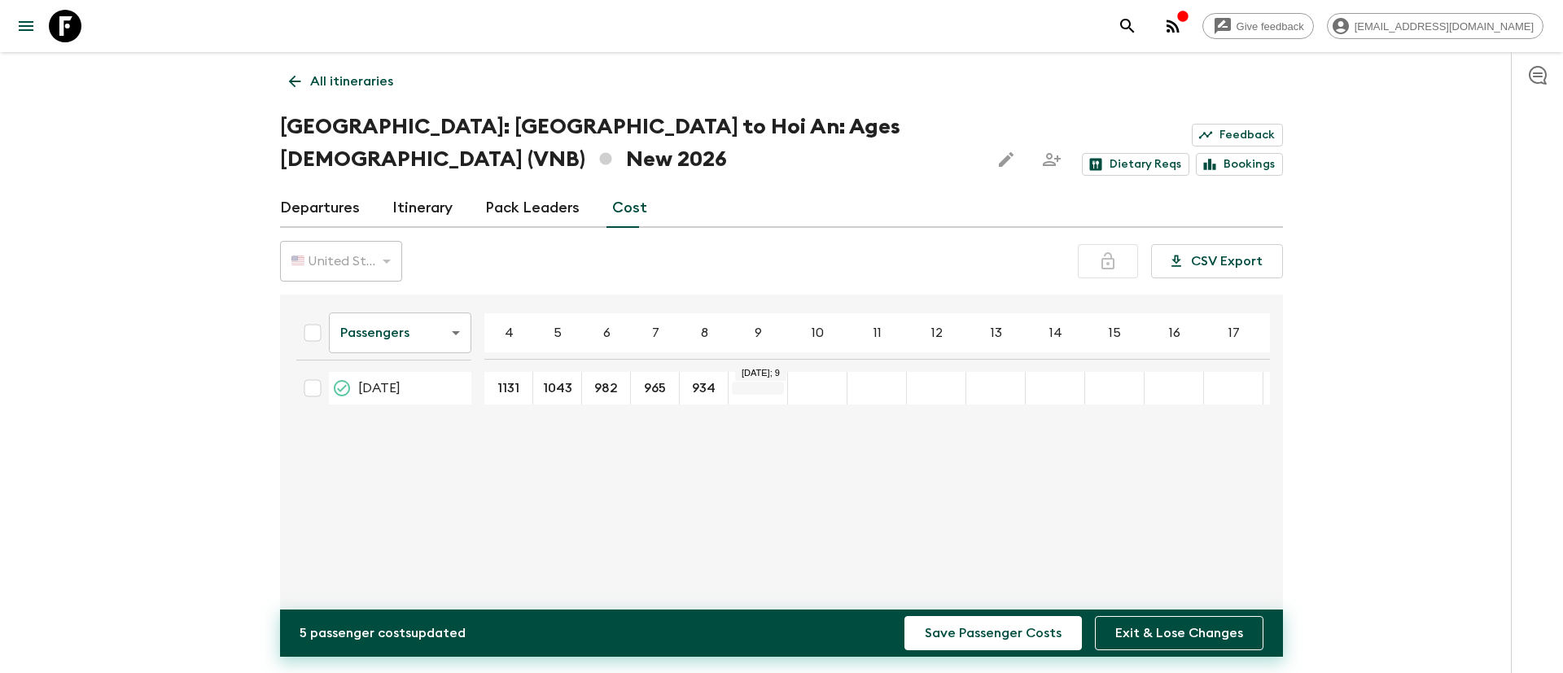
type input "934"
type input "911"
type input "891"
type input "879"
type input "865"
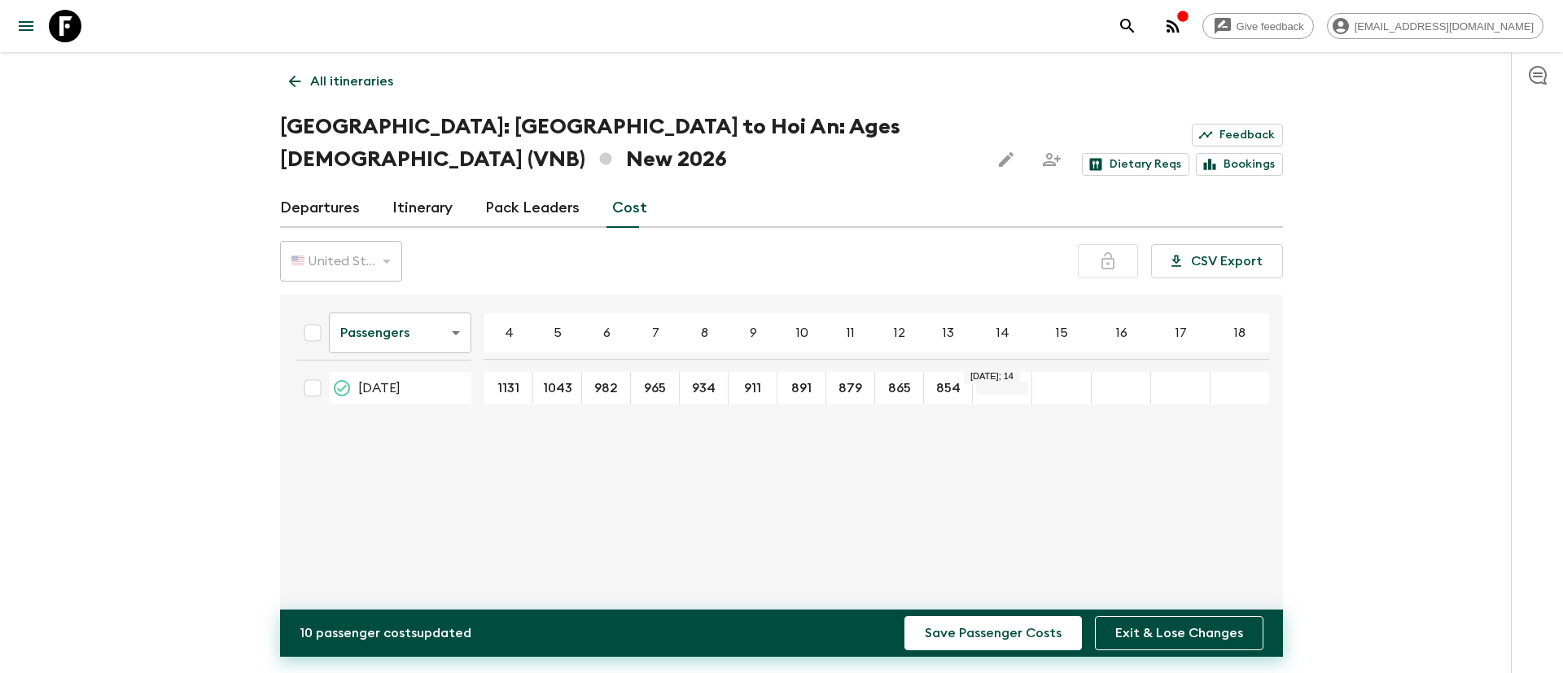
type input "854"
type input "845"
click at [1039, 560] on button "Save Passenger Costs" at bounding box center [993, 633] width 177 height 34
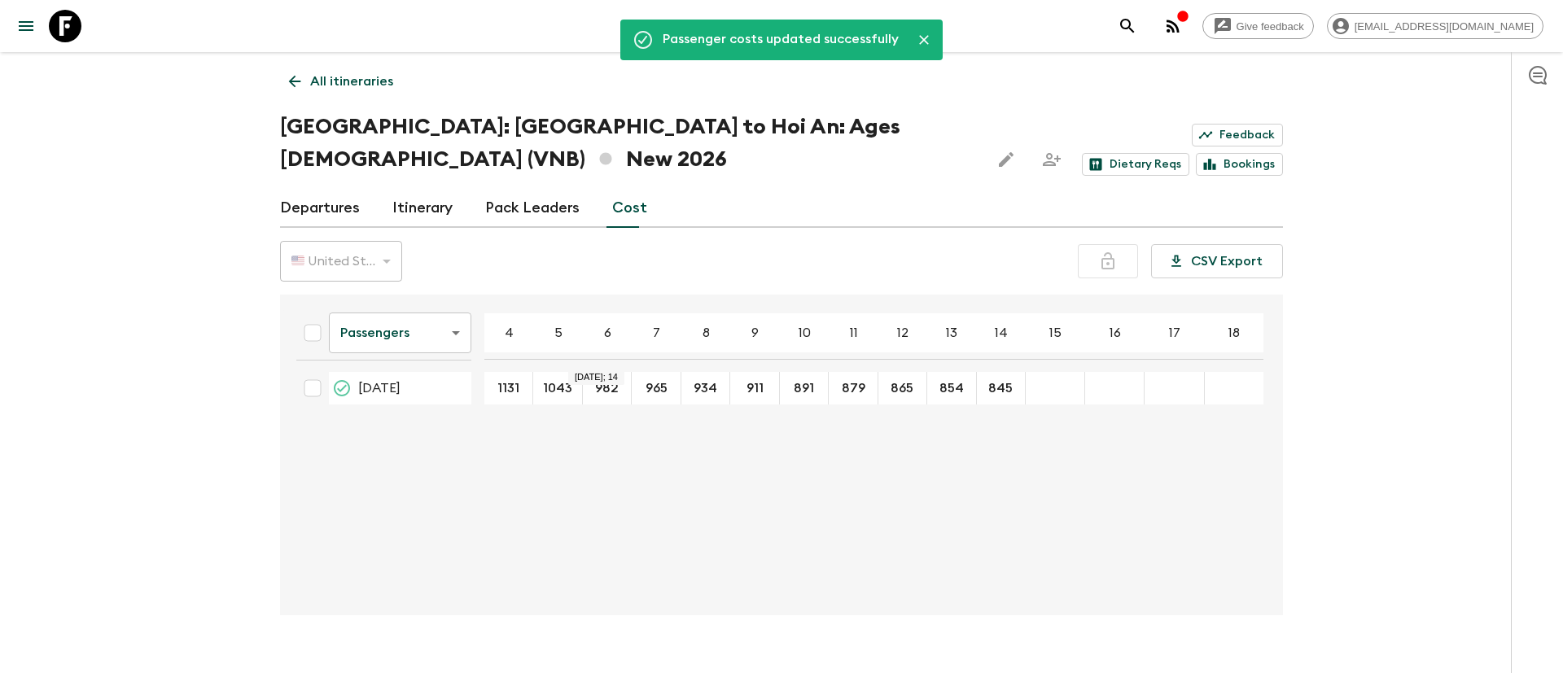
click at [450, 304] on body "Give feedback [EMAIL_ADDRESS][DOMAIN_NAME] Passenger costs updated successfully…" at bounding box center [781, 352] width 1563 height 705
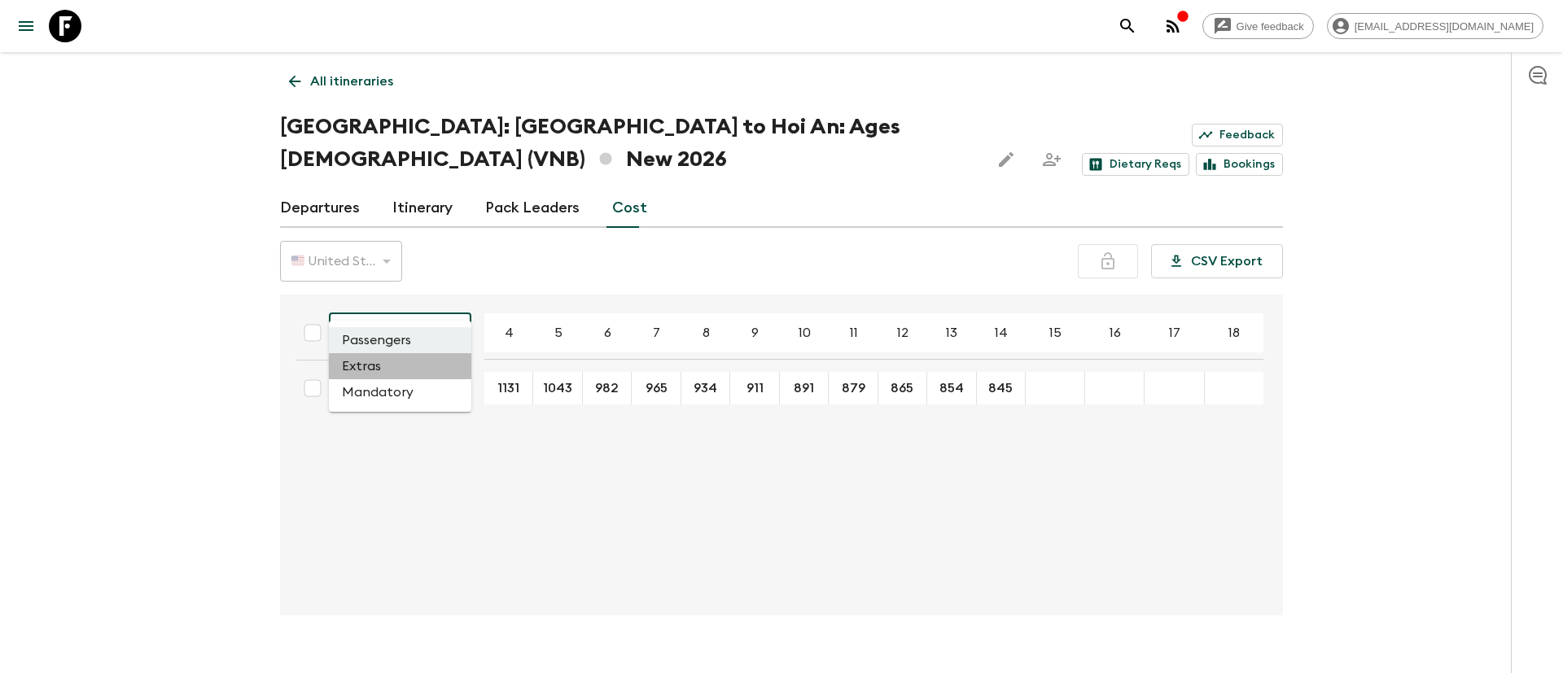
click at [352, 364] on li "Extras" at bounding box center [400, 366] width 142 height 26
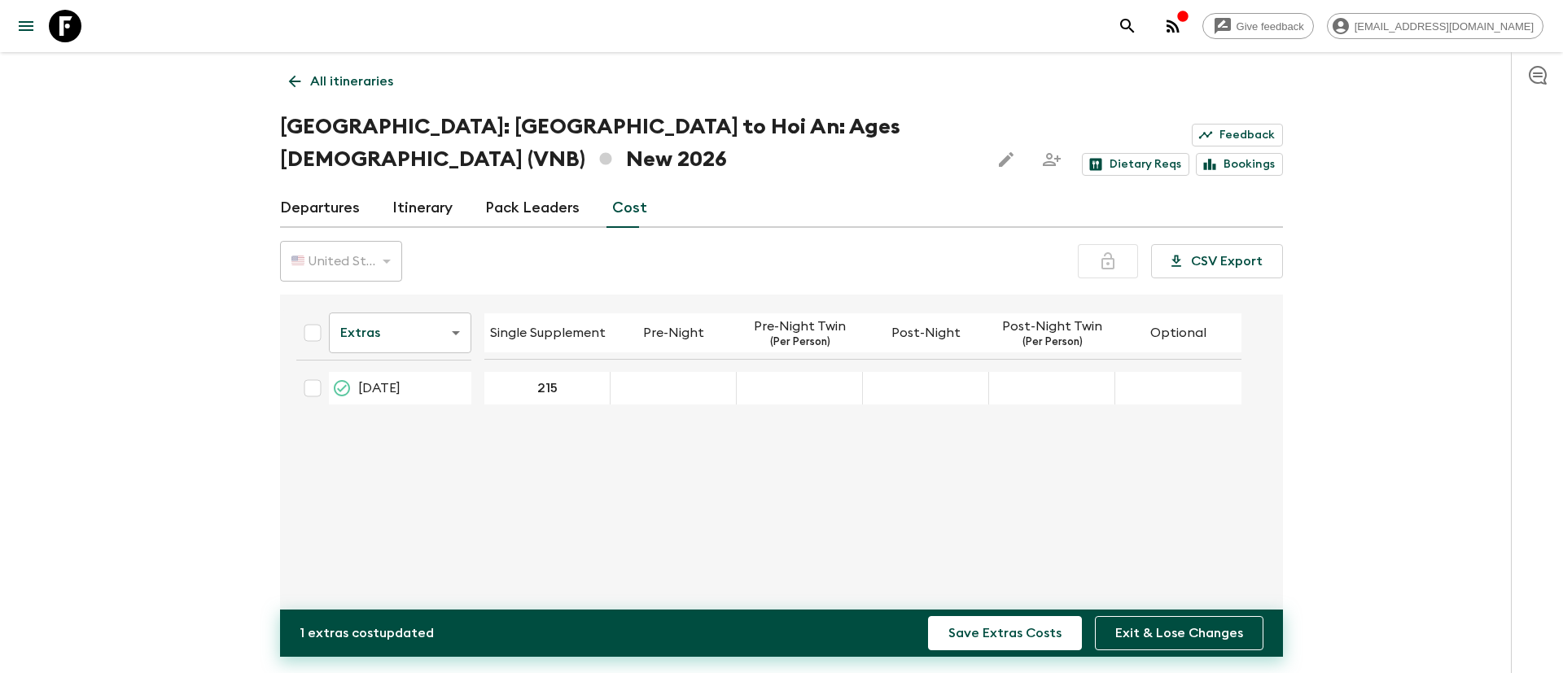
type input "215"
click at [661, 372] on div "28 Dec 2026; Pre-Night" at bounding box center [674, 388] width 126 height 33
type input "0"
drag, startPoint x: 805, startPoint y: 357, endPoint x: 852, endPoint y: 344, distance: 48.0
type input "0"
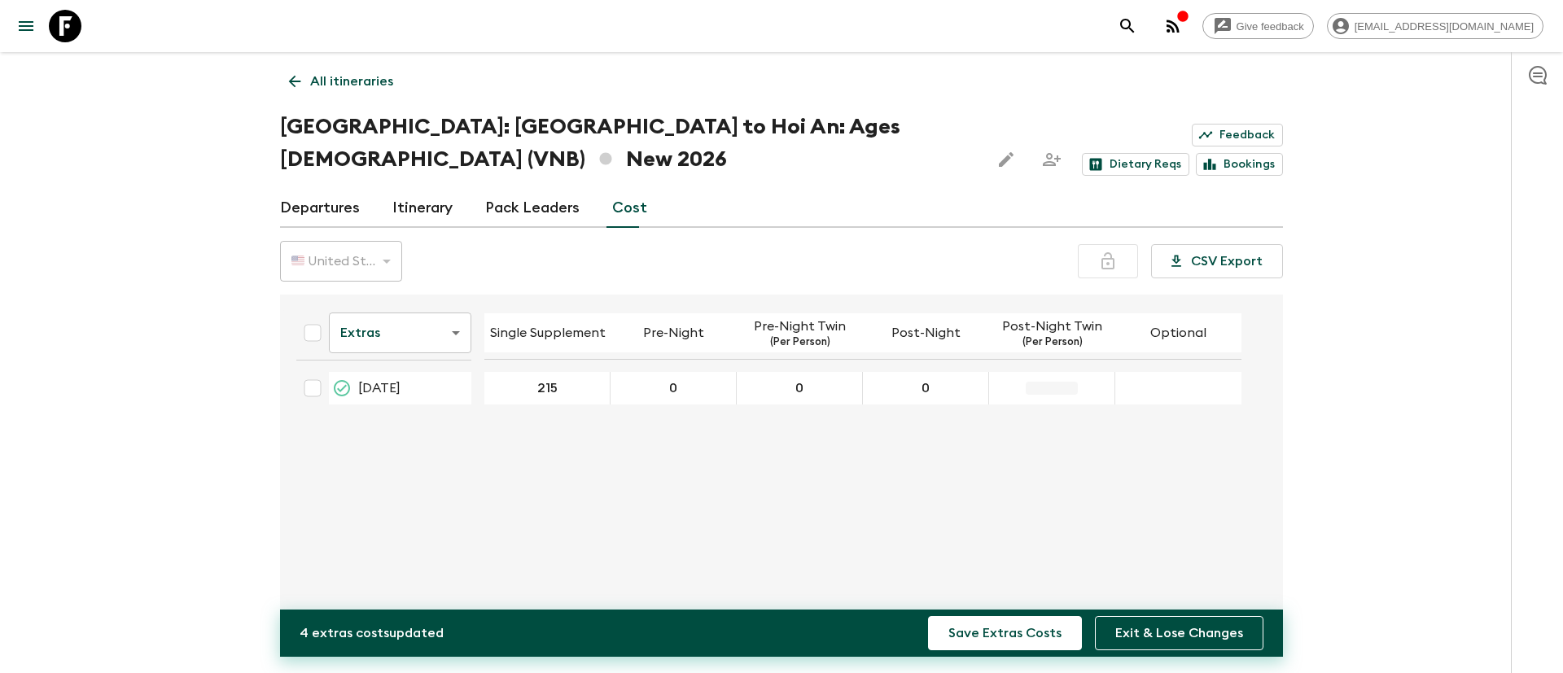
type input "0"
click at [1173, 372] on div "28 Dec 2026; Optional" at bounding box center [1178, 388] width 126 height 33
type input "0"
click at [990, 560] on button "Save Extras Costs" at bounding box center [1005, 633] width 154 height 34
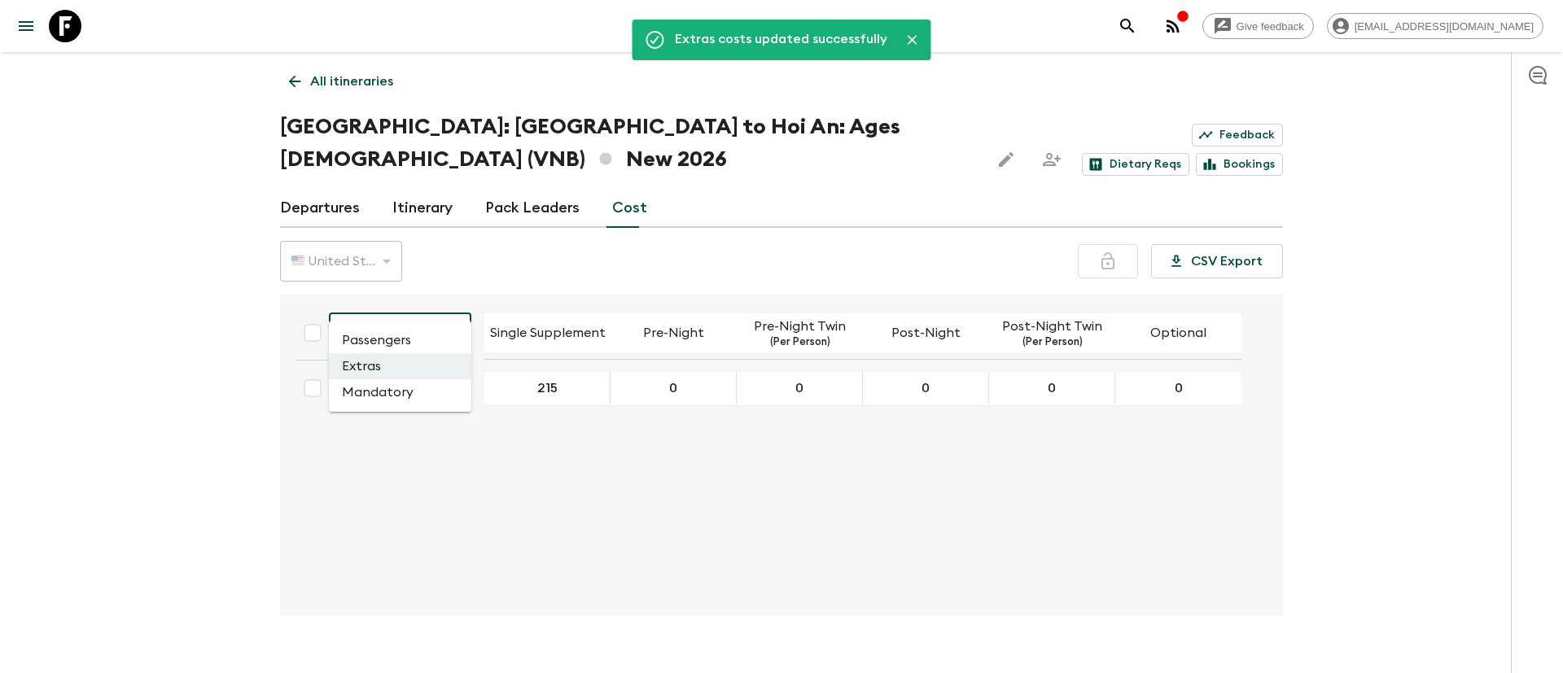
click at [455, 304] on body "Give feedback [EMAIL_ADDRESS][DOMAIN_NAME] Extras costs updated successfully Al…" at bounding box center [781, 352] width 1563 height 705
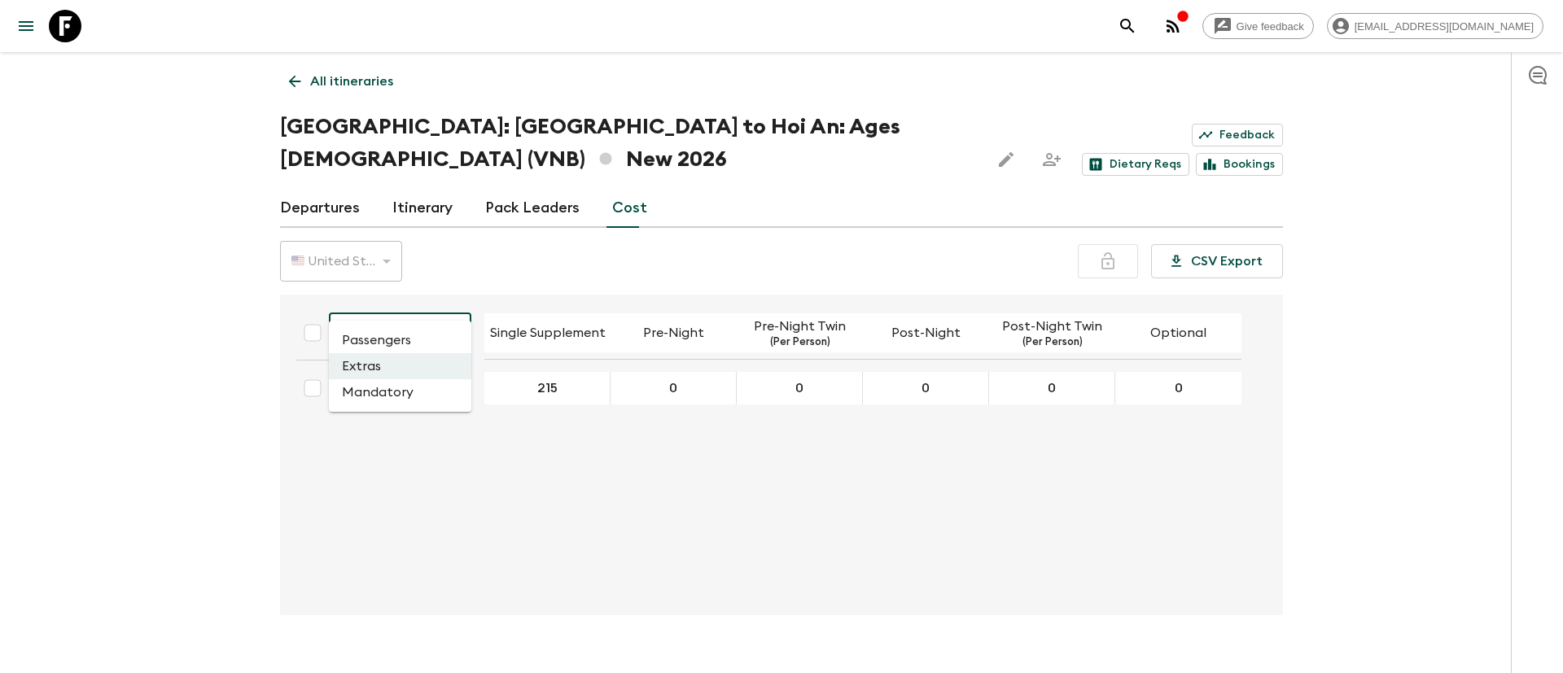
click at [371, 388] on li "Mandatory" at bounding box center [400, 392] width 142 height 26
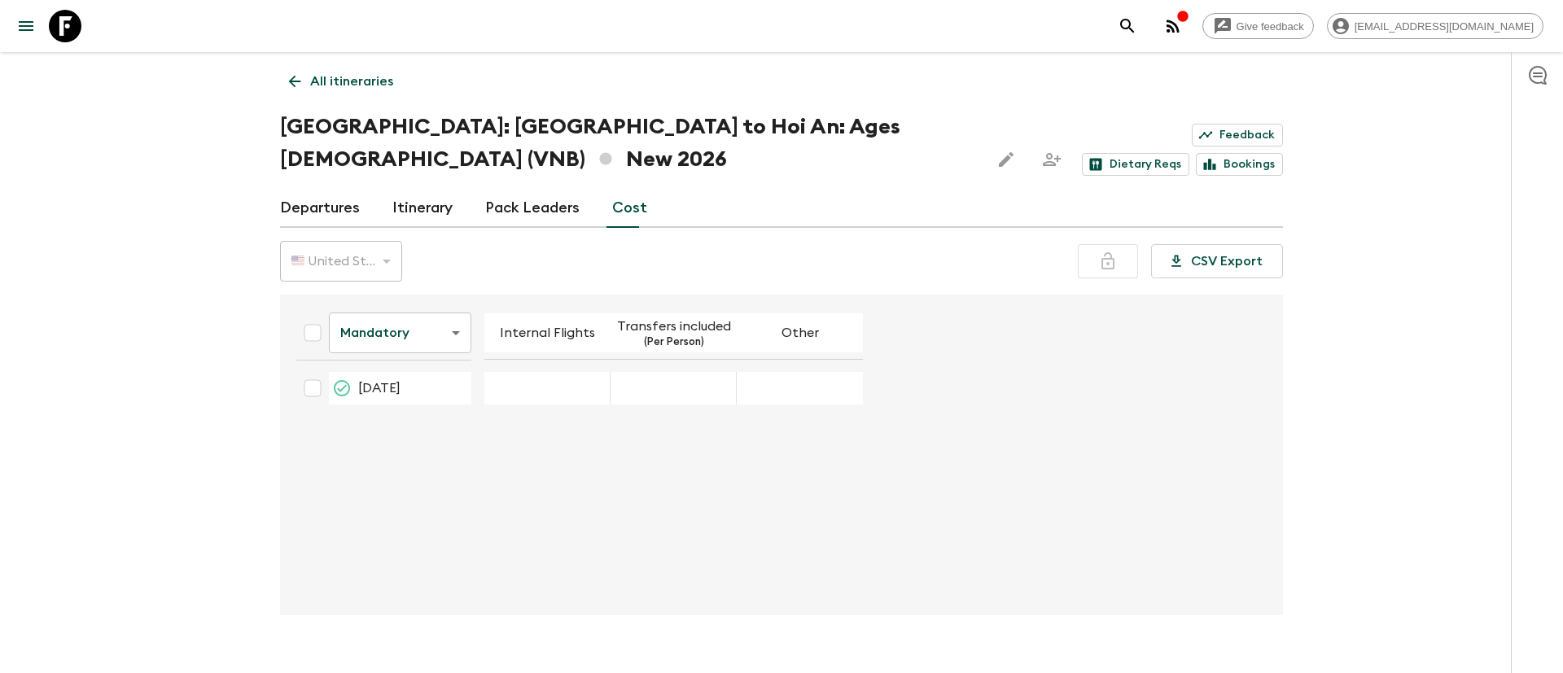
click at [516, 372] on div "28 Dec 2026; Internal Flights" at bounding box center [547, 388] width 126 height 33
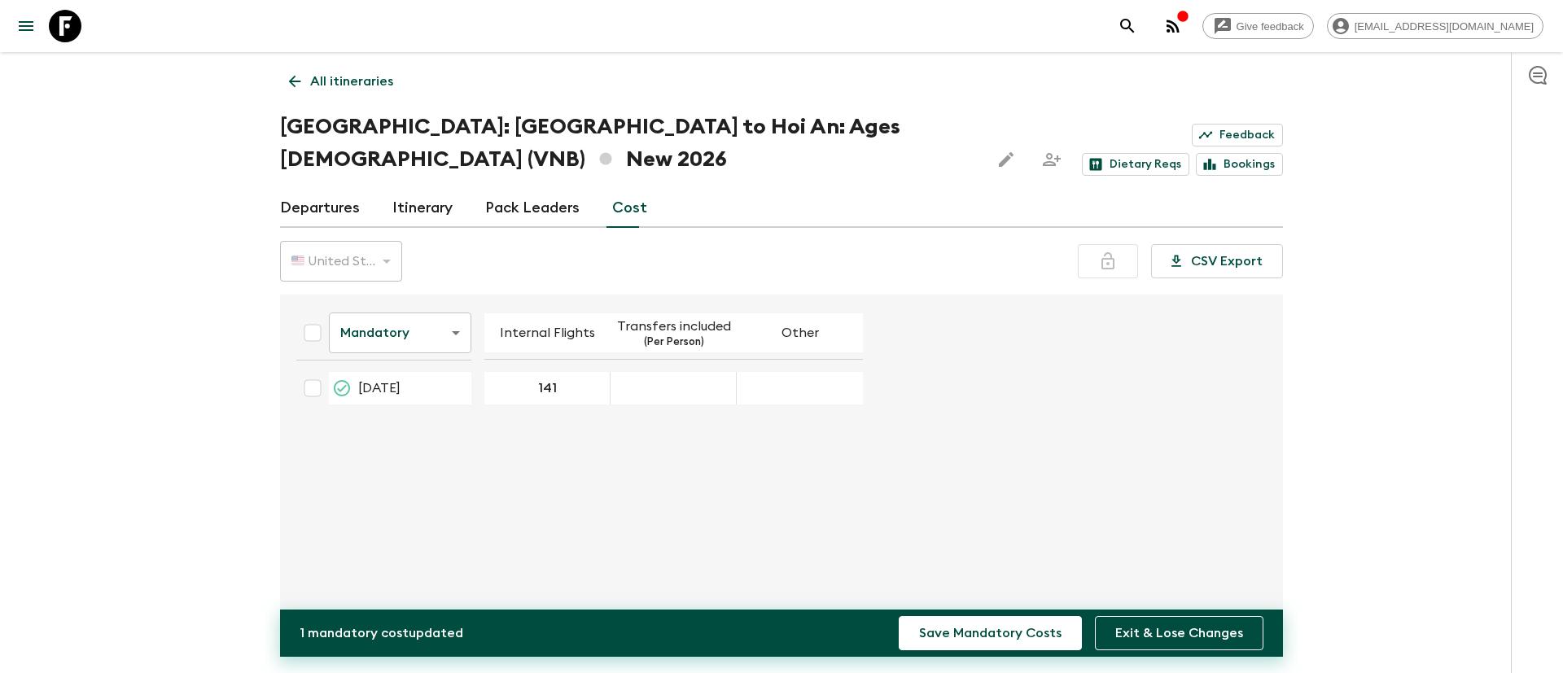
type input "141"
click at [835, 416] on div "Mandatory mandatoryCost ​ Internal Flights Transfers included (Per Person) Othe…" at bounding box center [776, 455] width 987 height 295
click at [1023, 560] on button "Save Mandatory Costs" at bounding box center [990, 633] width 183 height 34
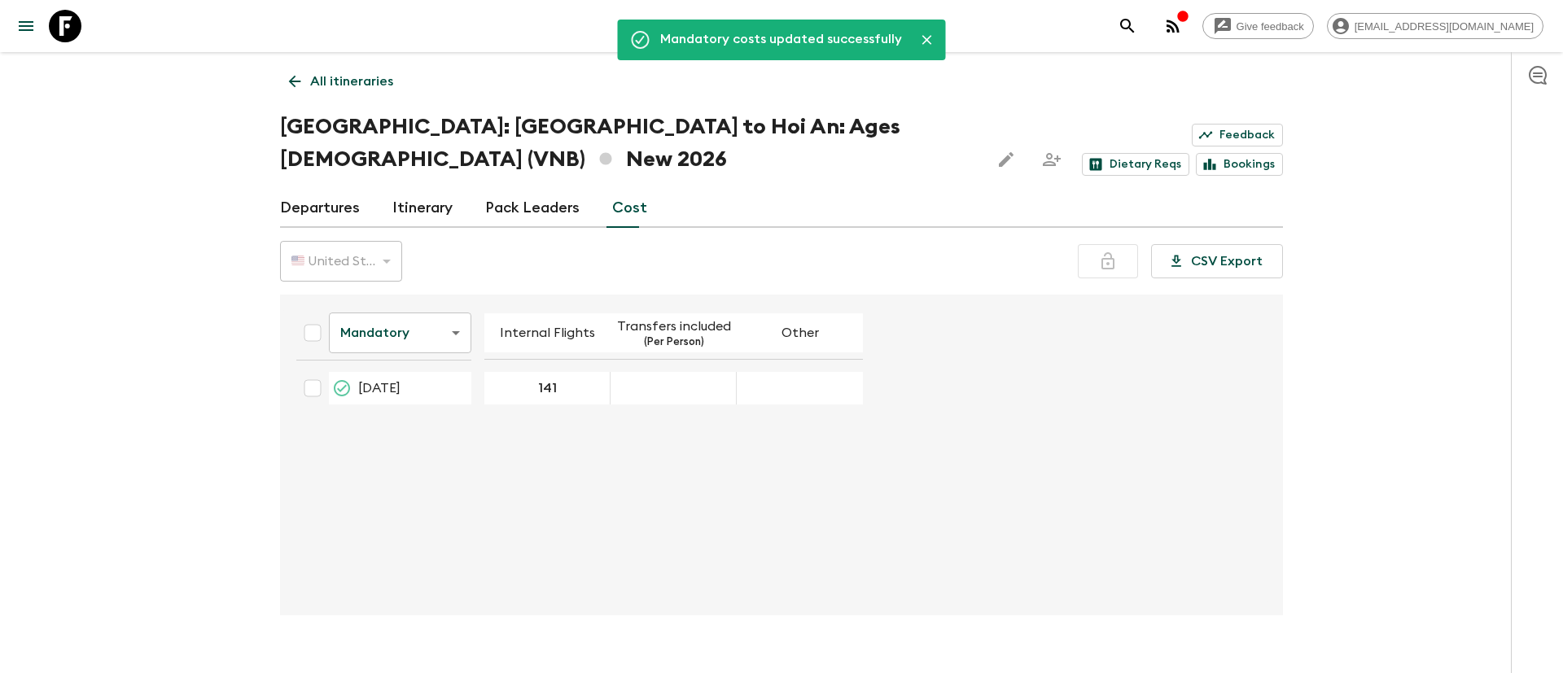
click at [327, 73] on p "All itineraries" at bounding box center [351, 82] width 83 height 20
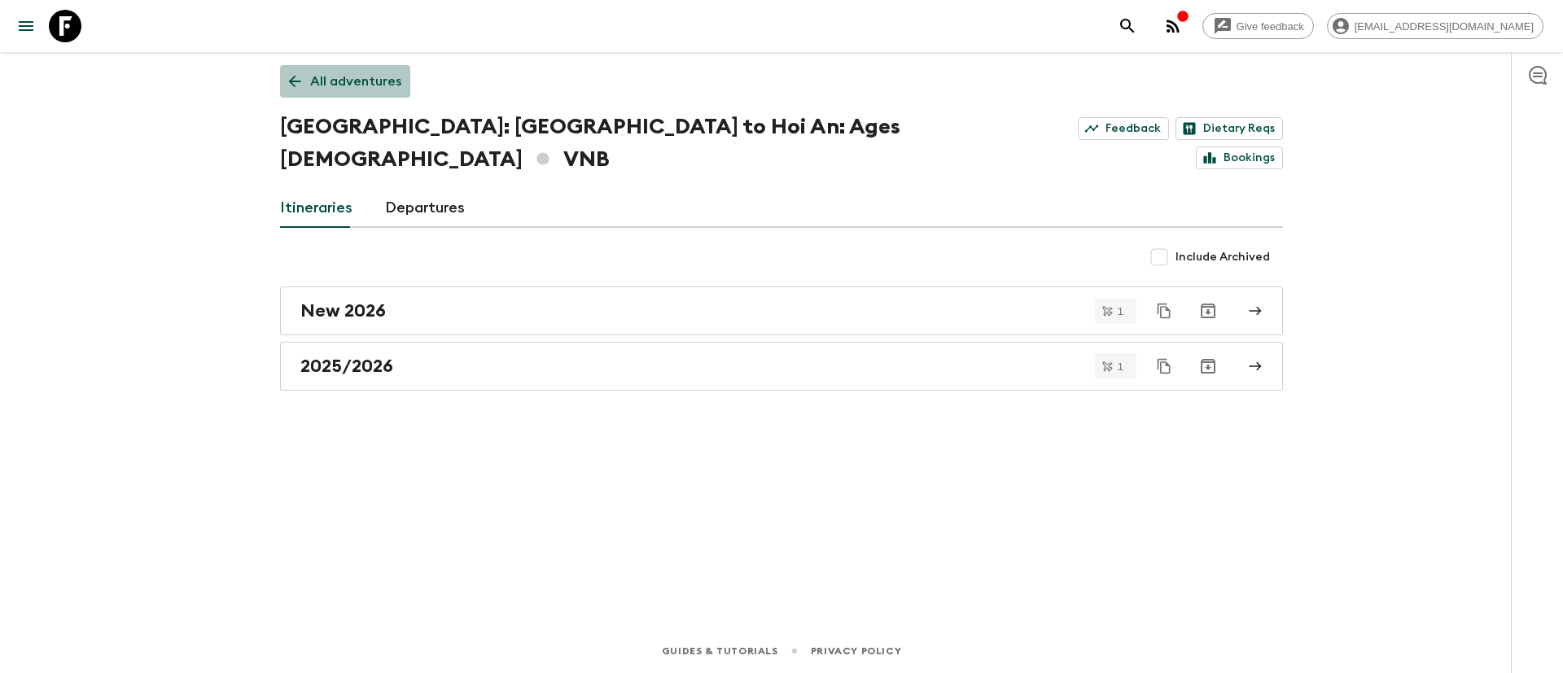
click at [361, 84] on p "All adventures" at bounding box center [355, 82] width 91 height 20
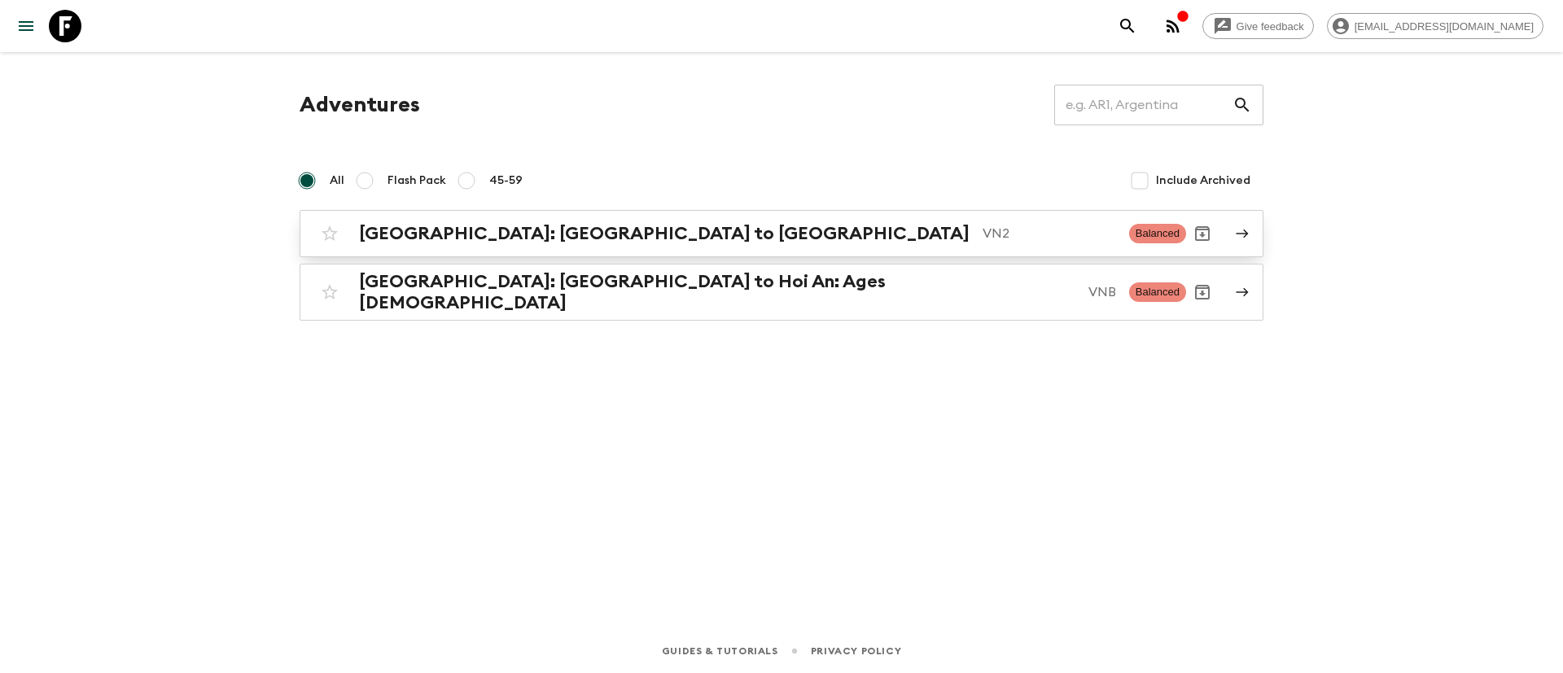
click at [549, 224] on h2 "[GEOGRAPHIC_DATA]: [GEOGRAPHIC_DATA] to [GEOGRAPHIC_DATA]" at bounding box center [664, 233] width 611 height 21
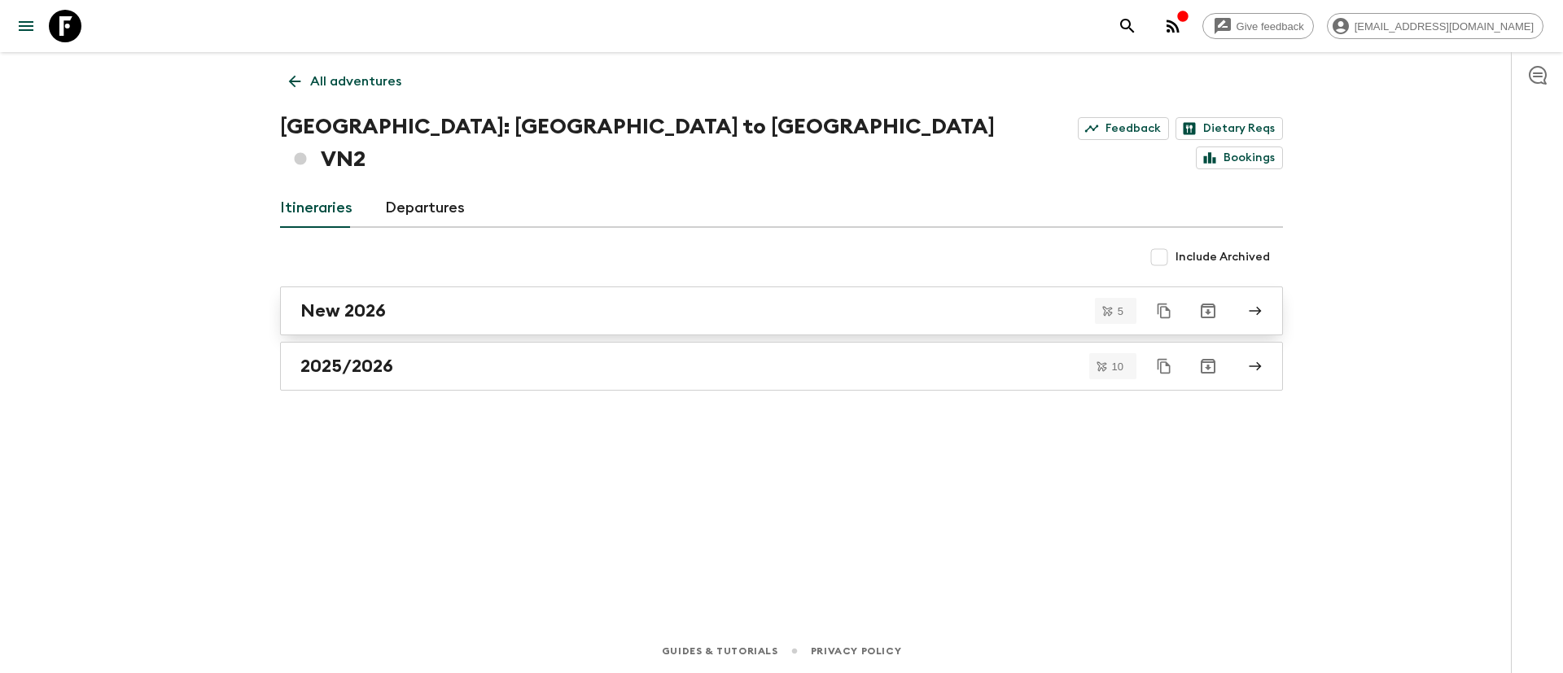
click at [359, 300] on h2 "New 2026" at bounding box center [342, 310] width 85 height 21
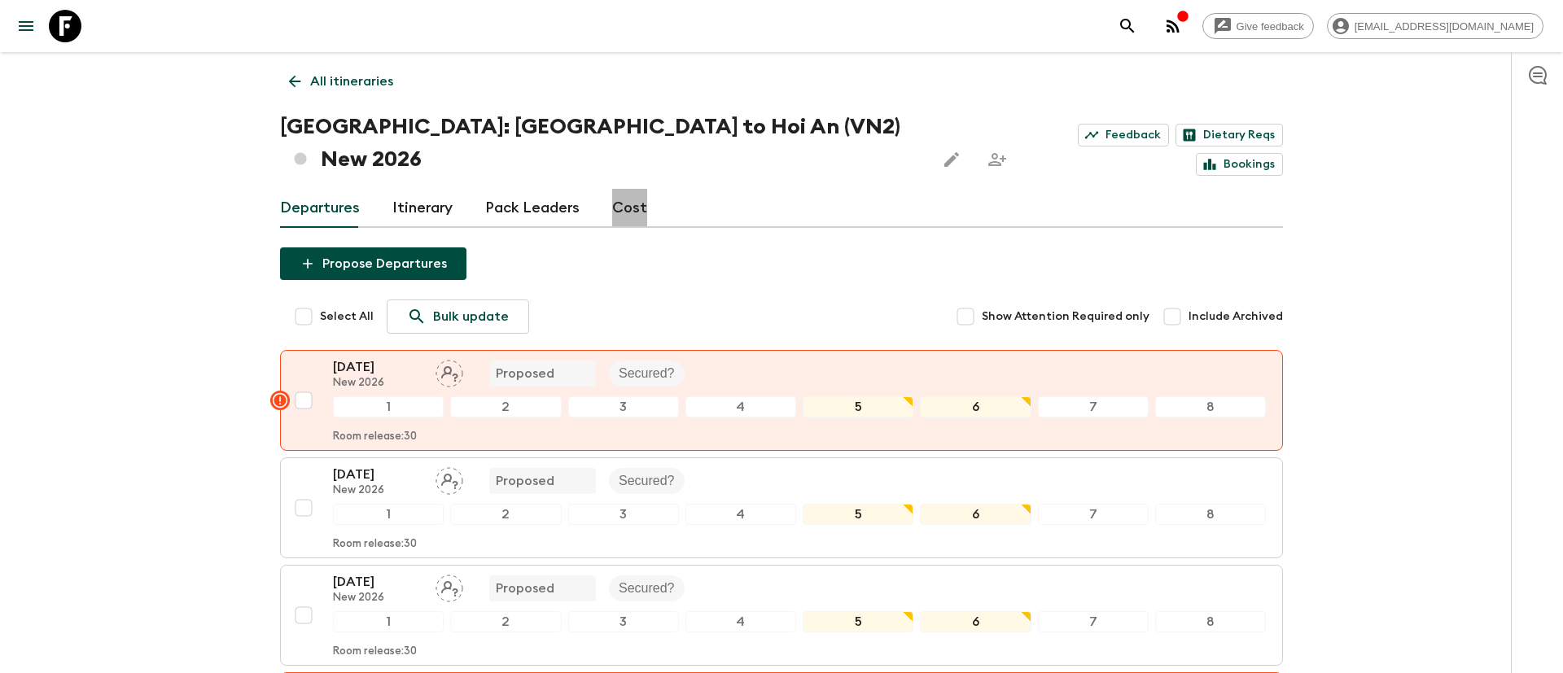
click at [624, 189] on link "Cost" at bounding box center [629, 208] width 35 height 39
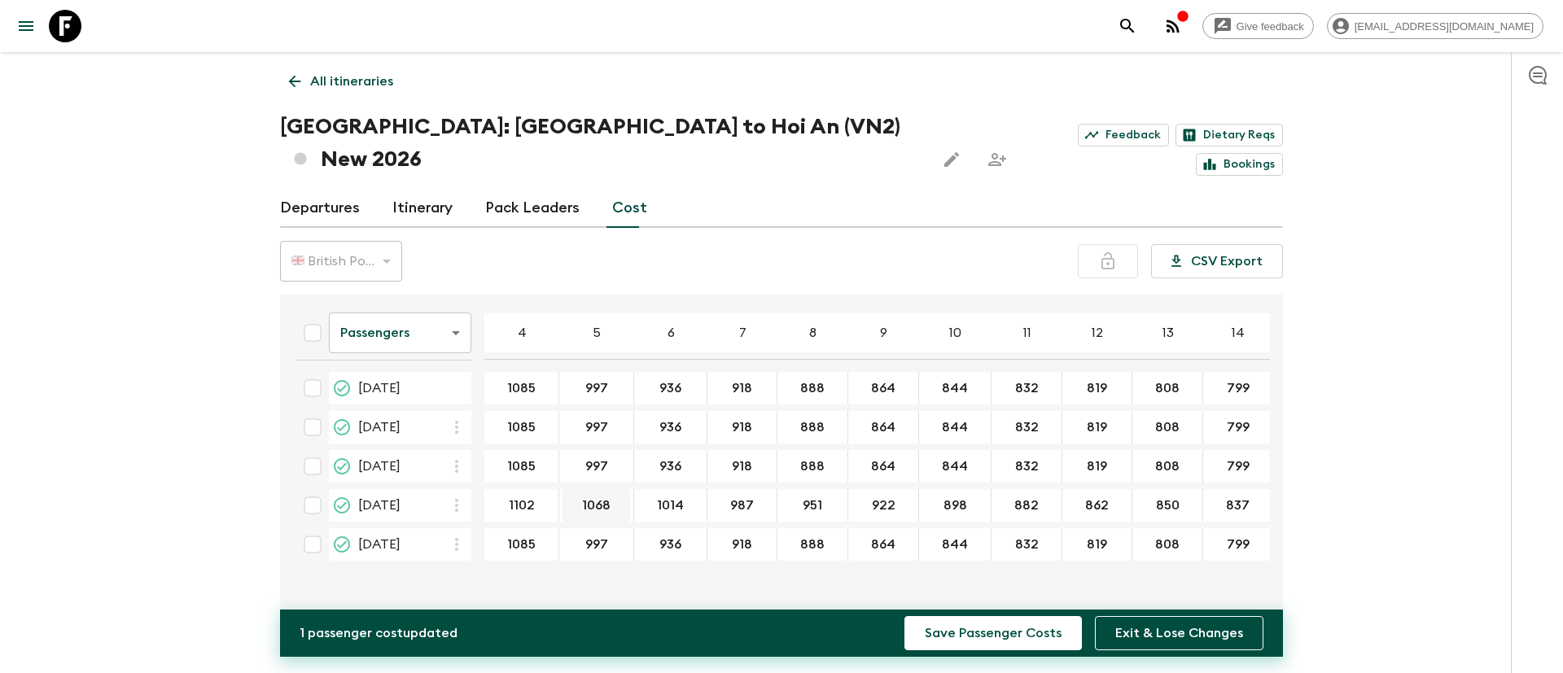
type input "1102"
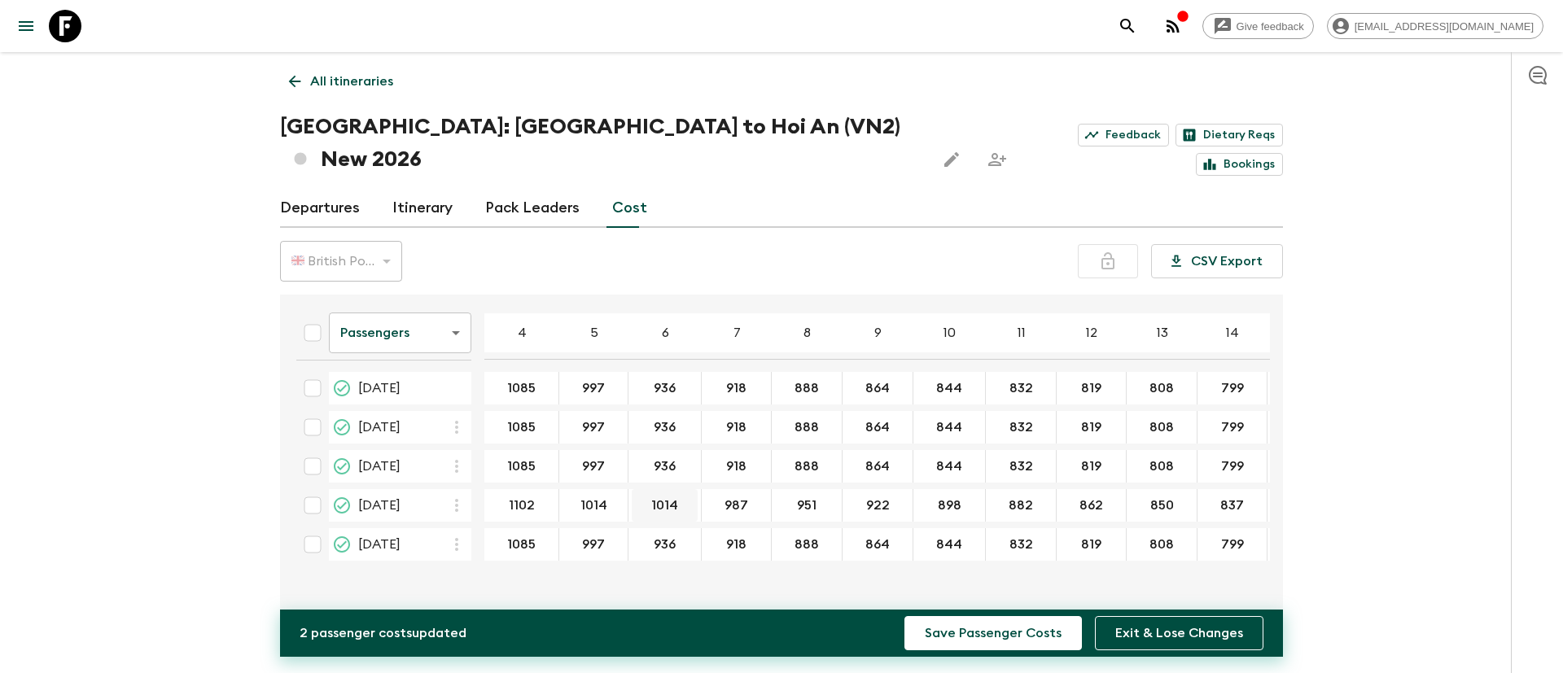
type input "1014"
type input "954"
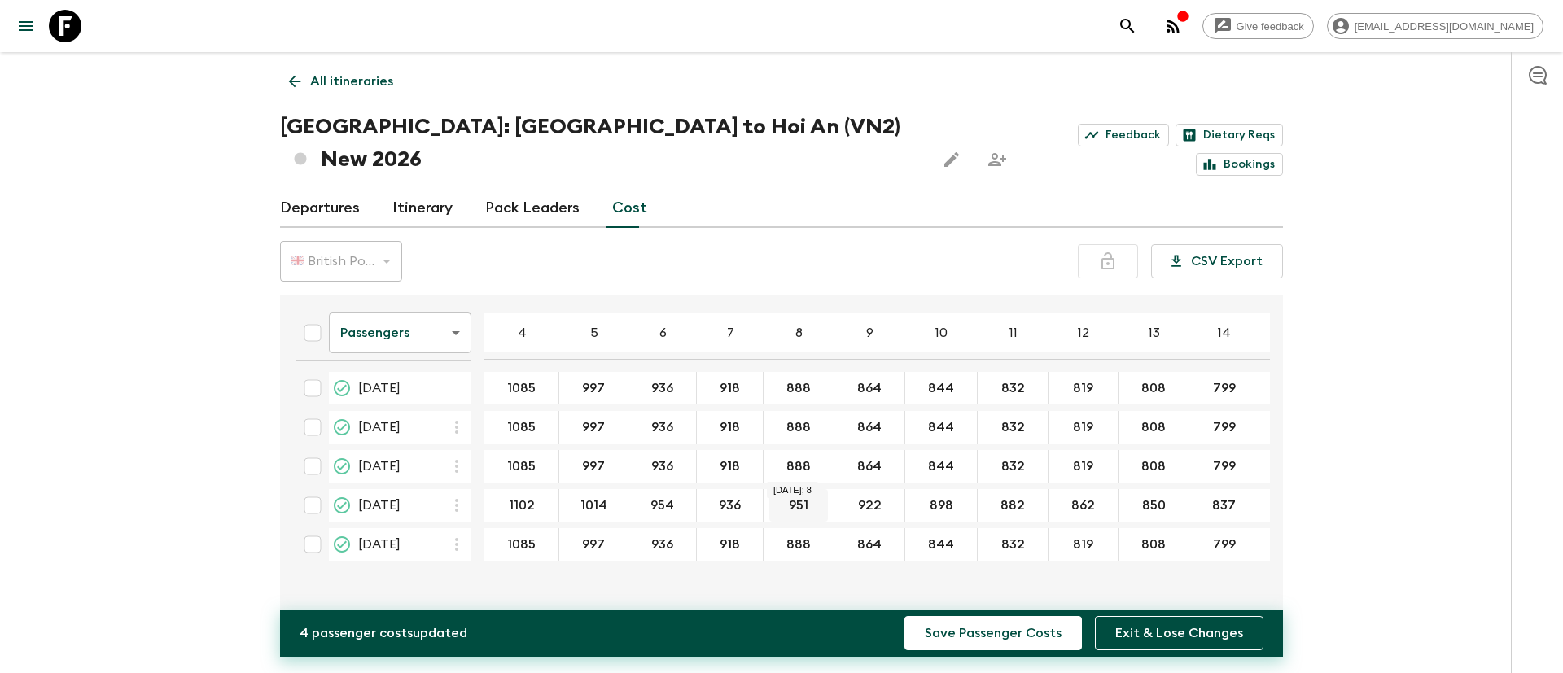
type input "936"
type input "905"
type input "882"
type input "862"
type input "850"
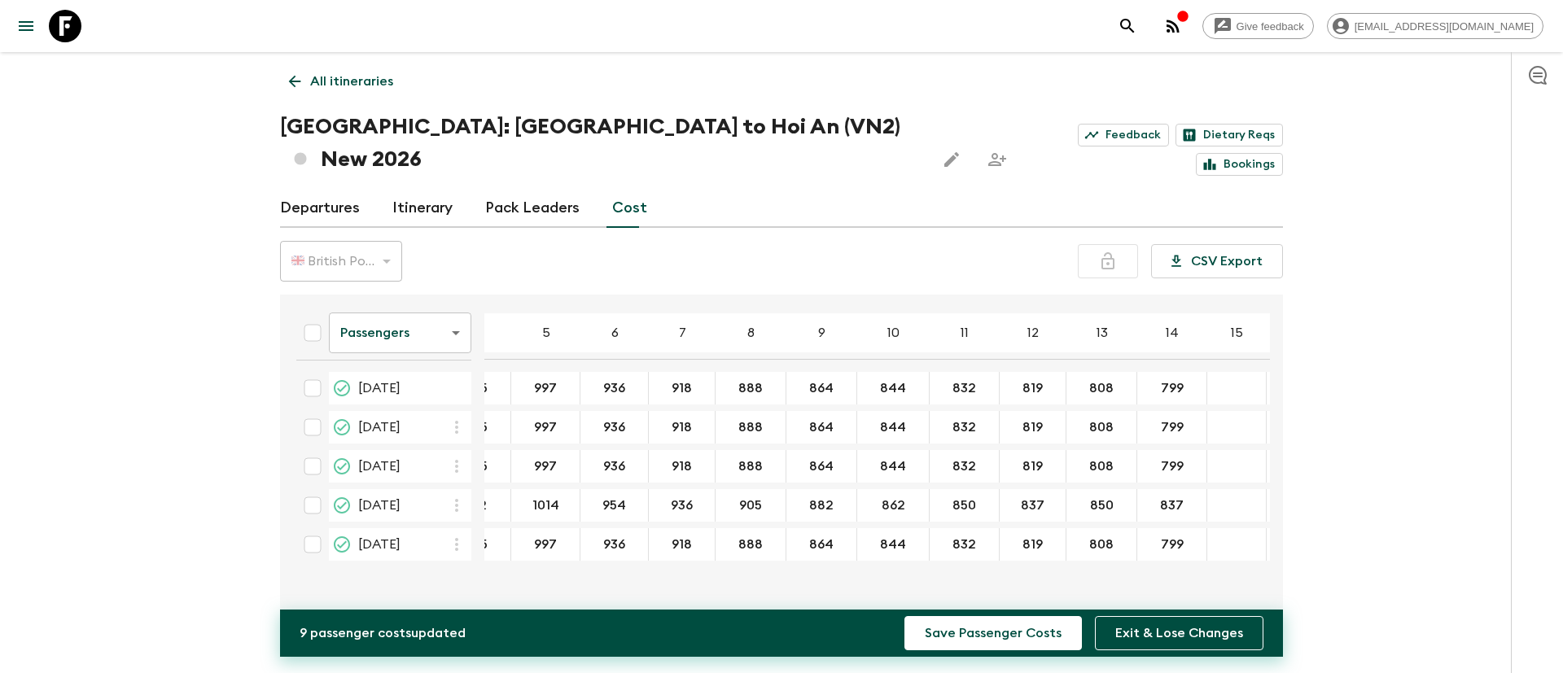
scroll to position [0, 64]
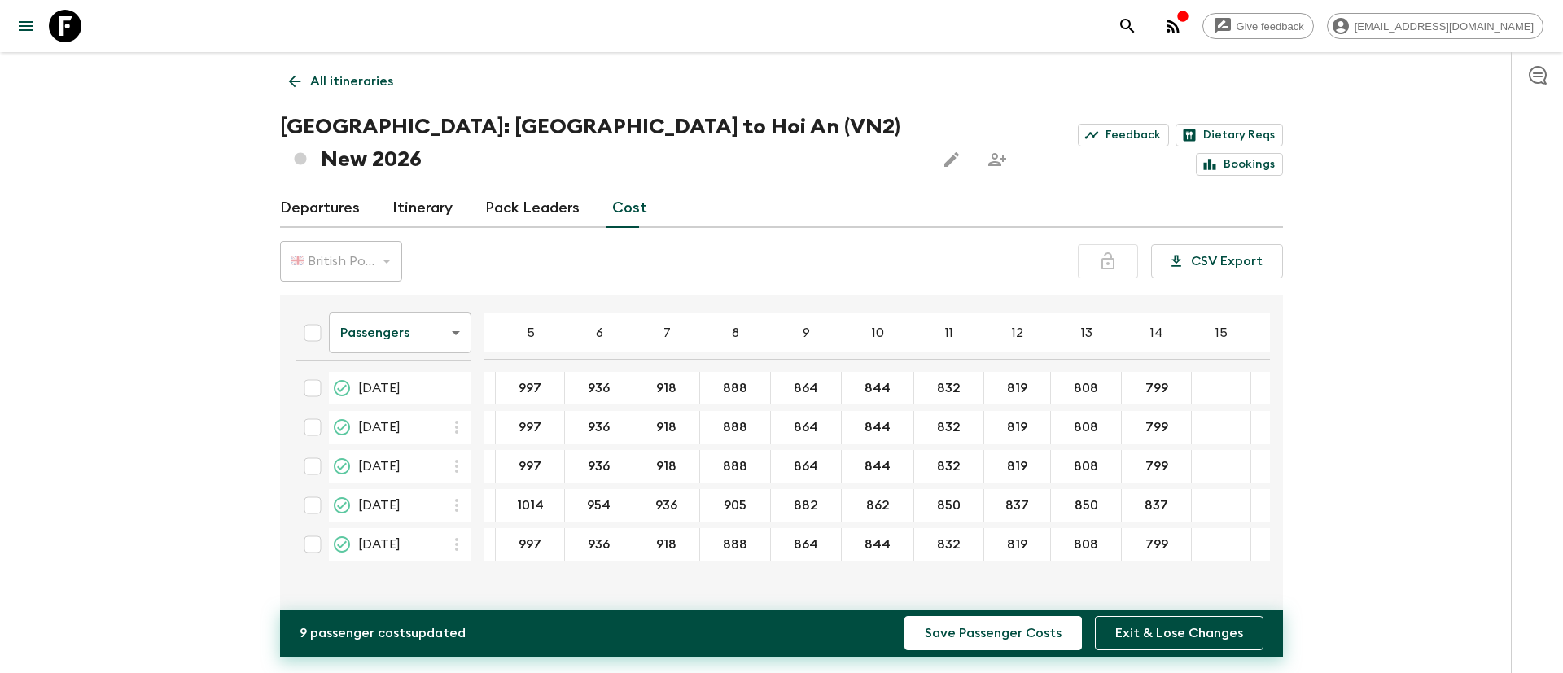
type input "837"
type input "826"
type input "816"
click at [1302, 471] on div "Give feedback [EMAIL_ADDRESS][DOMAIN_NAME] All itineraries [GEOGRAPHIC_DATA]: […" at bounding box center [781, 352] width 1563 height 705
click at [987, 560] on button "Save Passenger Costs" at bounding box center [993, 633] width 177 height 34
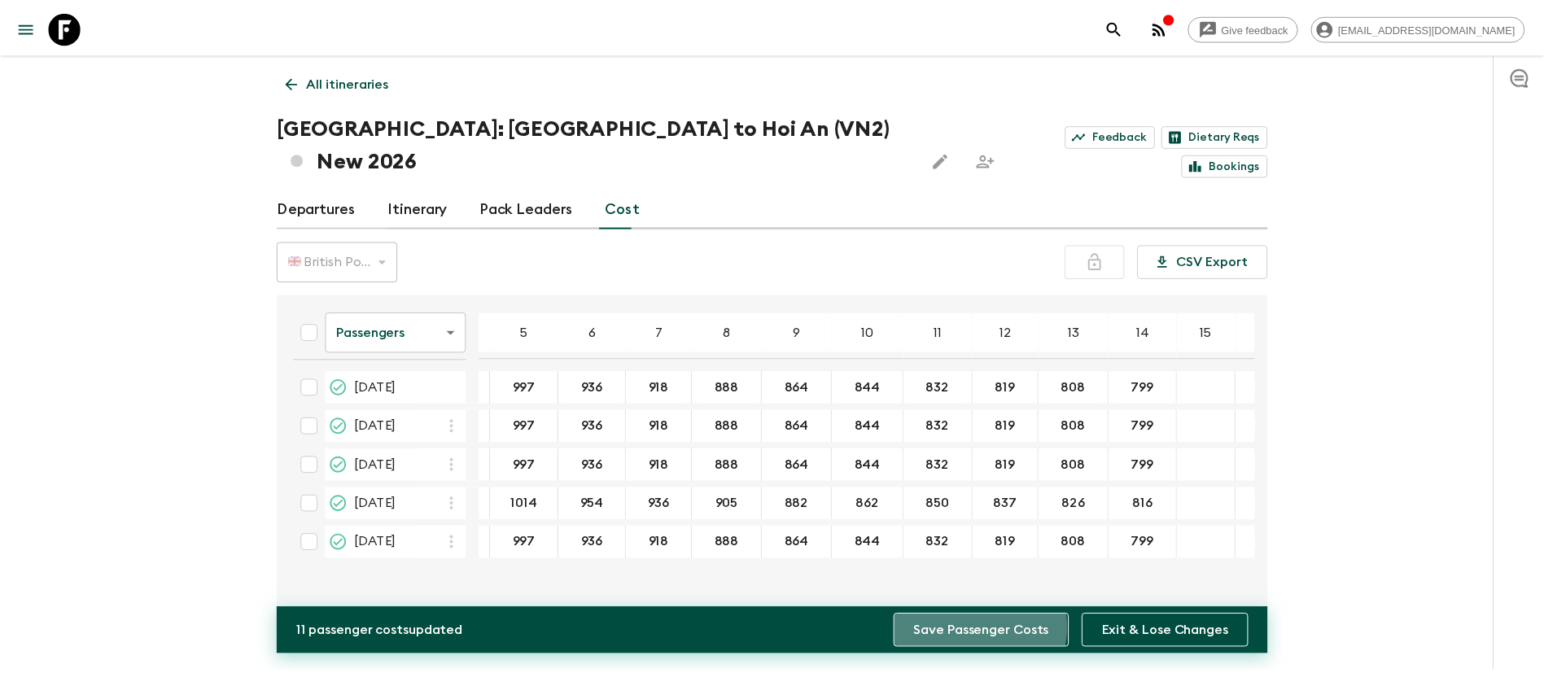
scroll to position [0, 0]
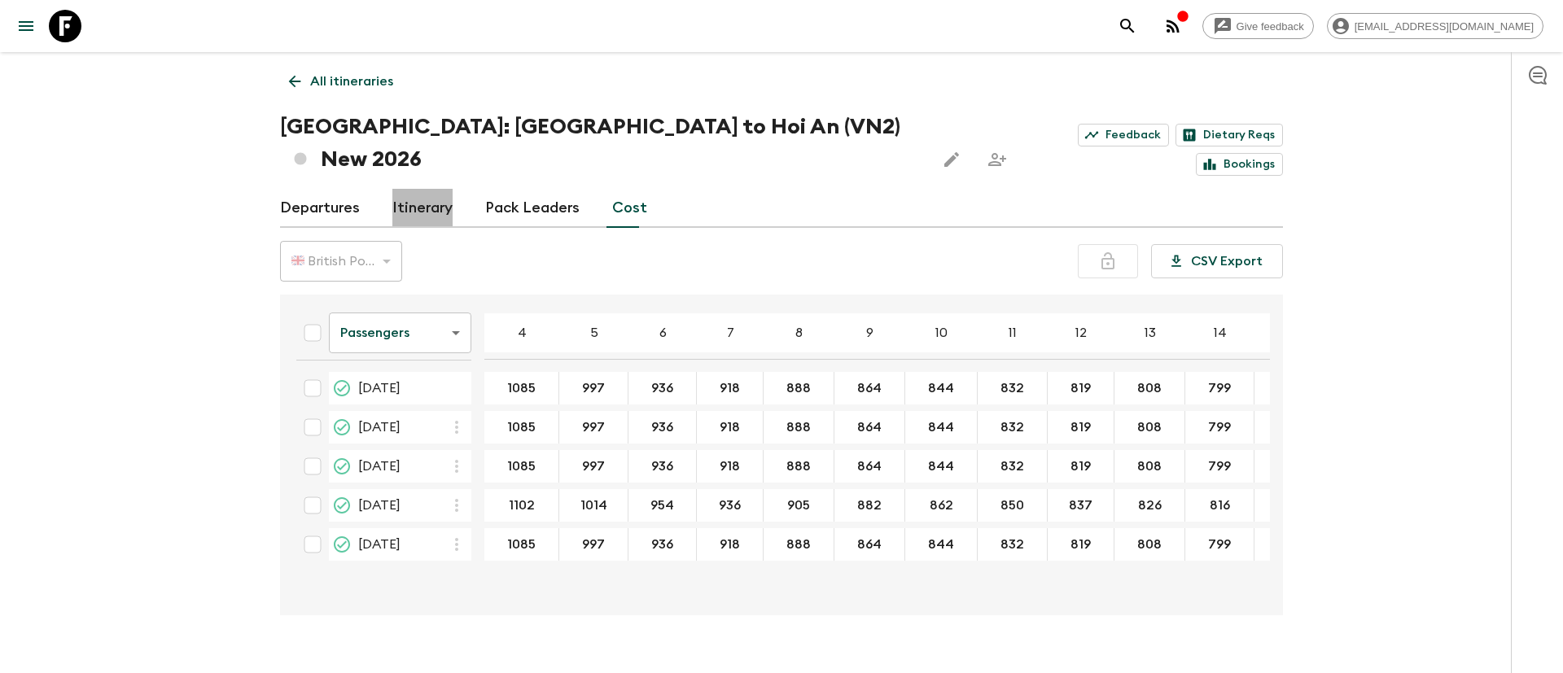
click at [427, 189] on link "Itinerary" at bounding box center [422, 208] width 60 height 39
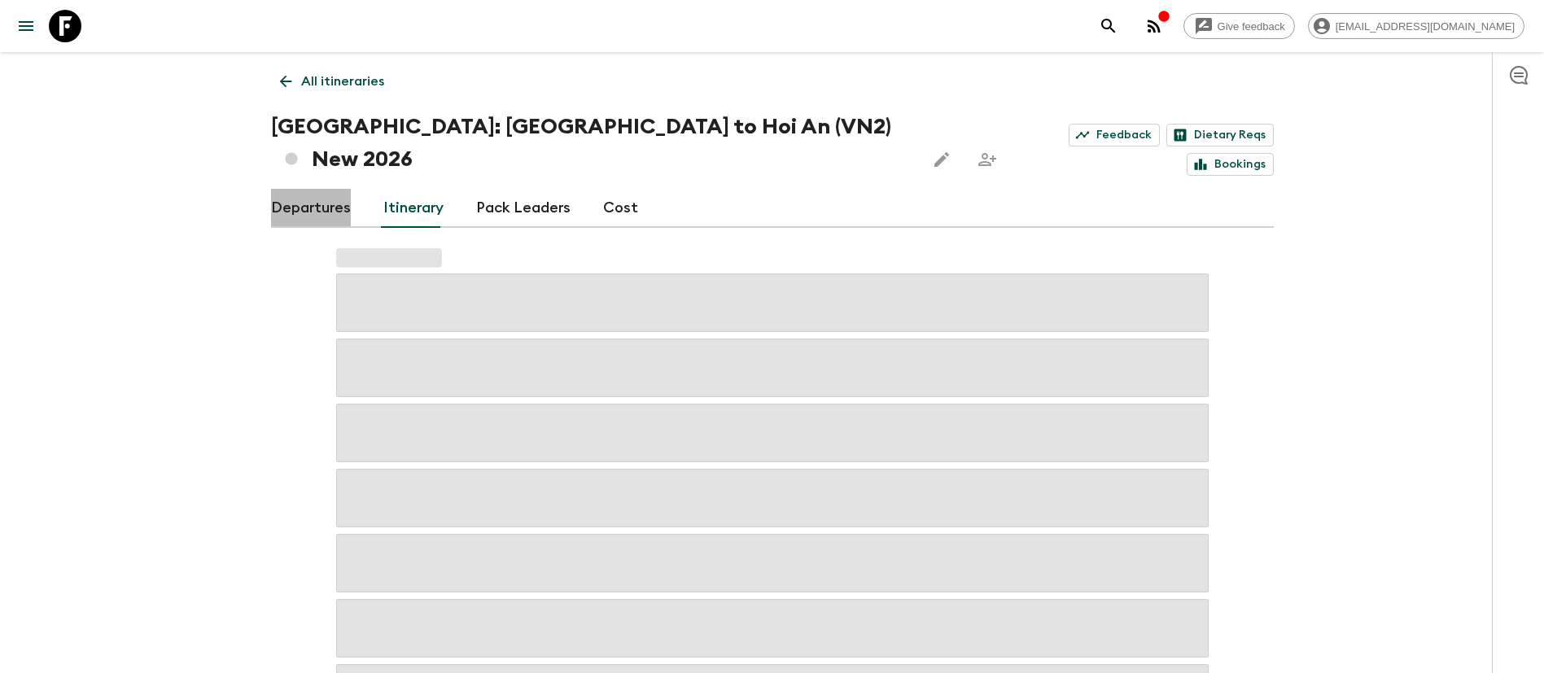
click at [313, 189] on link "Departures" at bounding box center [311, 208] width 80 height 39
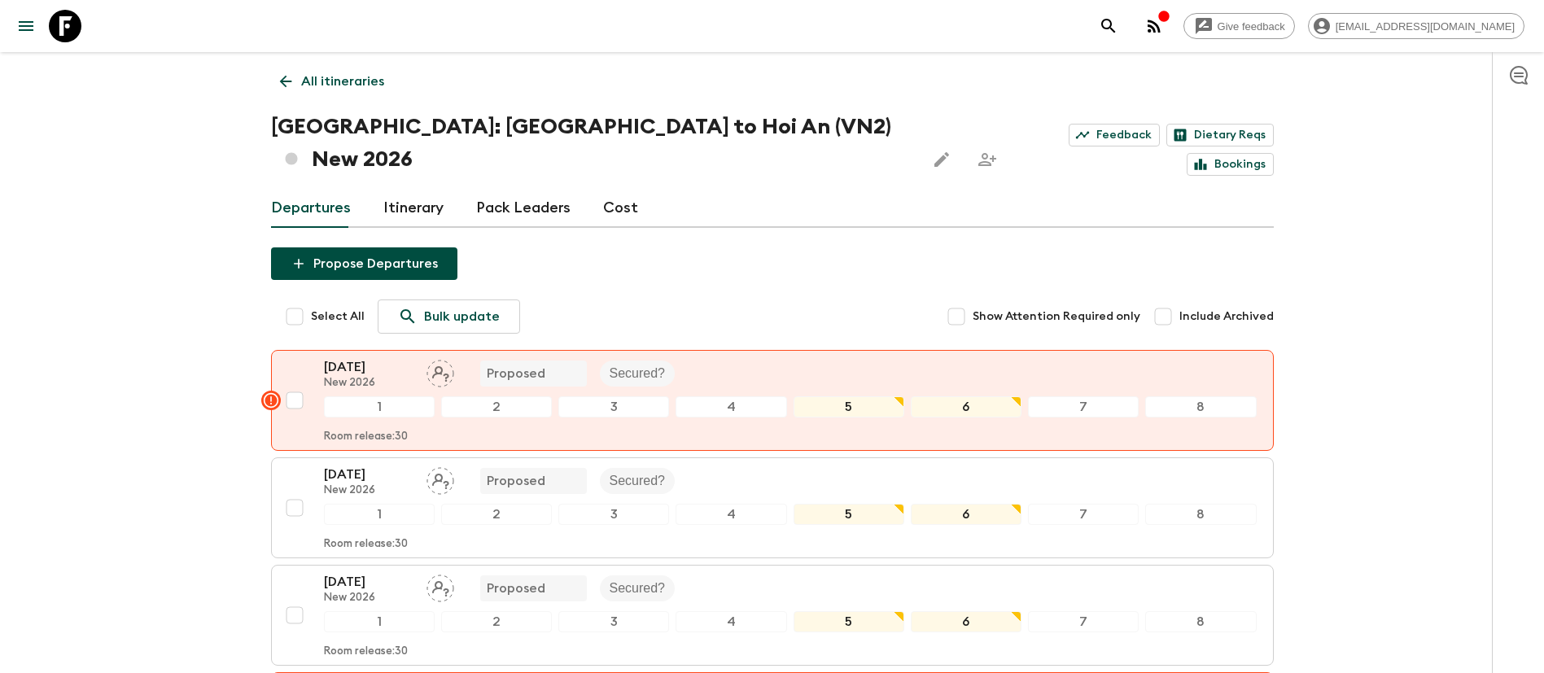
click at [146, 266] on div "Give feedback [EMAIL_ADDRESS][DOMAIN_NAME] All itineraries [GEOGRAPHIC_DATA]: […" at bounding box center [772, 514] width 1544 height 1029
click at [339, 81] on p "All itineraries" at bounding box center [342, 82] width 83 height 20
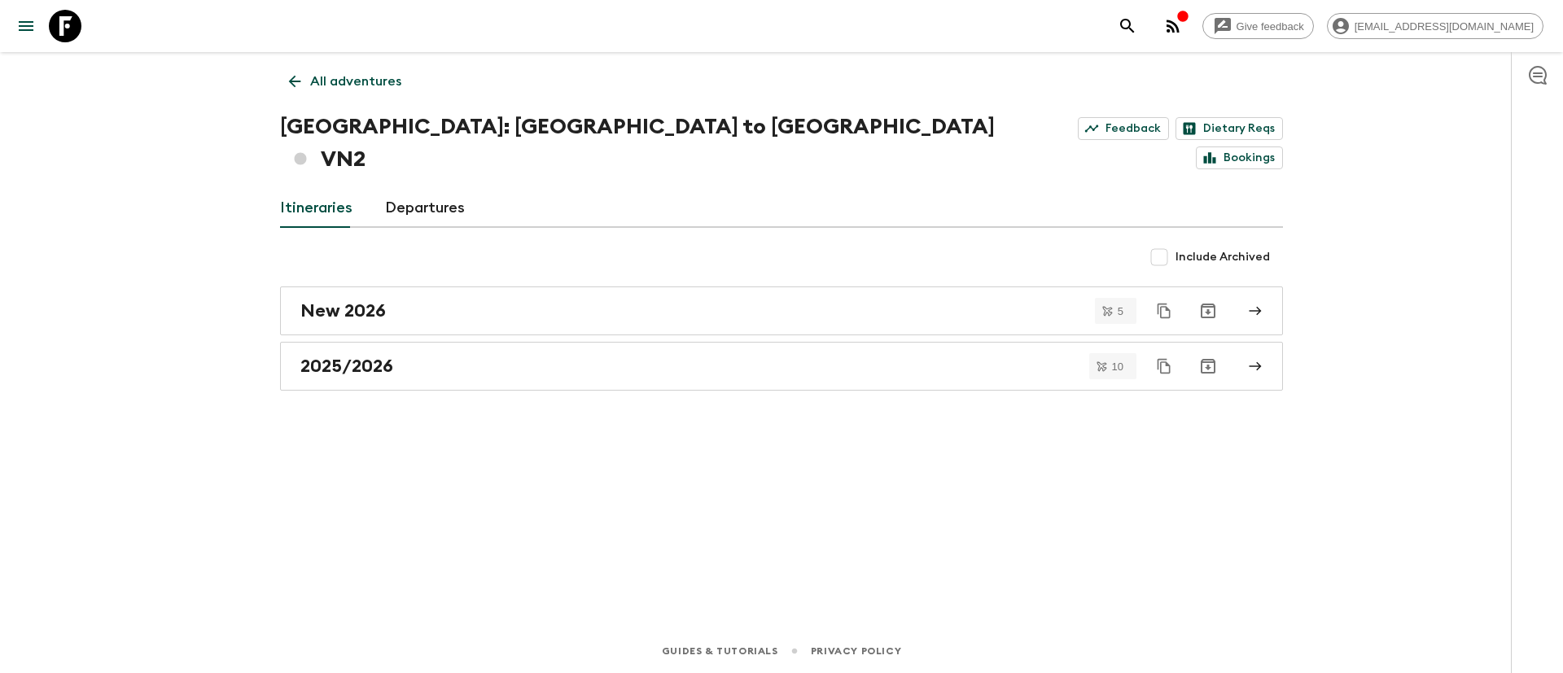
click at [322, 78] on p "All adventures" at bounding box center [355, 82] width 91 height 20
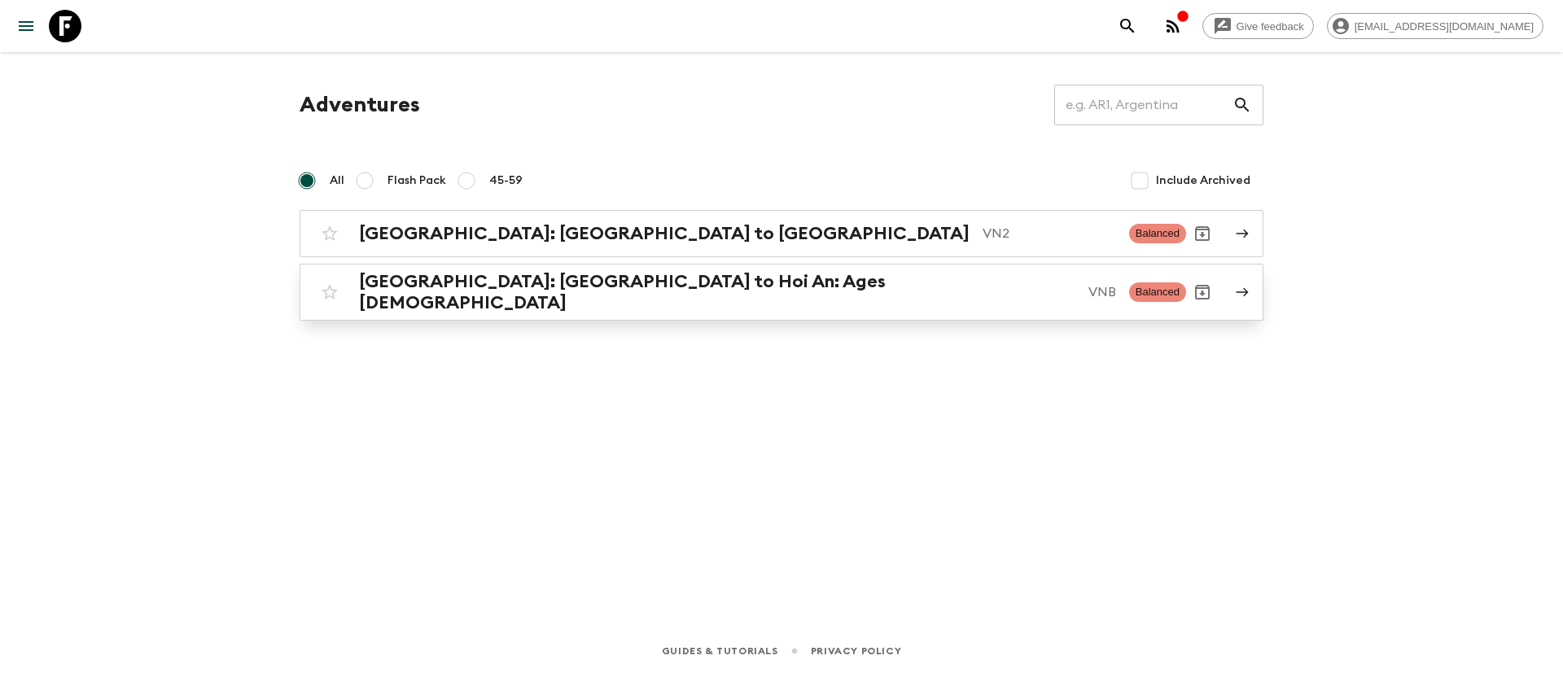
click at [526, 284] on h2 "[GEOGRAPHIC_DATA]: [GEOGRAPHIC_DATA] to Hoi An: Ages [DEMOGRAPHIC_DATA]" at bounding box center [717, 292] width 716 height 42
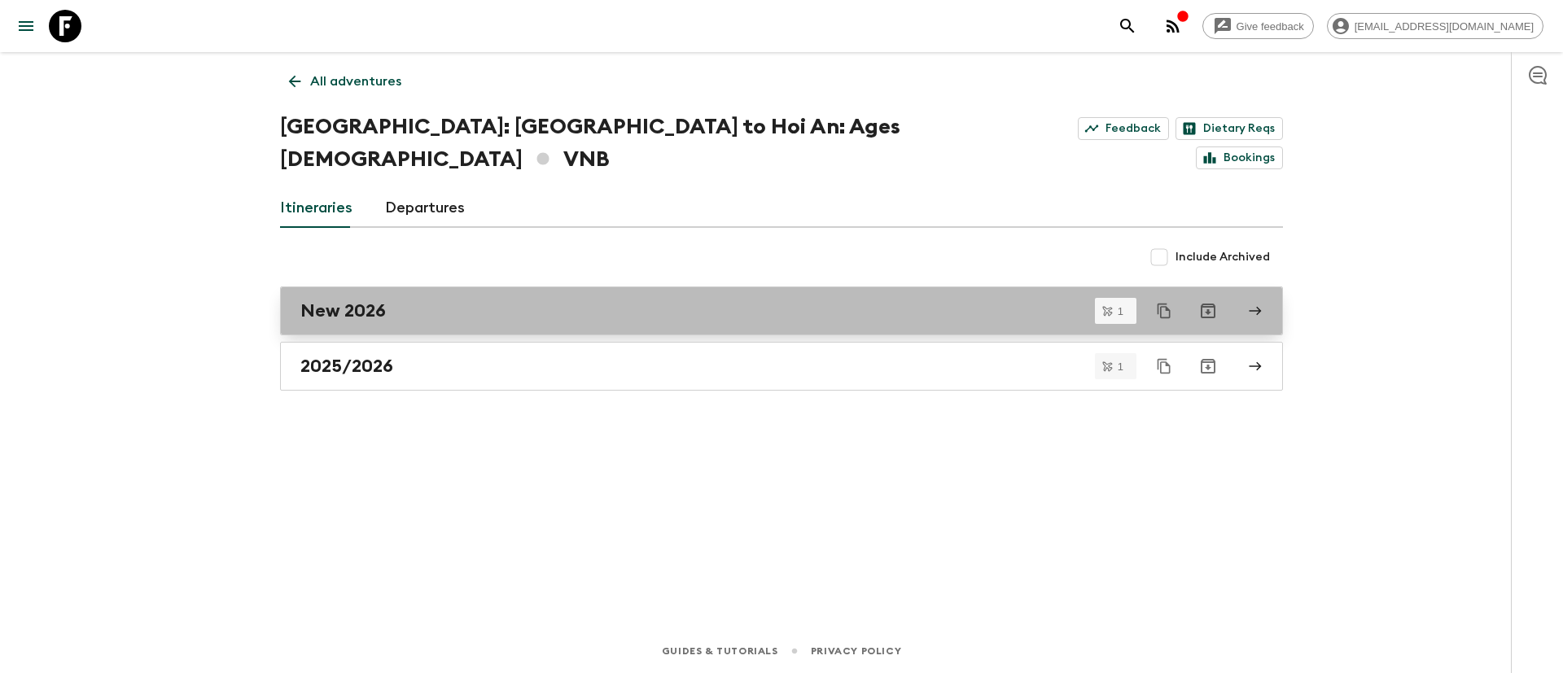
click at [348, 300] on h2 "New 2026" at bounding box center [342, 310] width 85 height 21
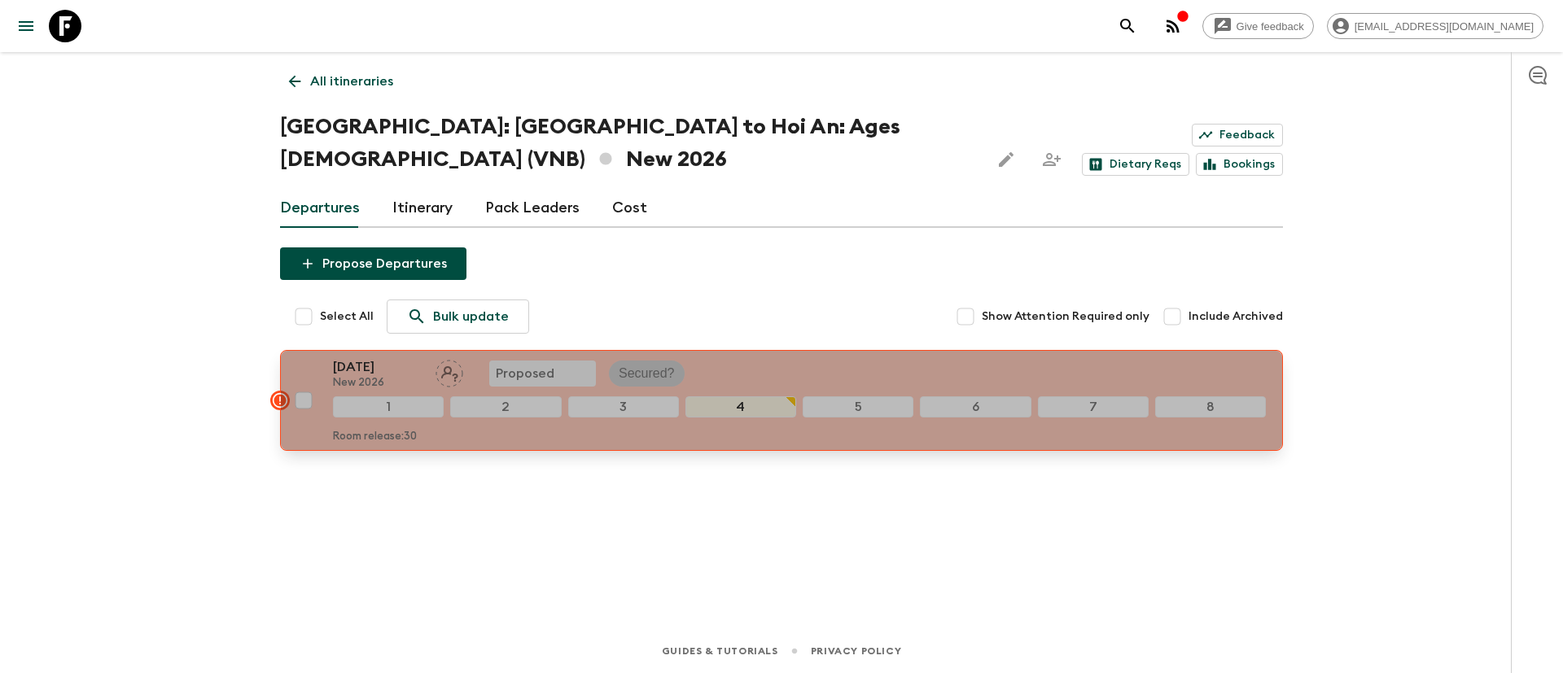
click at [657, 364] on p "Secured?" at bounding box center [647, 374] width 56 height 20
click at [635, 364] on p "Secured?" at bounding box center [647, 374] width 56 height 20
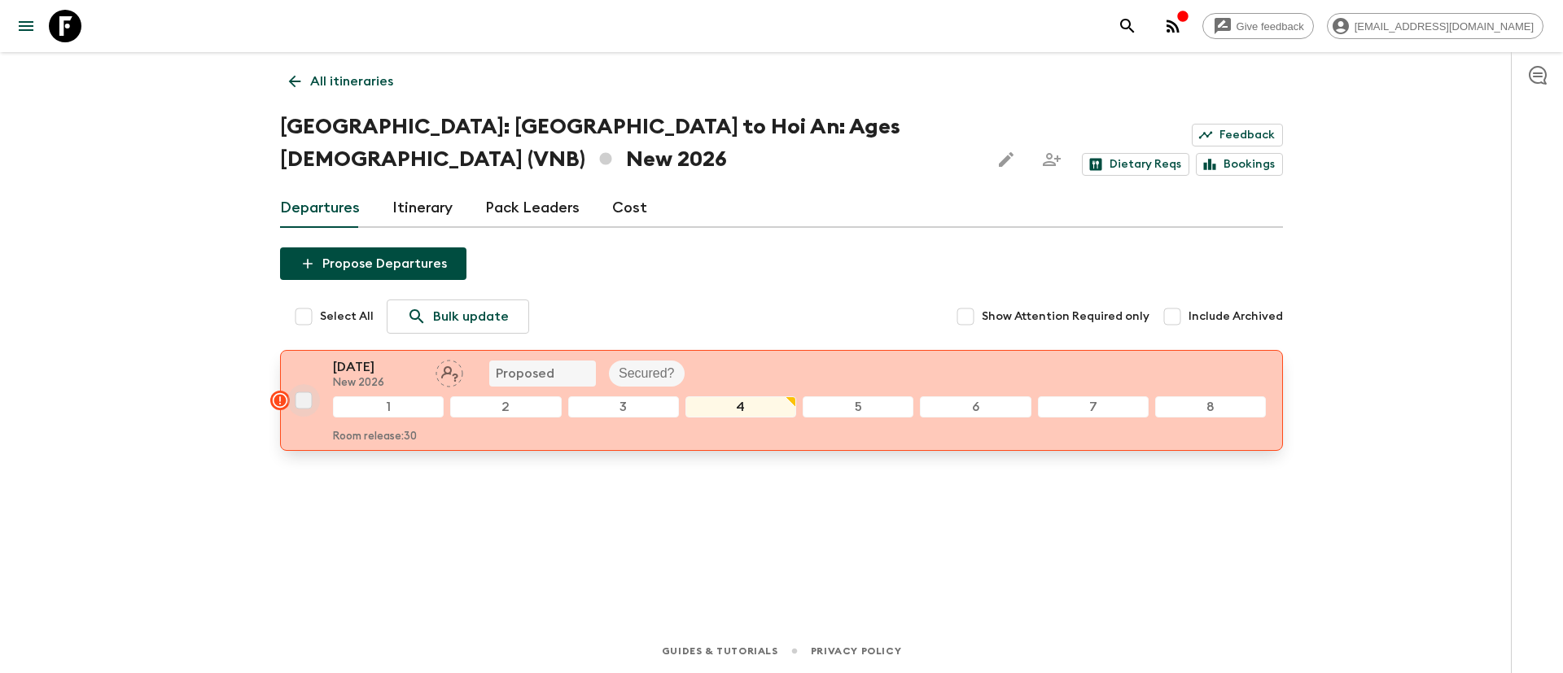
click at [309, 384] on input "checkbox" at bounding box center [303, 400] width 33 height 33
checkbox input "true"
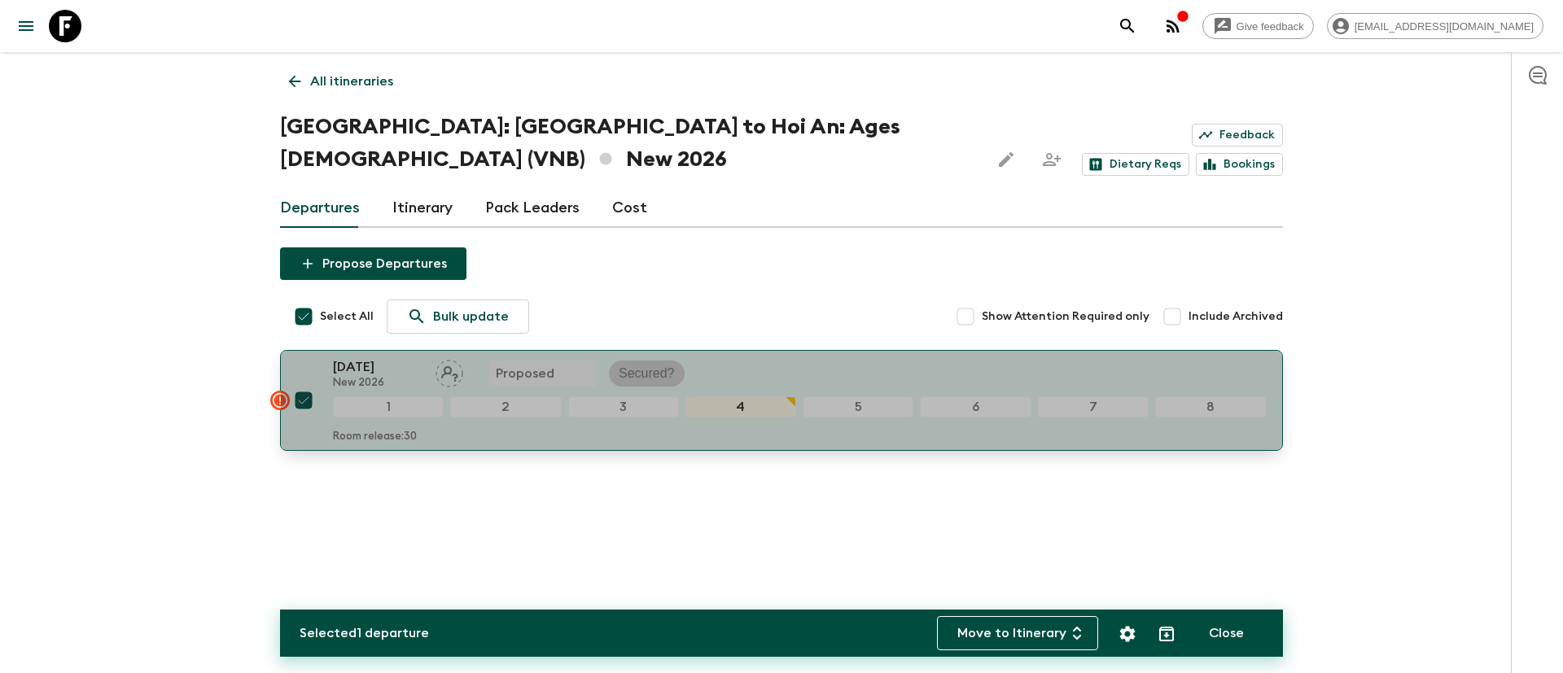
click at [664, 364] on p "Secured?" at bounding box center [647, 374] width 56 height 20
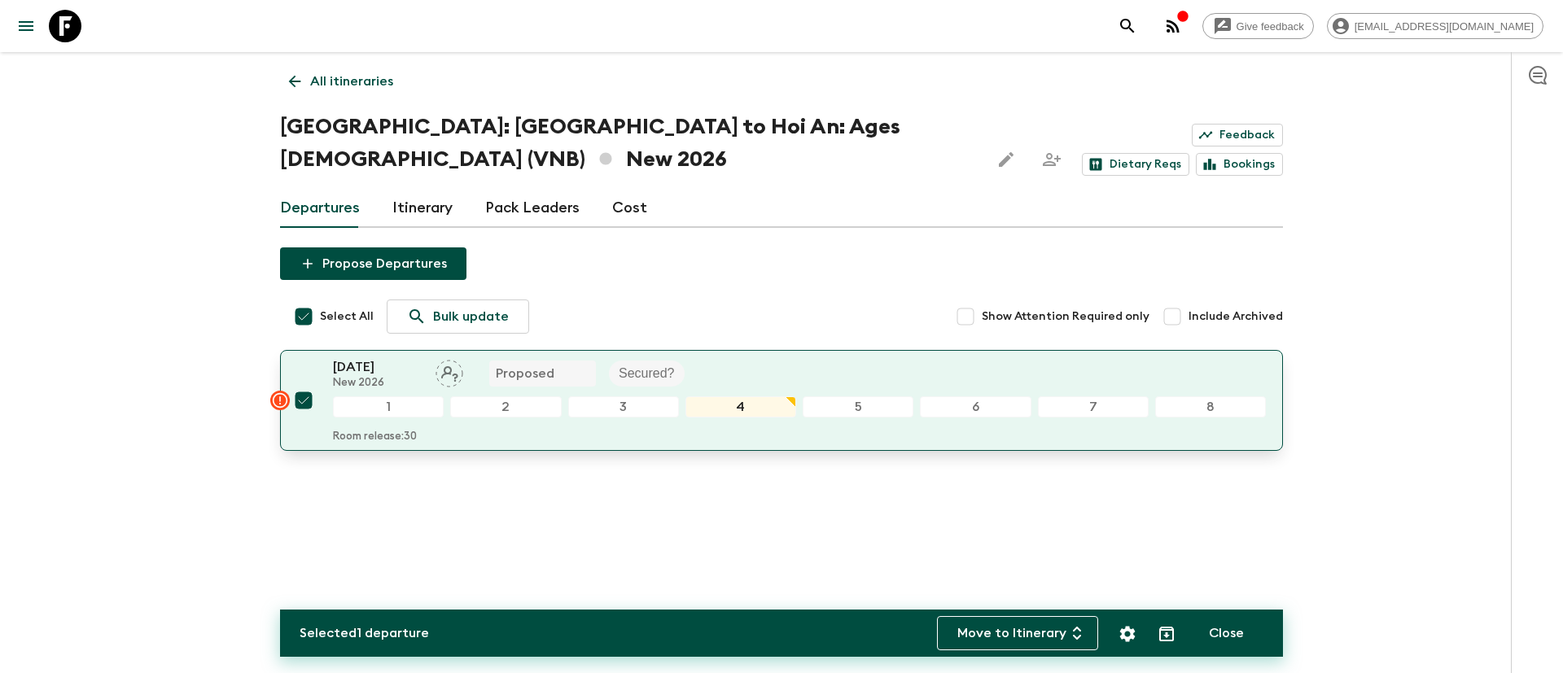
click at [304, 384] on input "checkbox" at bounding box center [303, 400] width 33 height 33
checkbox input "false"
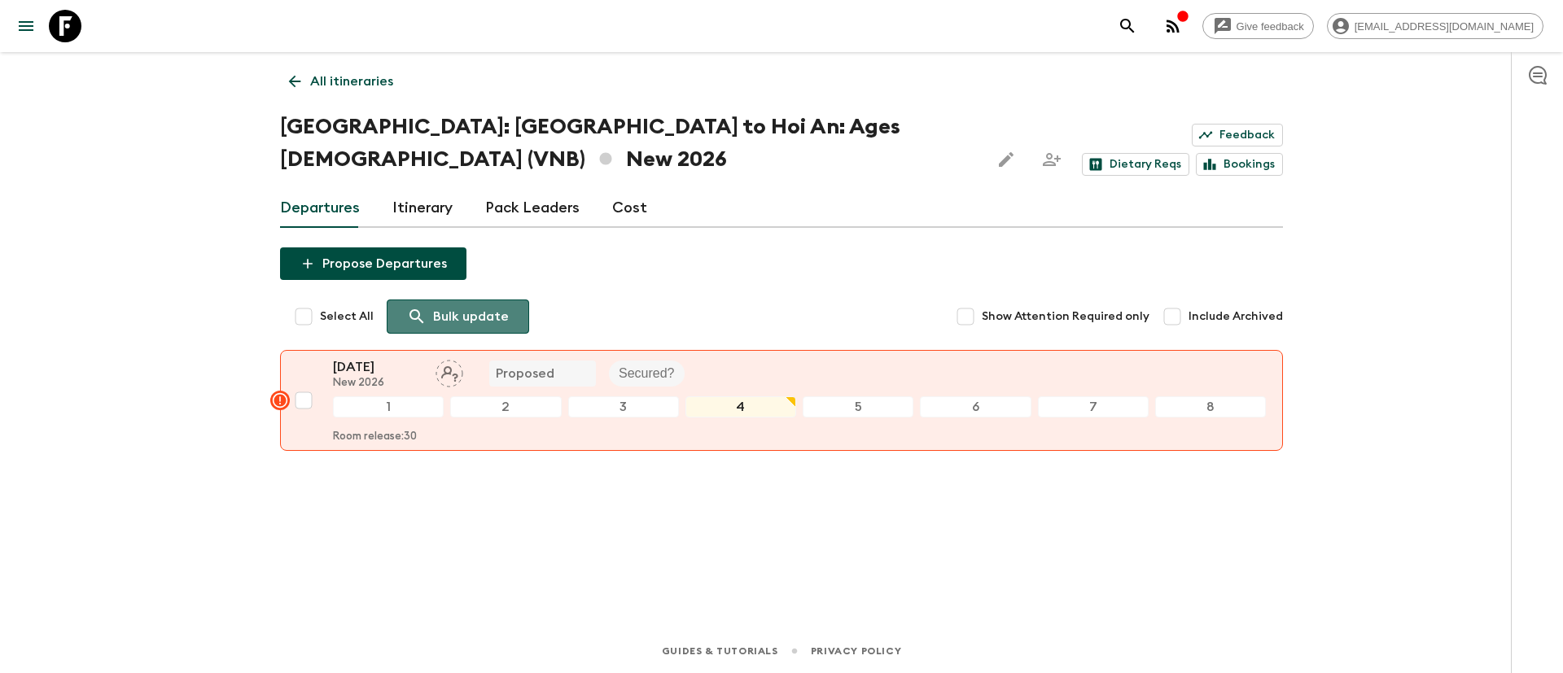
click at [435, 307] on p "Bulk update" at bounding box center [471, 317] width 76 height 20
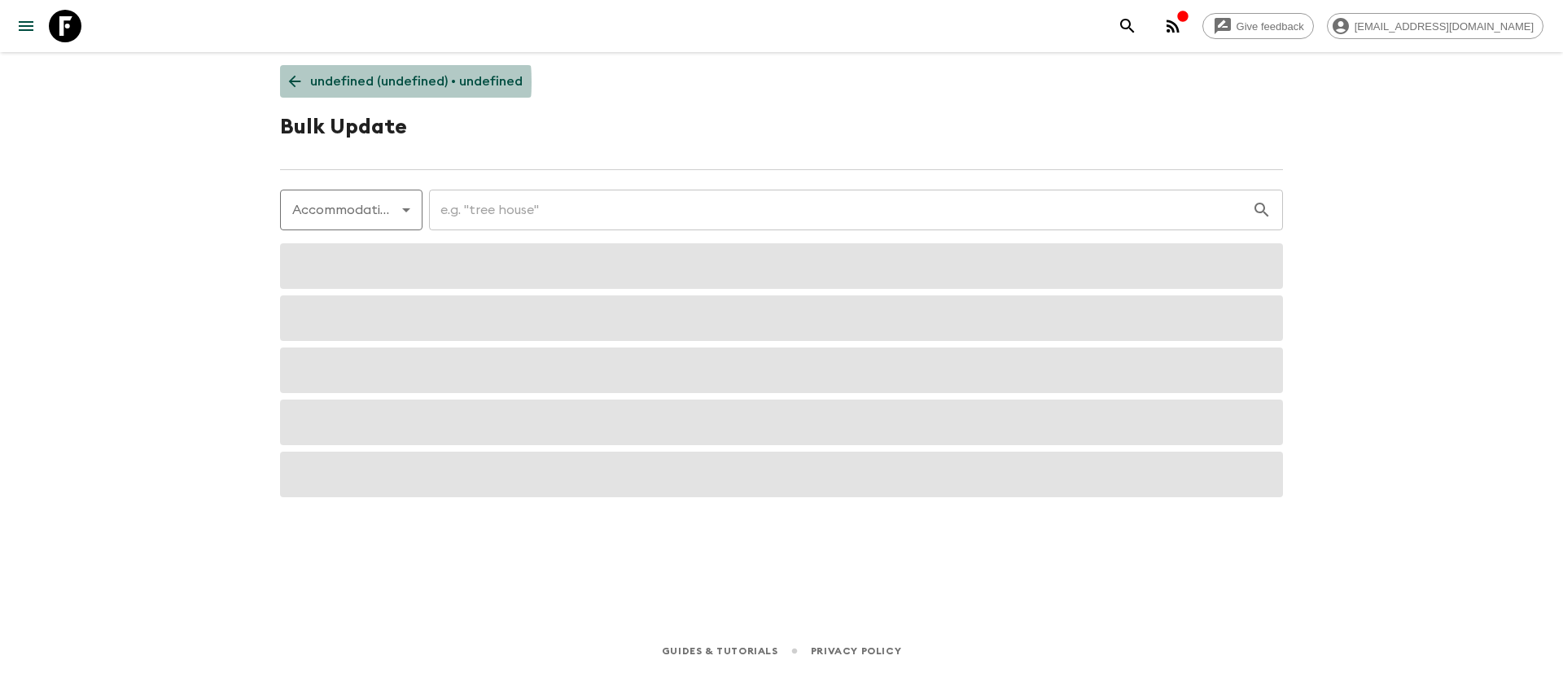
click at [301, 82] on icon at bounding box center [295, 81] width 18 height 18
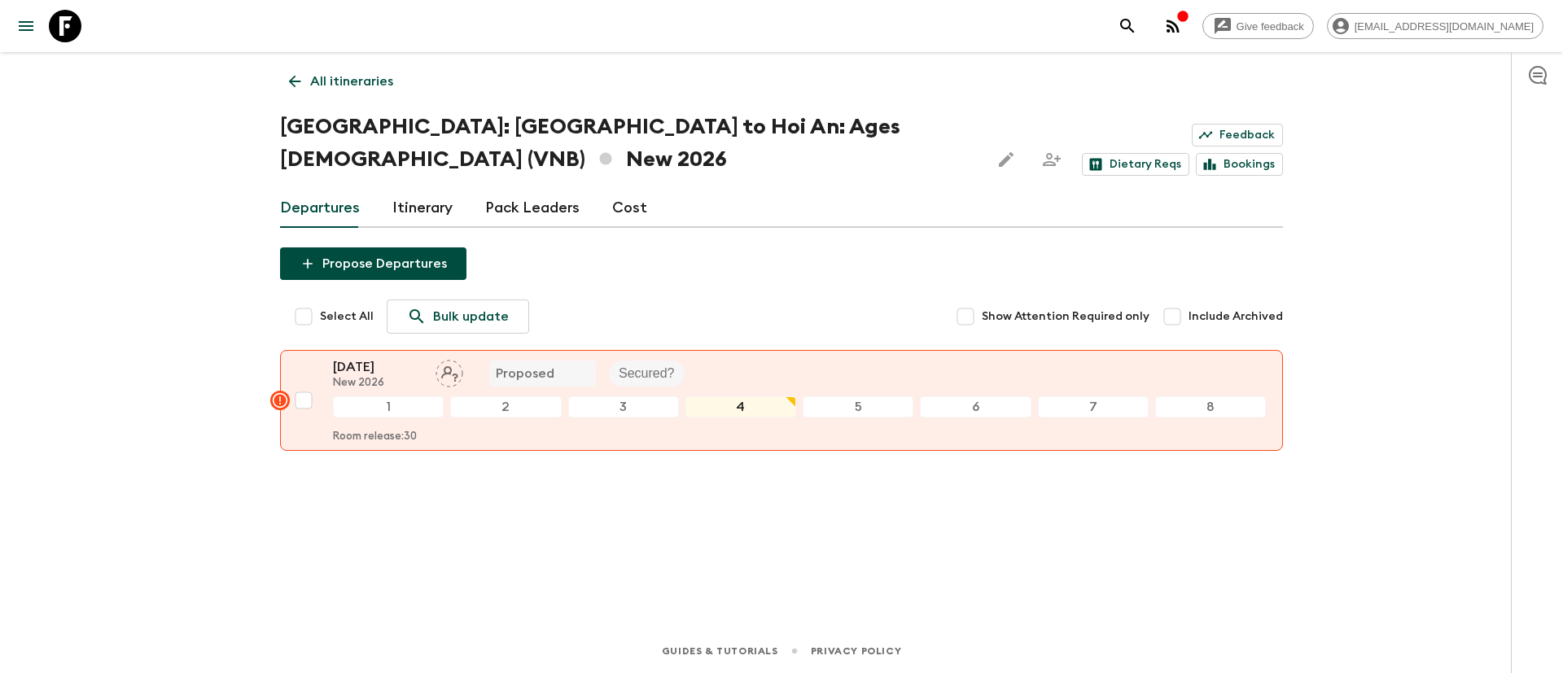
click at [414, 189] on link "Itinerary" at bounding box center [422, 208] width 60 height 39
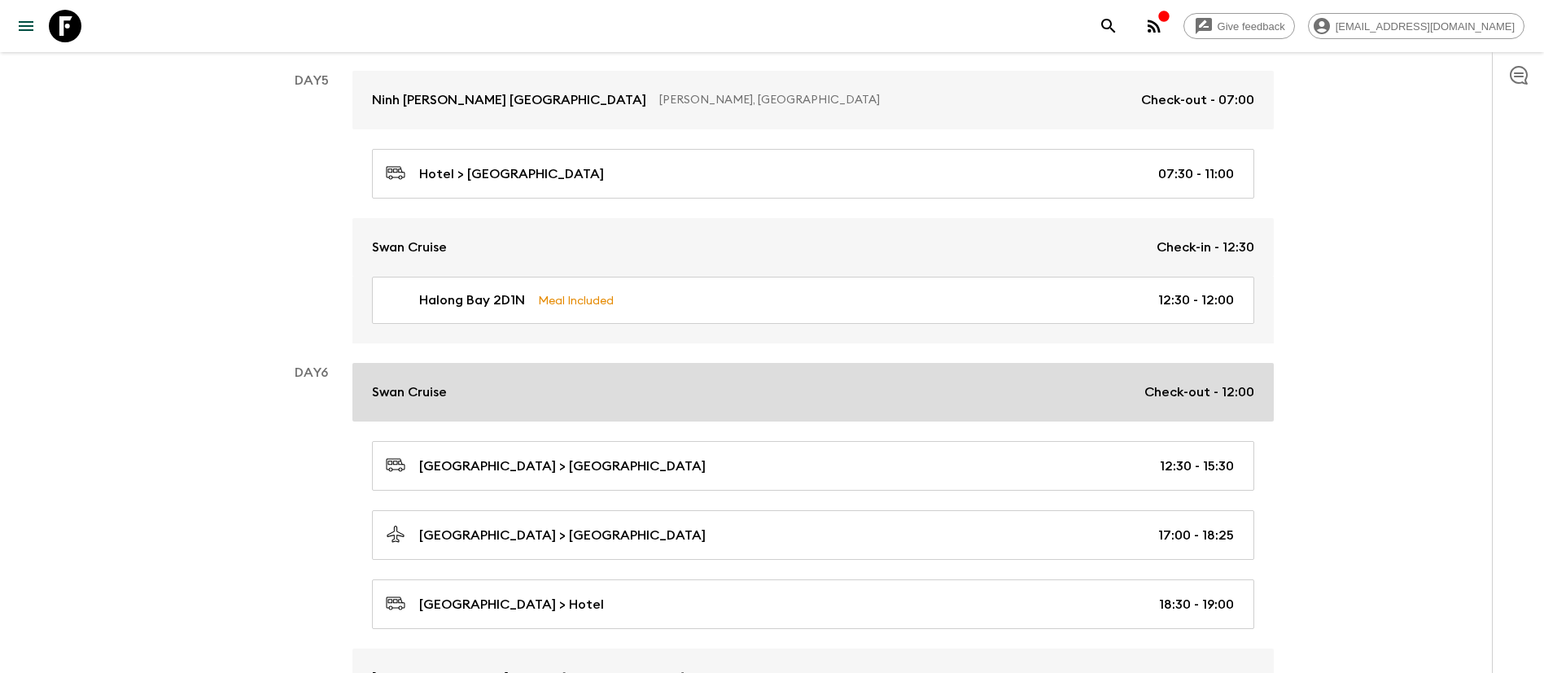
scroll to position [1343, 0]
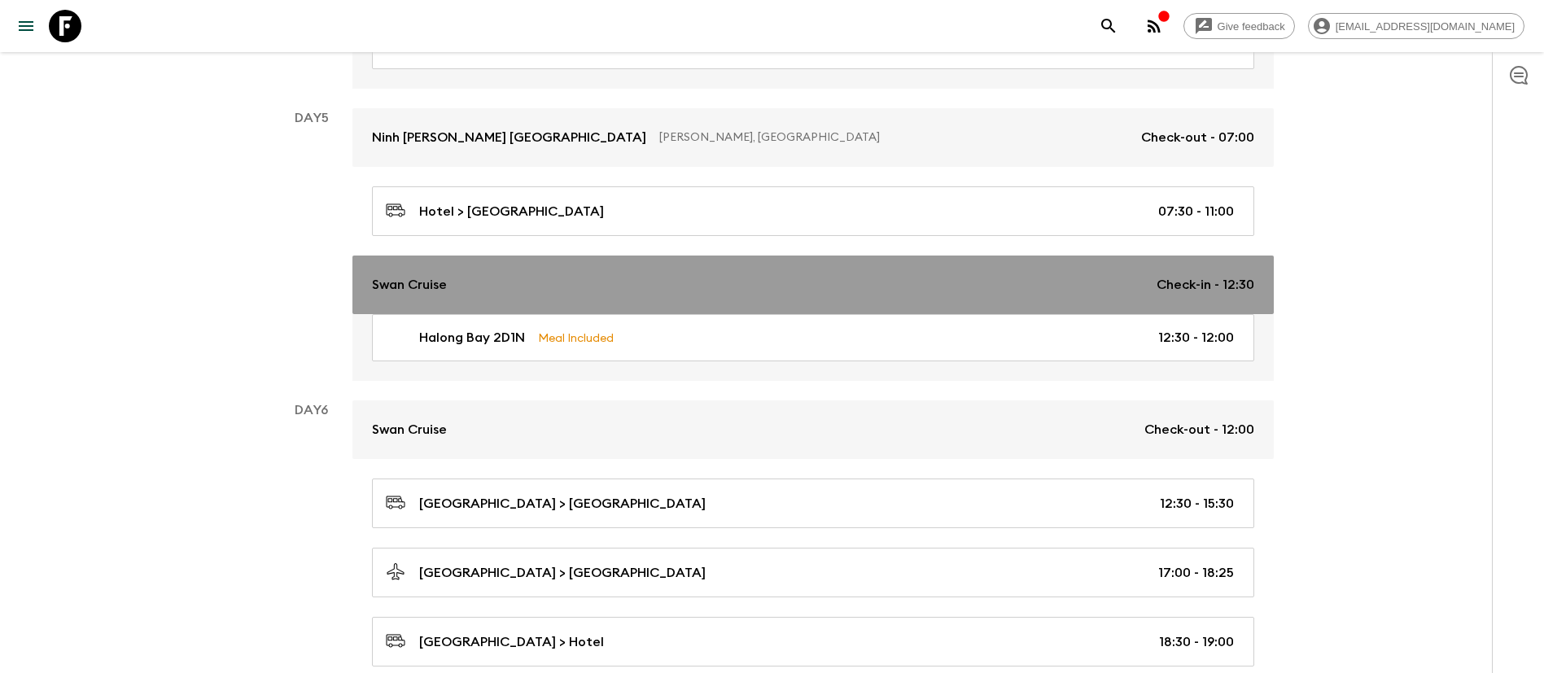
click at [405, 275] on p "Swan Cruise" at bounding box center [409, 285] width 75 height 20
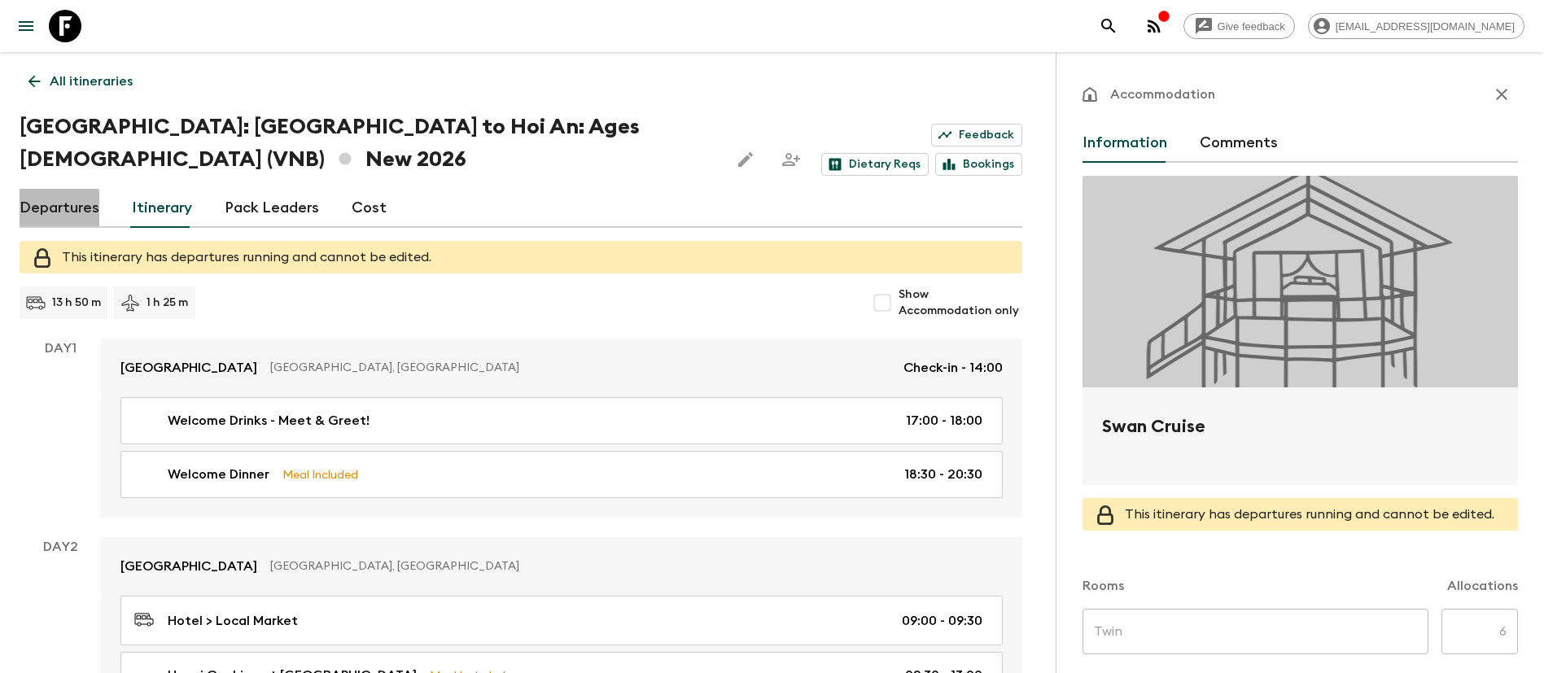
click at [41, 189] on link "Departures" at bounding box center [60, 208] width 80 height 39
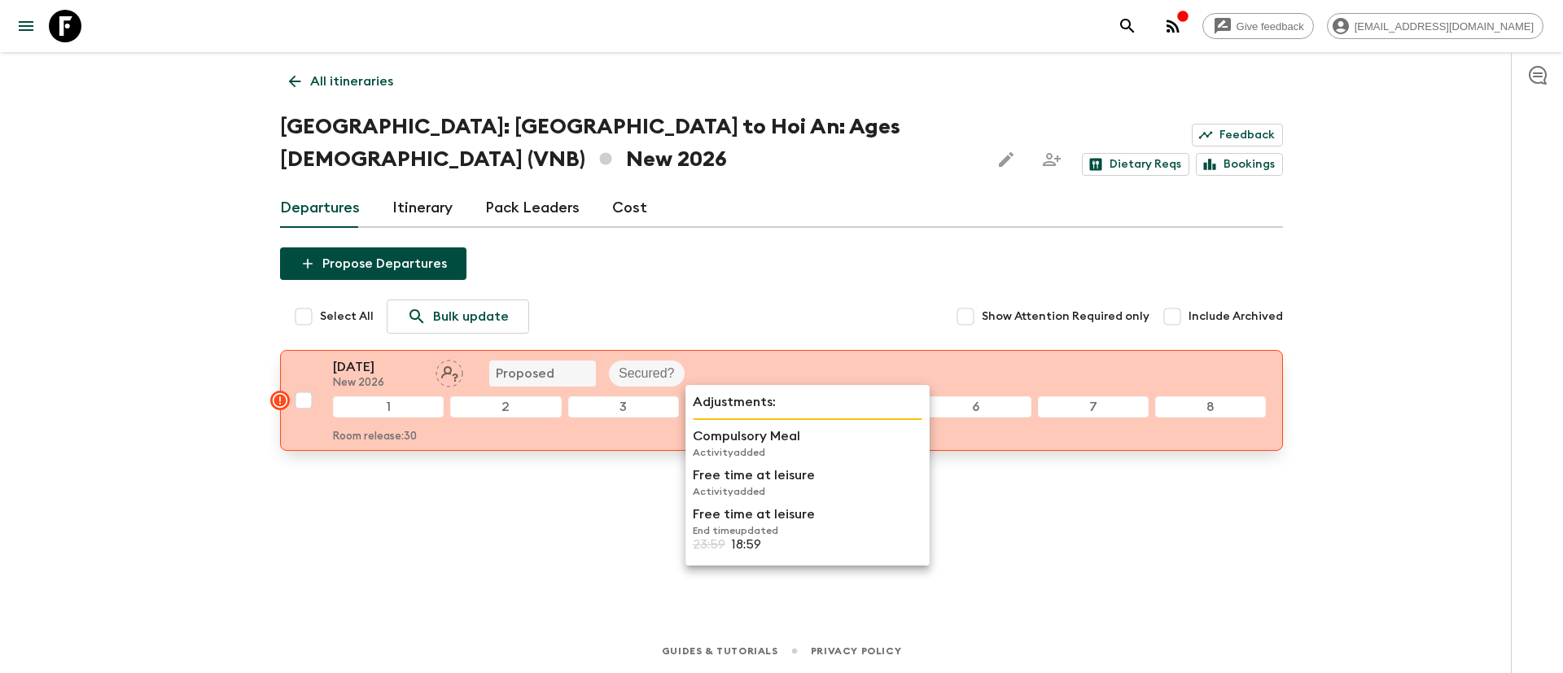
click at [734, 396] on div "4" at bounding box center [741, 406] width 111 height 21
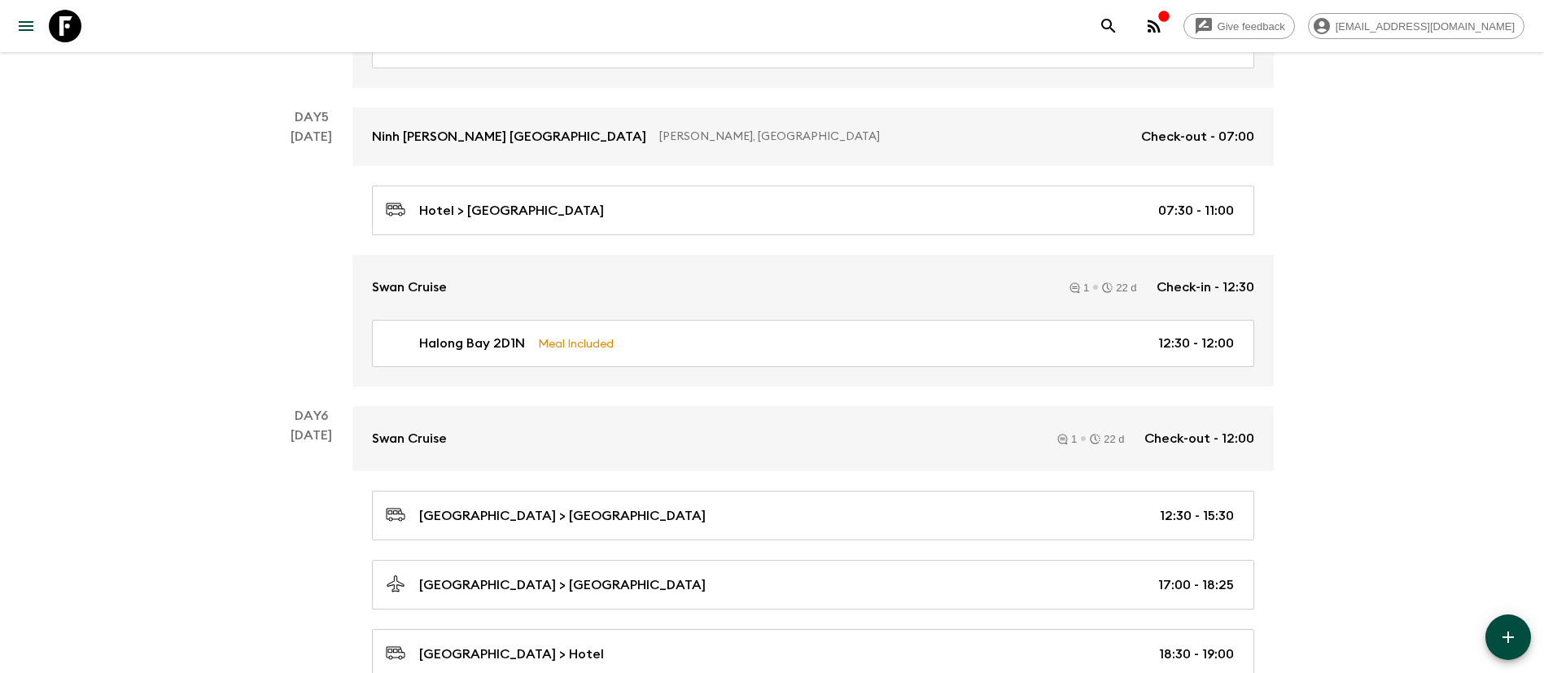
scroll to position [1465, 0]
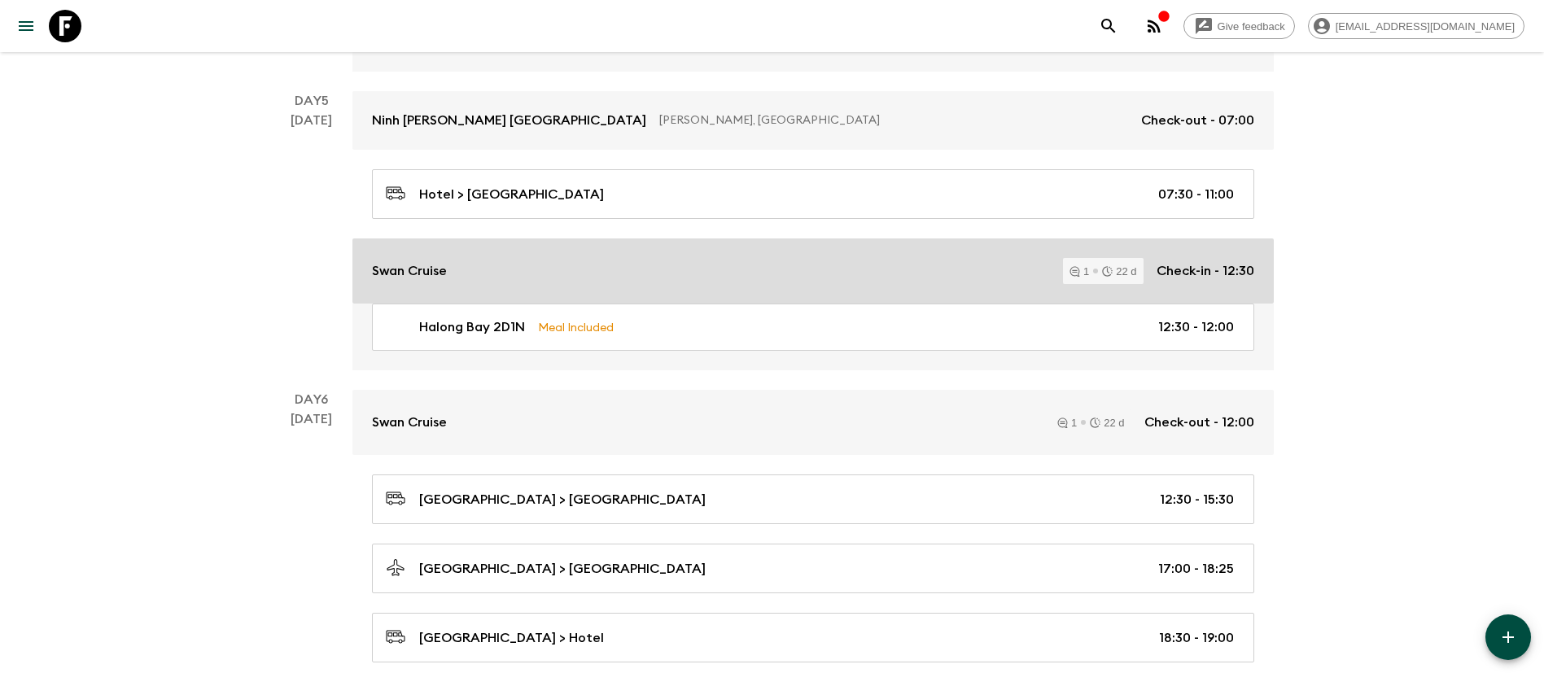
click at [451, 268] on div "Swan Cruise 1 22 d Check-in - 12:30" at bounding box center [813, 271] width 883 height 26
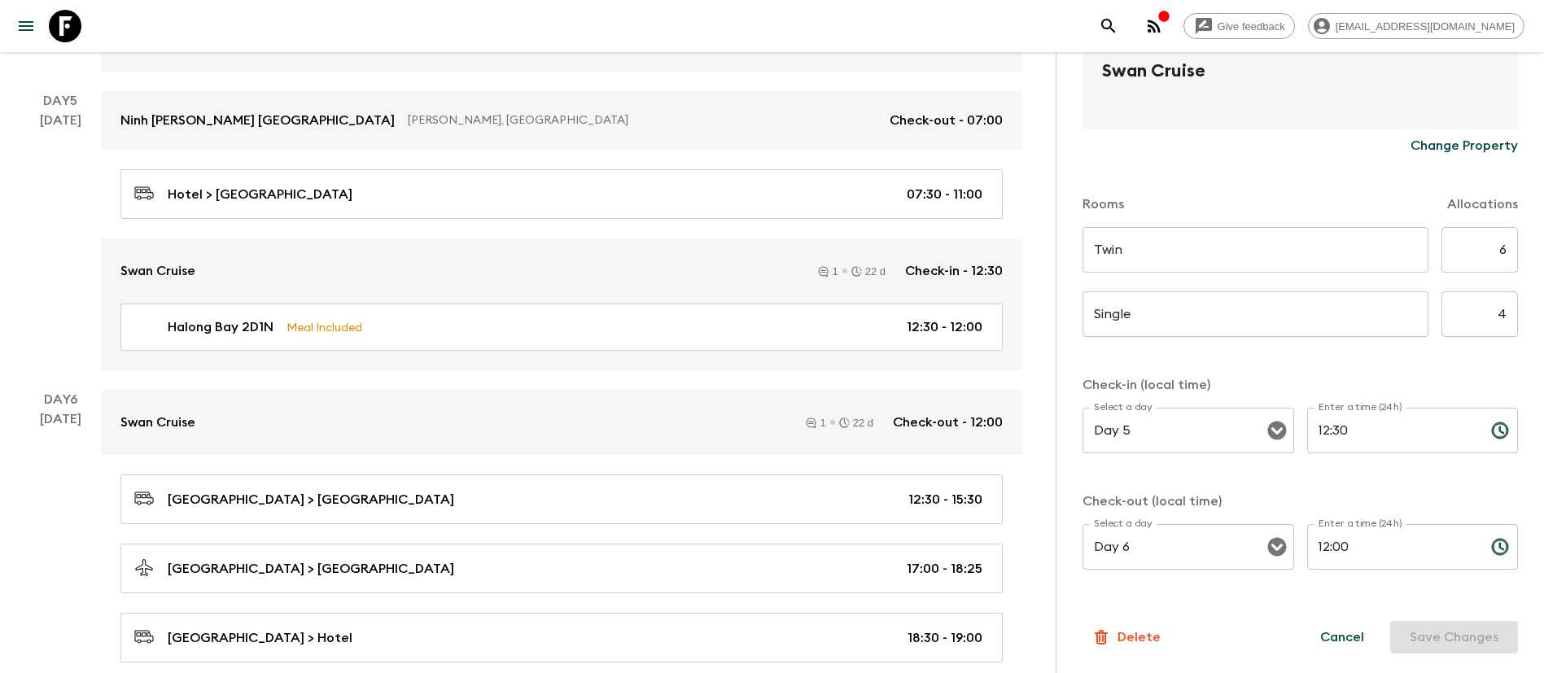
scroll to position [112, 0]
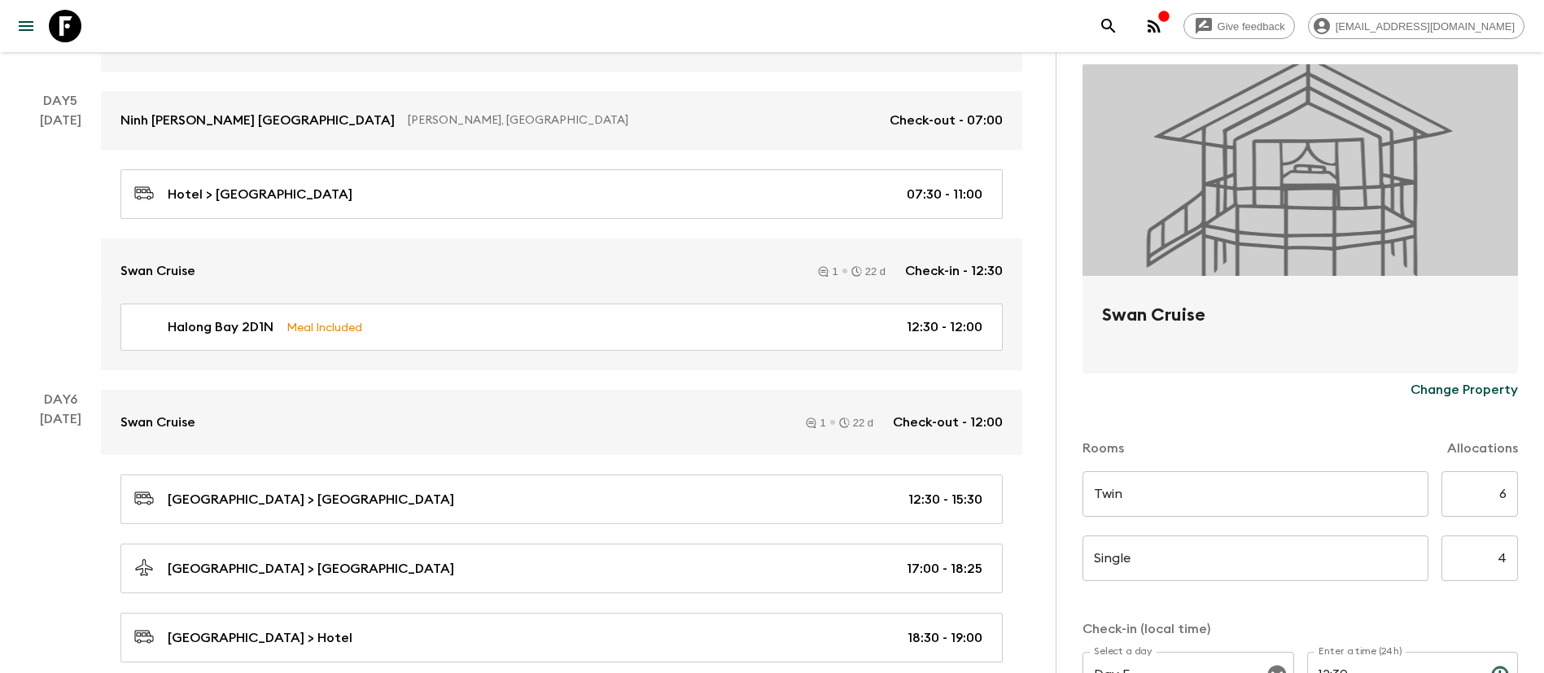
click at [1302, 380] on p "Change Property" at bounding box center [1464, 390] width 107 height 20
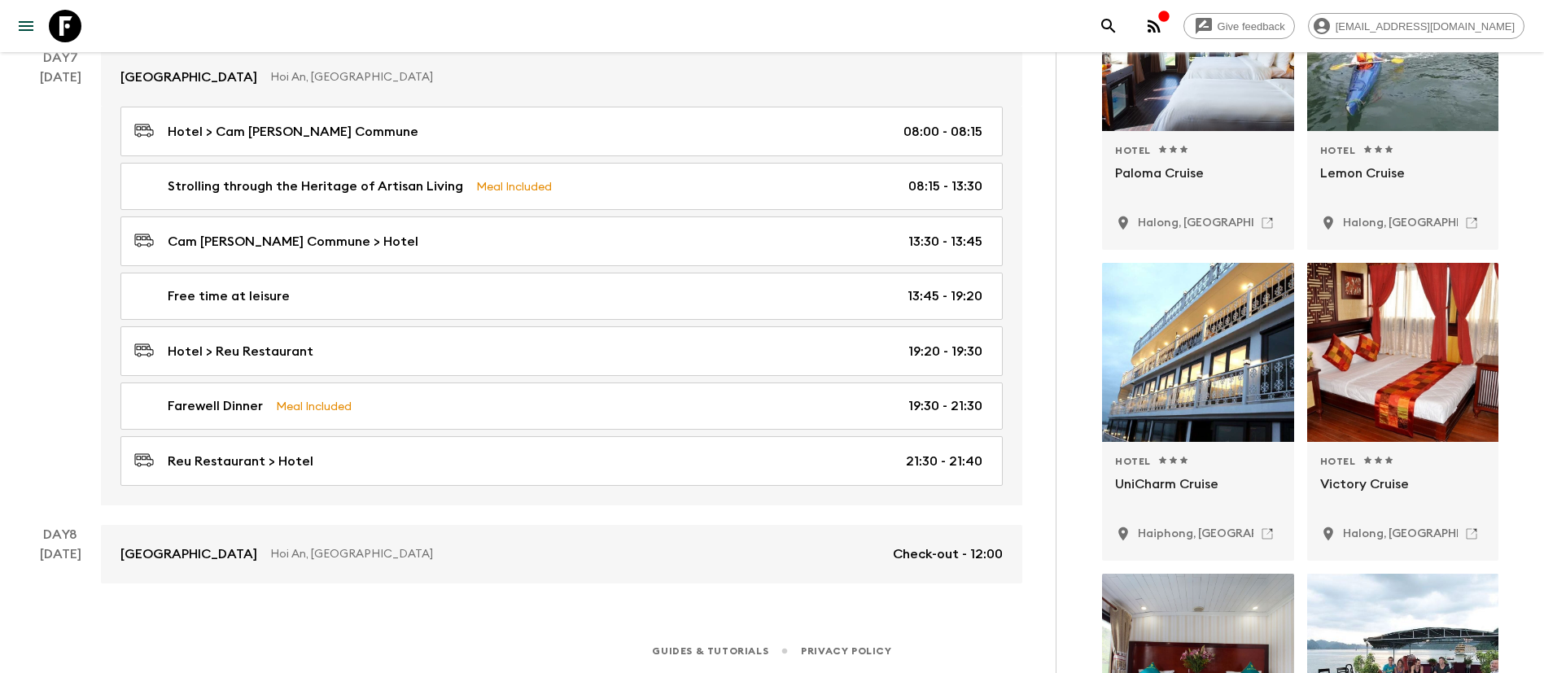
scroll to position [0, 0]
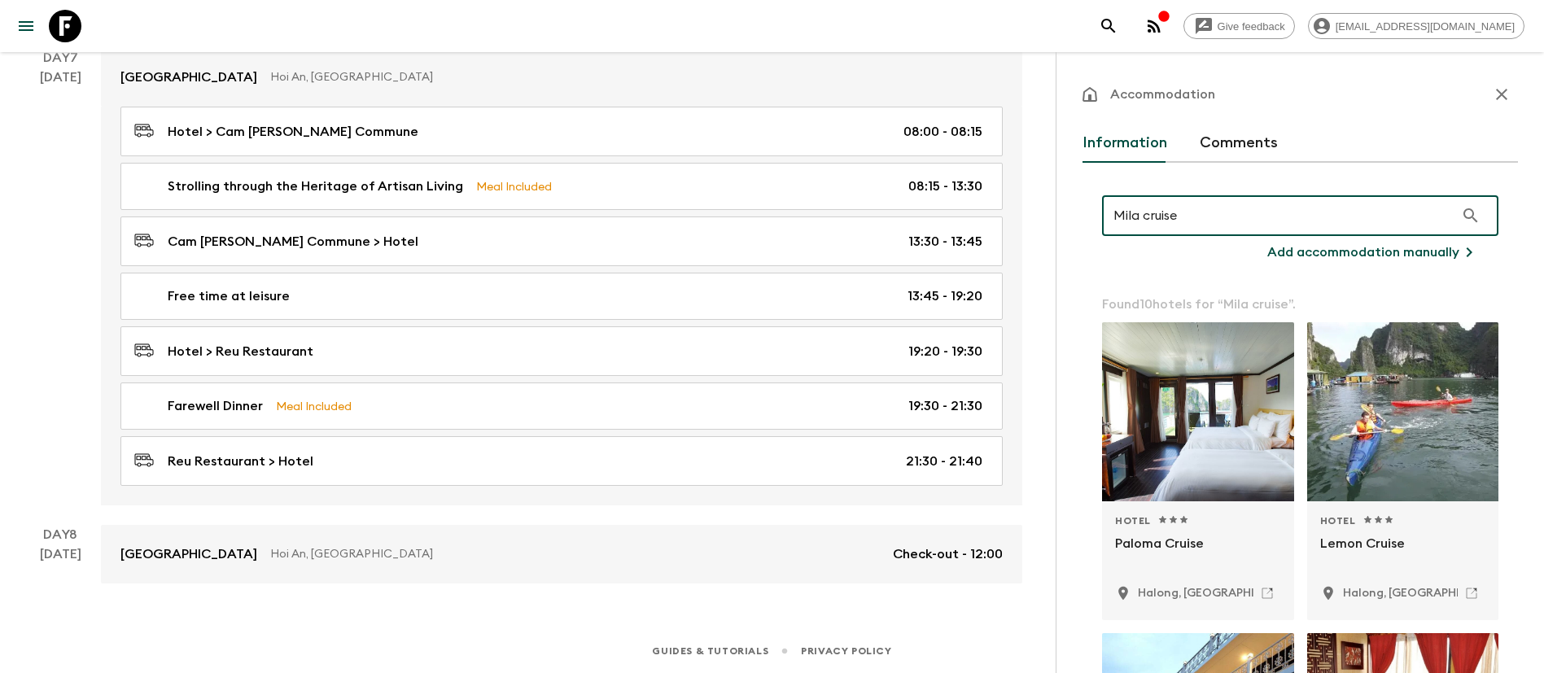
type input "Mila cruise"
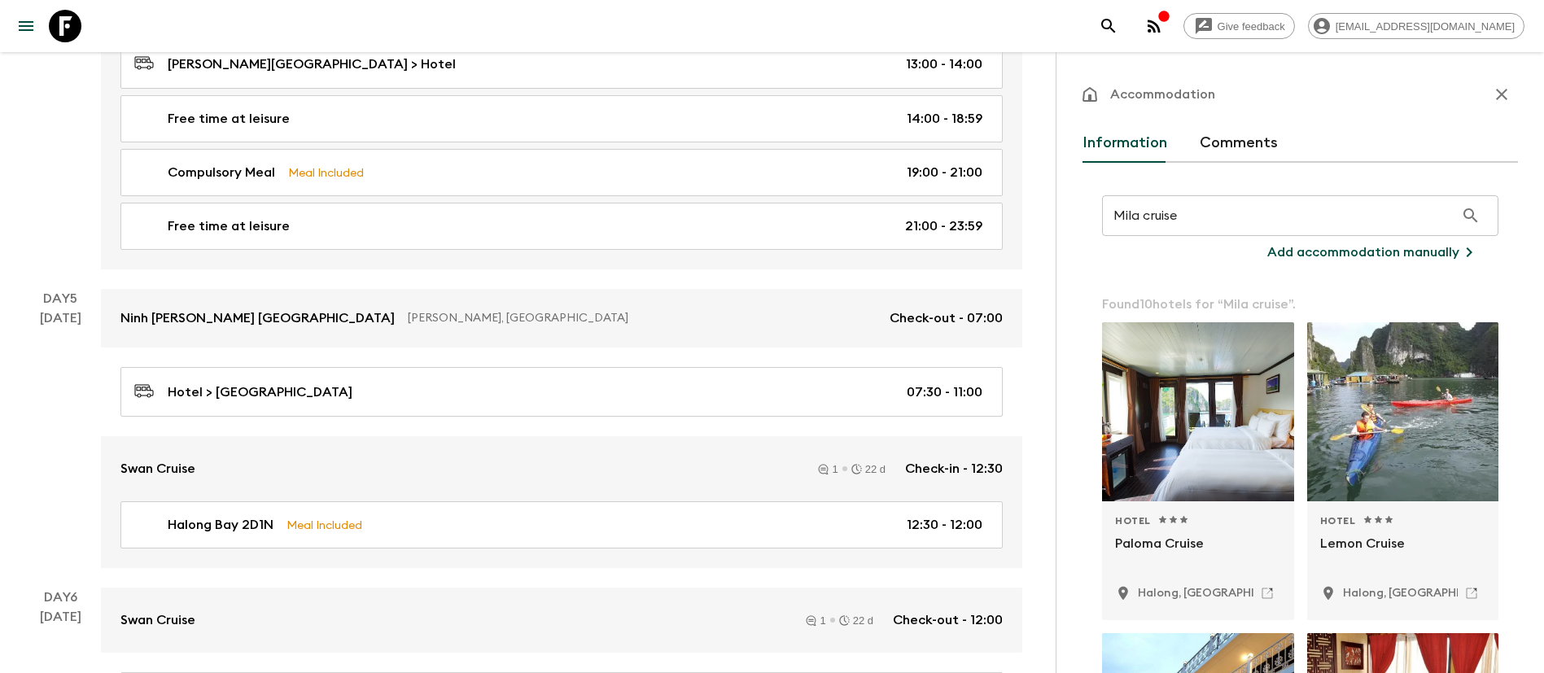
scroll to position [1023, 0]
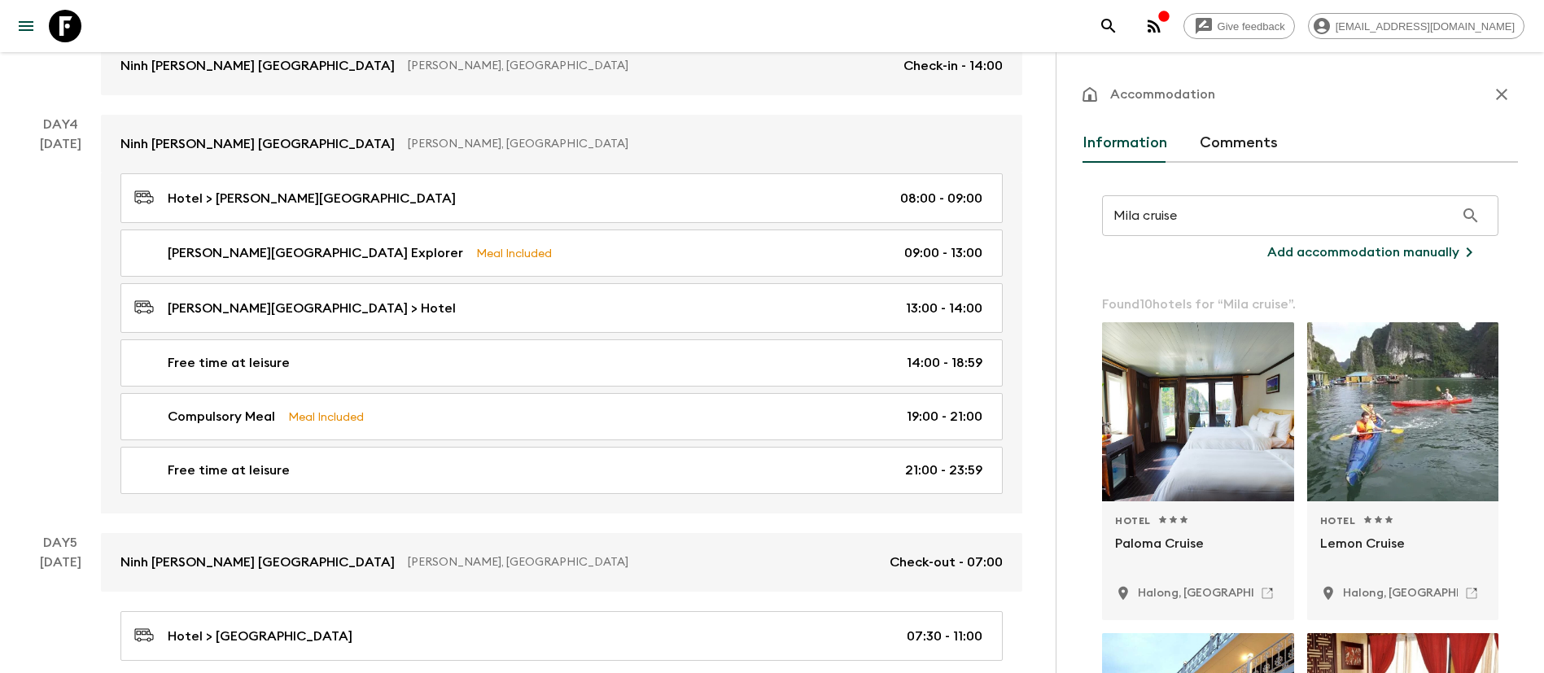
click at [1302, 248] on p "Add accommodation manually" at bounding box center [1364, 253] width 192 height 20
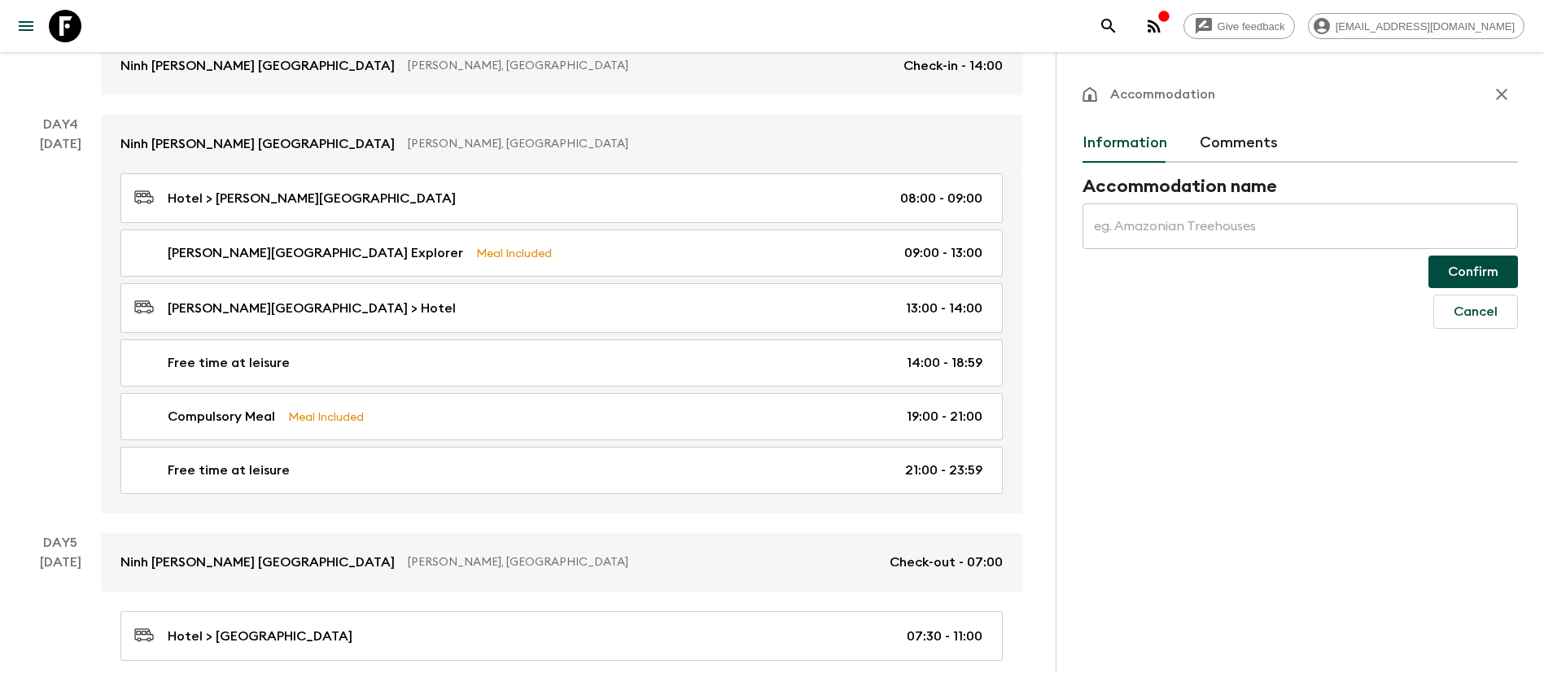
click at [1175, 228] on input "text" at bounding box center [1301, 227] width 436 height 46
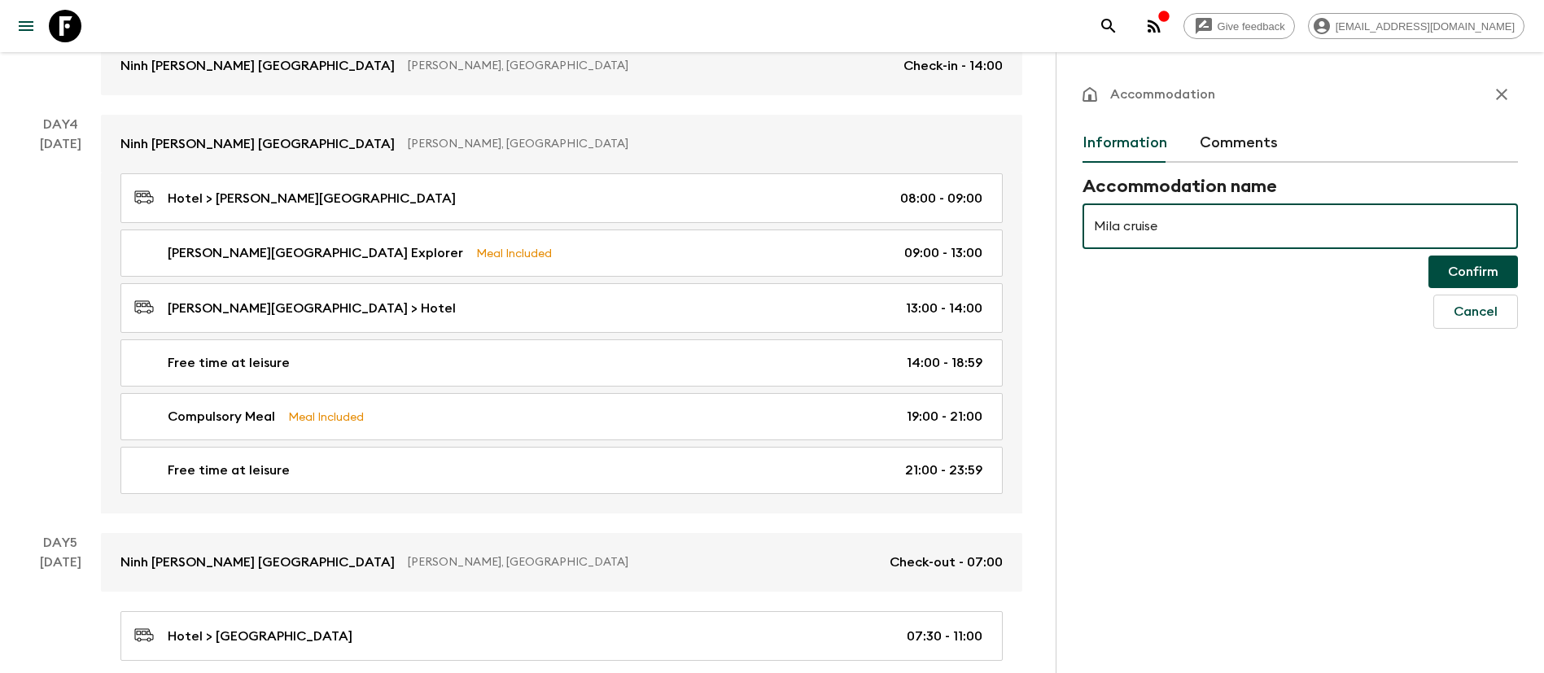
type input "Mila cruise"
click at [1302, 271] on button "Confirm" at bounding box center [1474, 272] width 90 height 33
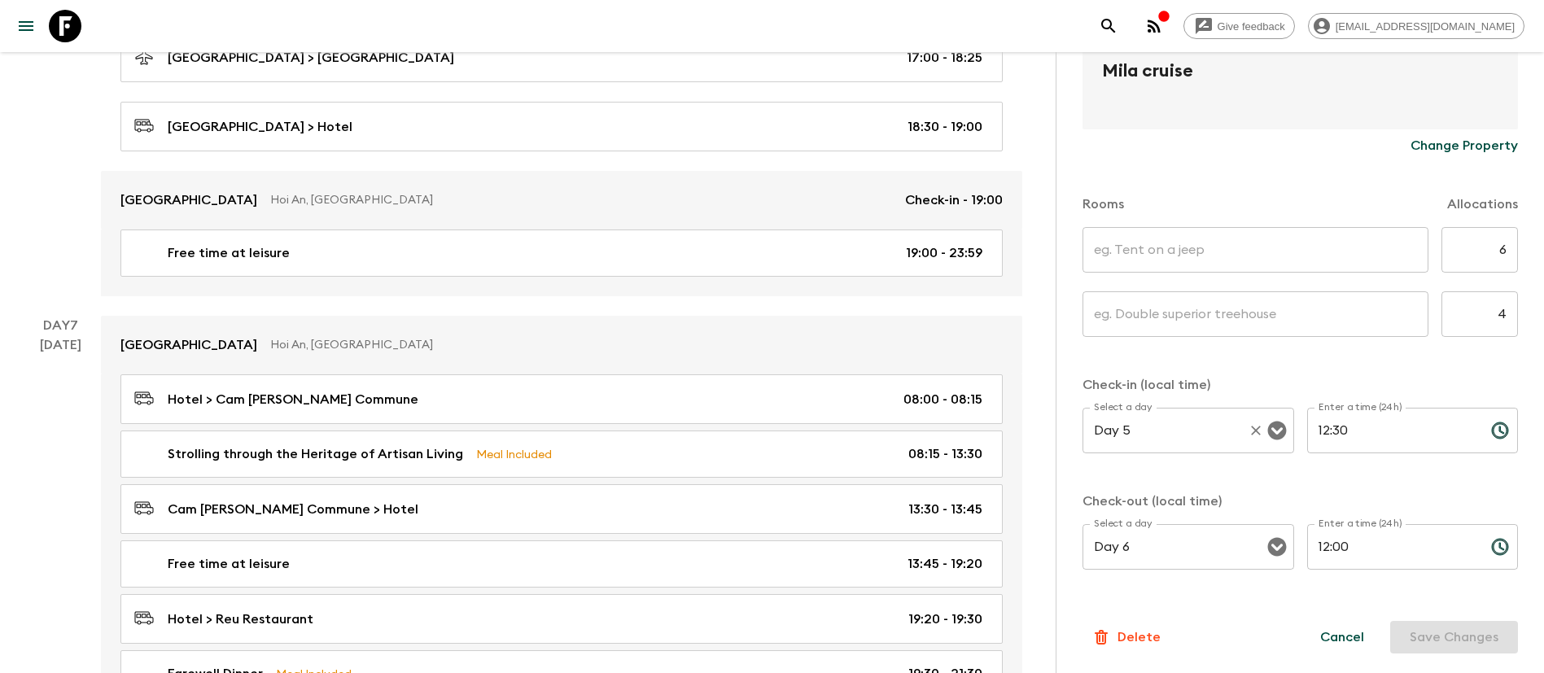
scroll to position [2123, 0]
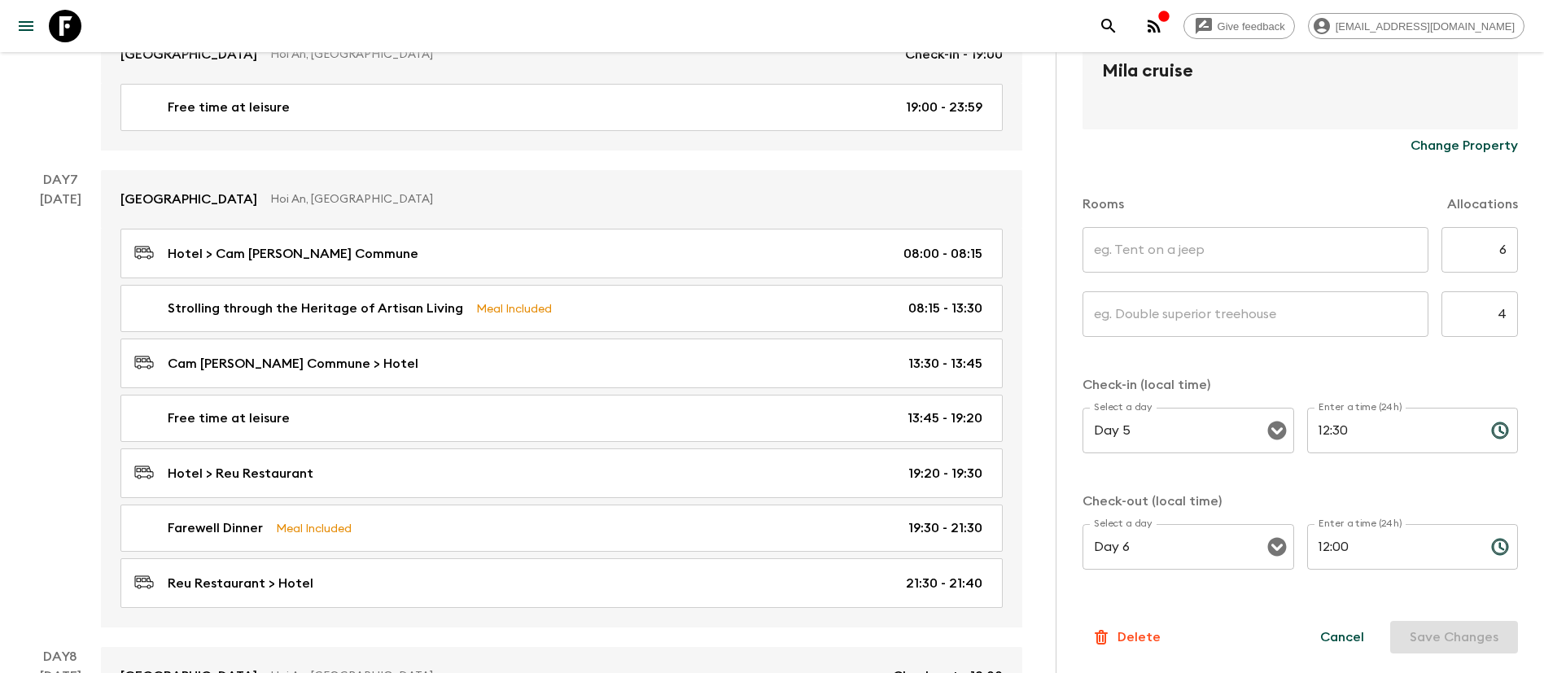
drag, startPoint x: 1422, startPoint y: 635, endPoint x: 1402, endPoint y: 632, distance: 19.8
click at [1302, 560] on div "Cancel Save Changes" at bounding box center [1409, 637] width 217 height 33
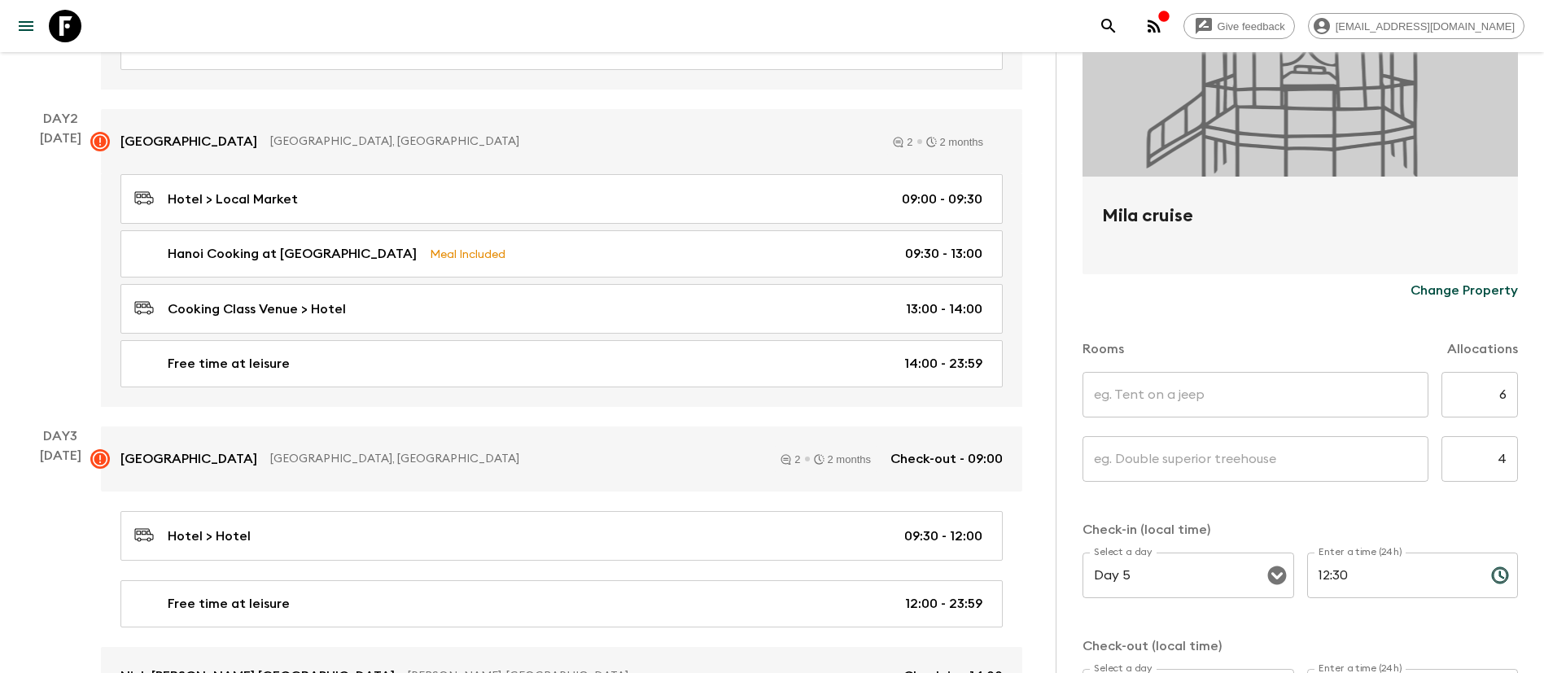
scroll to position [234, 0]
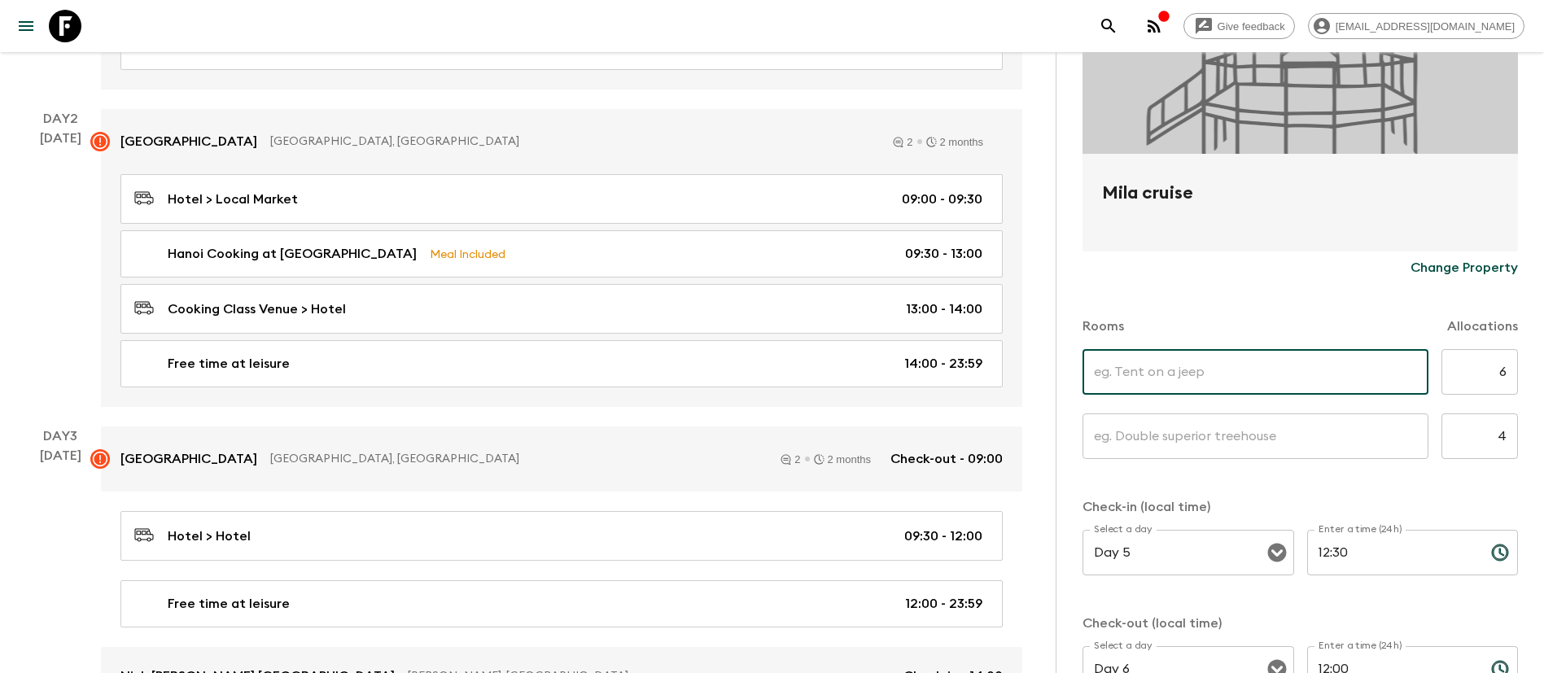
click at [1251, 370] on input "text" at bounding box center [1256, 372] width 346 height 46
type input "Twin"
click at [1227, 419] on input "text" at bounding box center [1256, 437] width 346 height 46
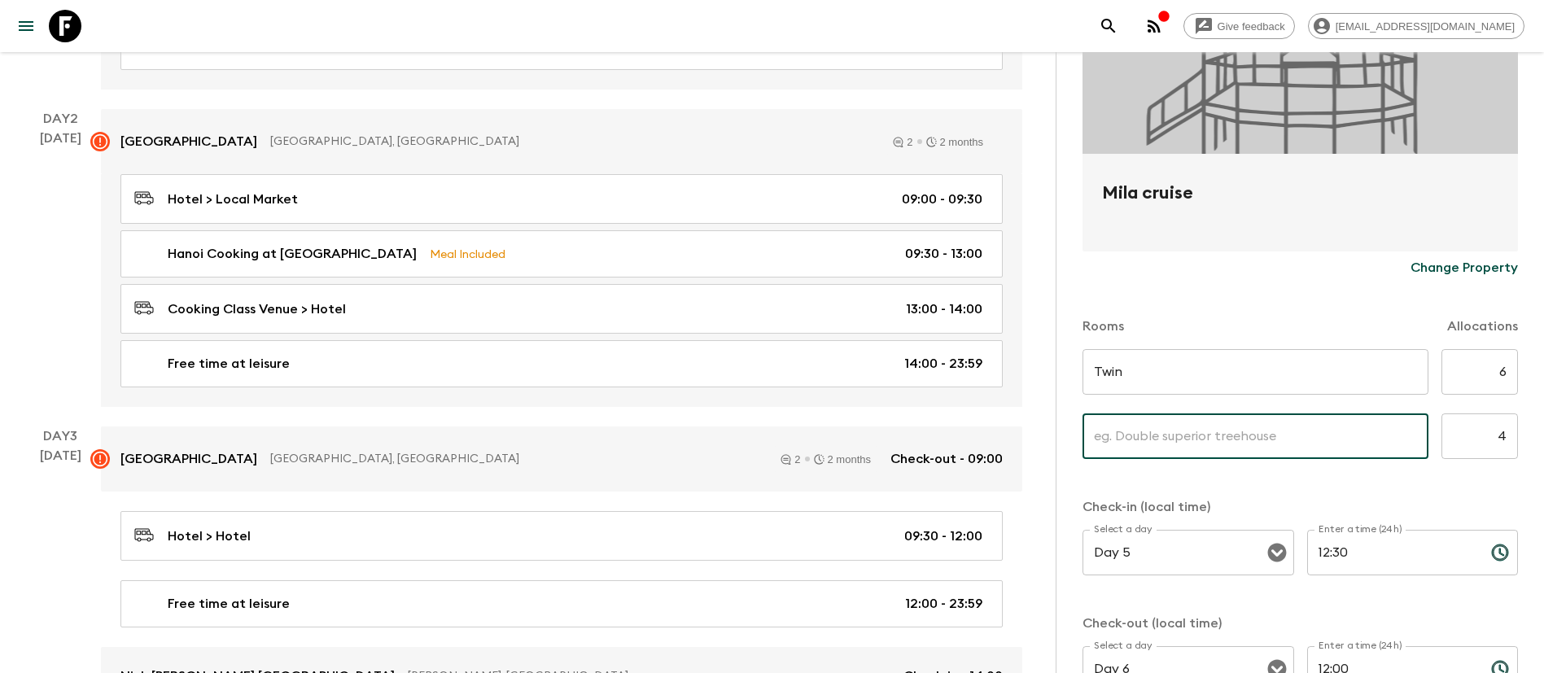
type input "Single"
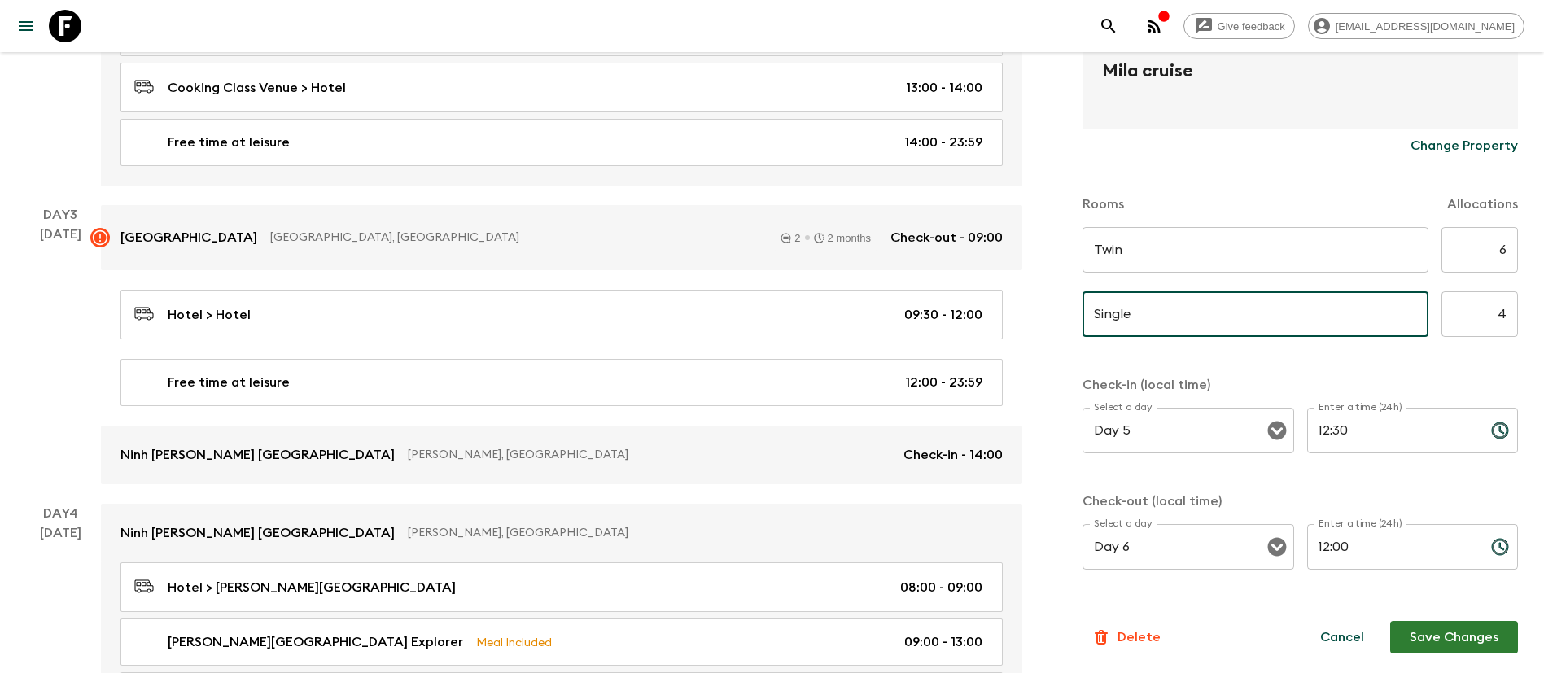
scroll to position [657, 0]
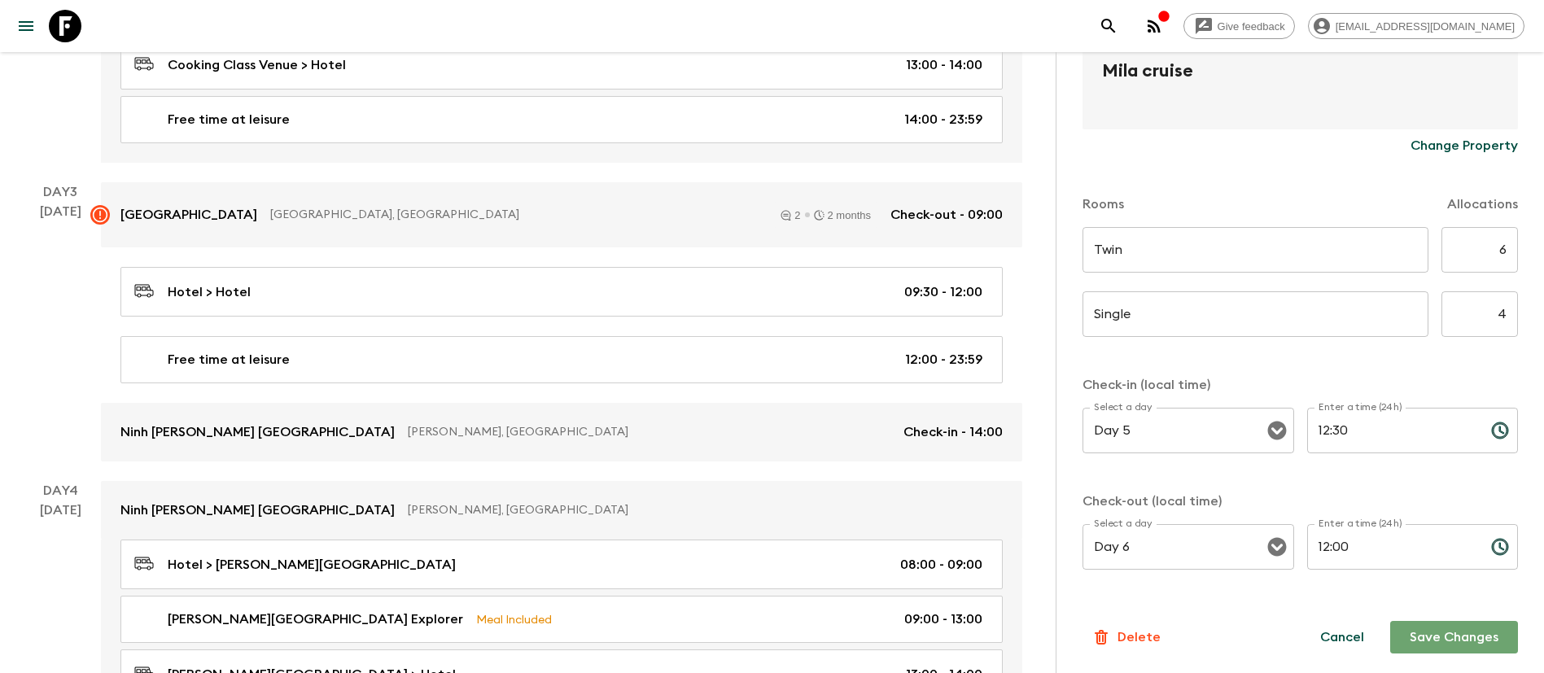
click at [1302, 560] on button "Save Changes" at bounding box center [1455, 637] width 128 height 33
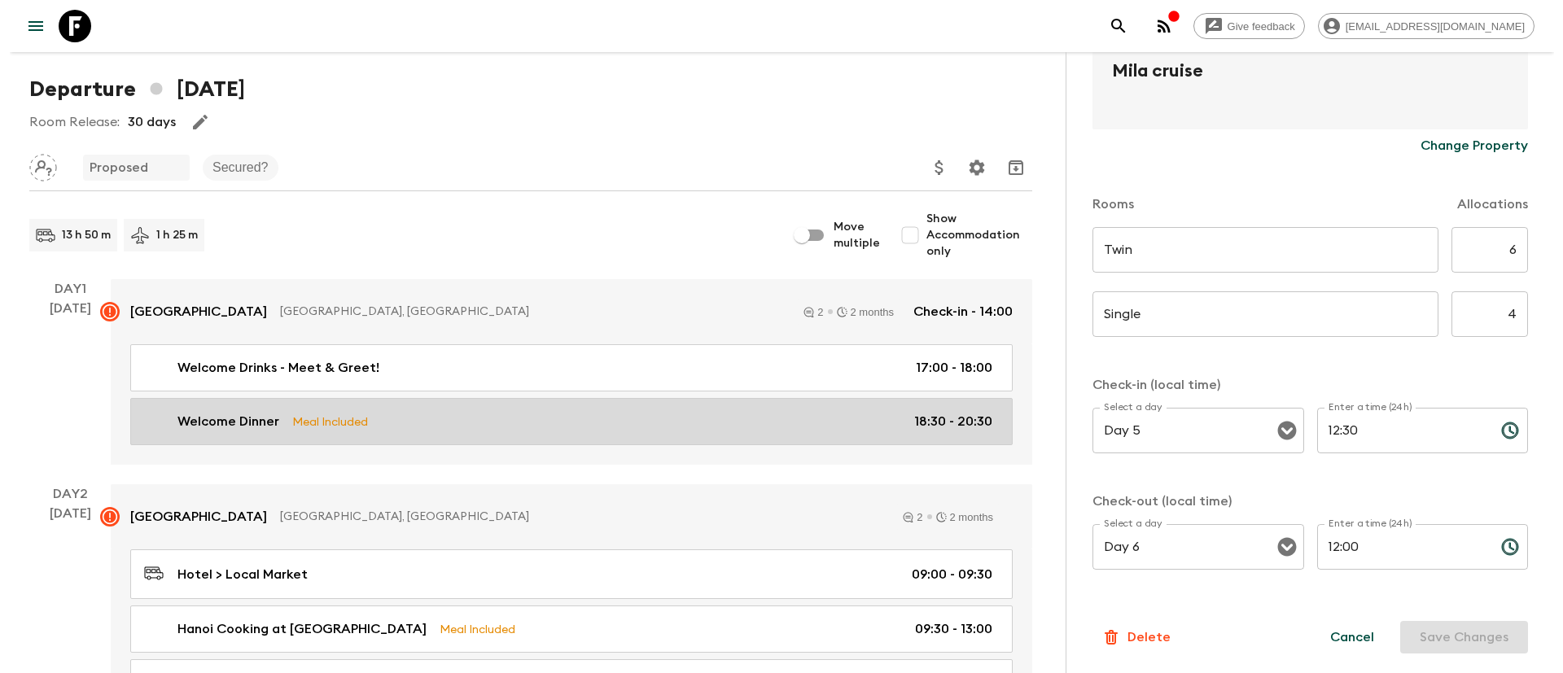
scroll to position [0, 0]
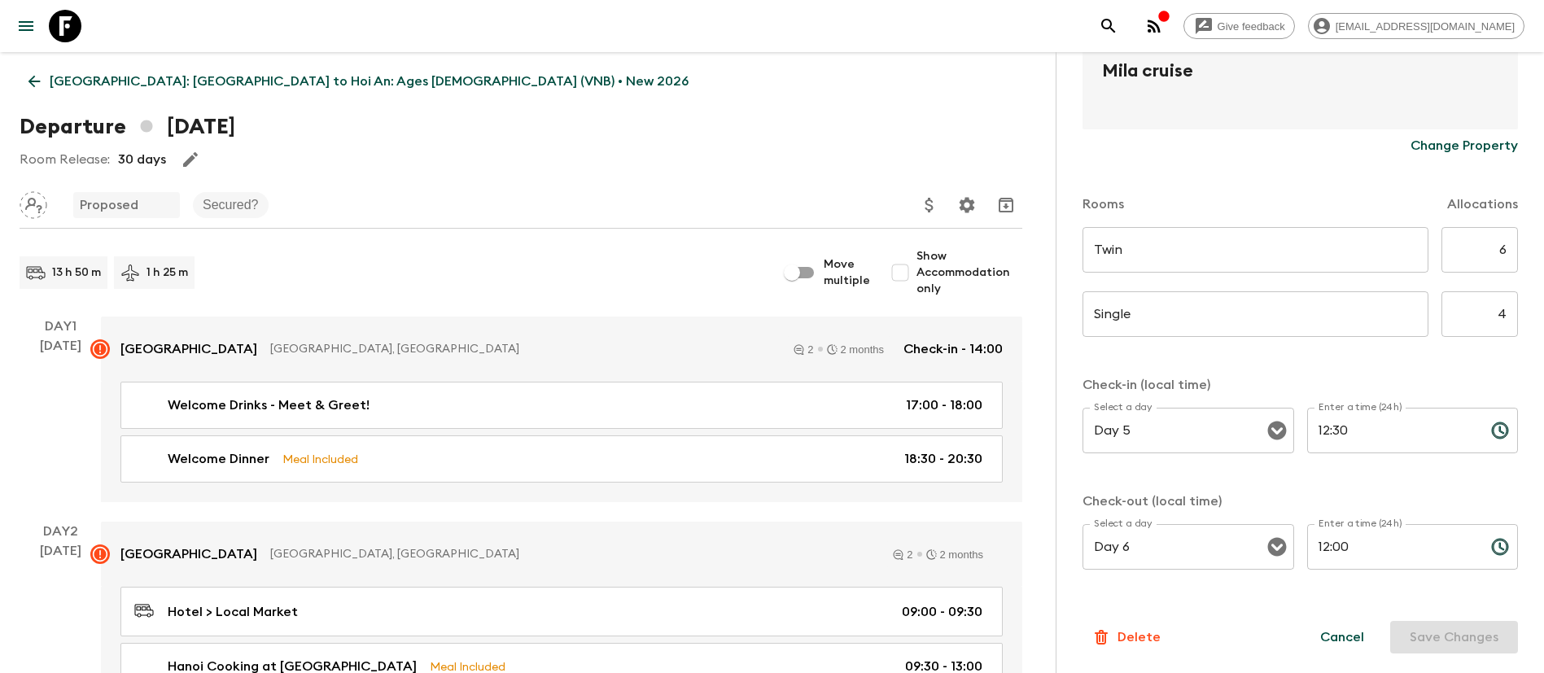
click at [134, 77] on p "[GEOGRAPHIC_DATA]: [GEOGRAPHIC_DATA] to Hoi An: Ages [DEMOGRAPHIC_DATA] (VNB) •…" at bounding box center [369, 82] width 639 height 20
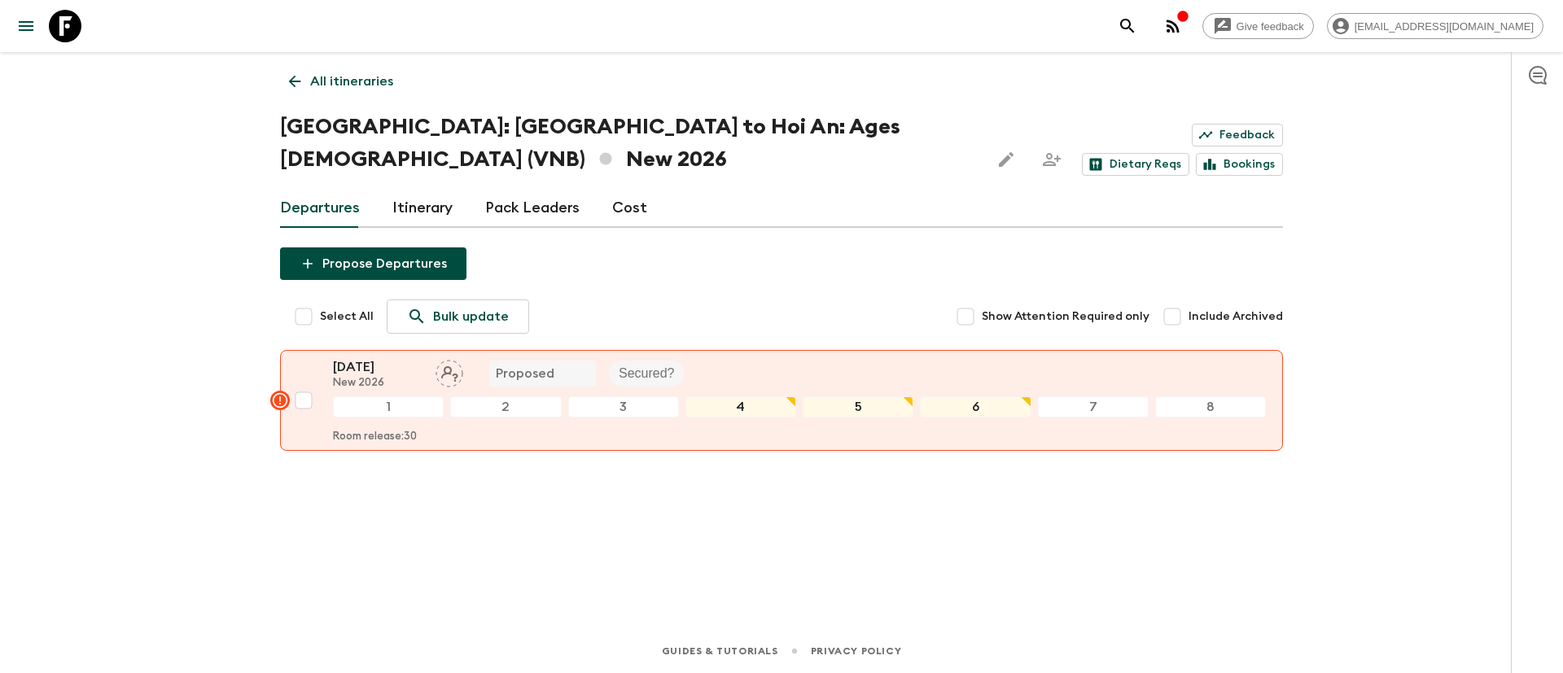
click at [353, 78] on p "All itineraries" at bounding box center [351, 82] width 83 height 20
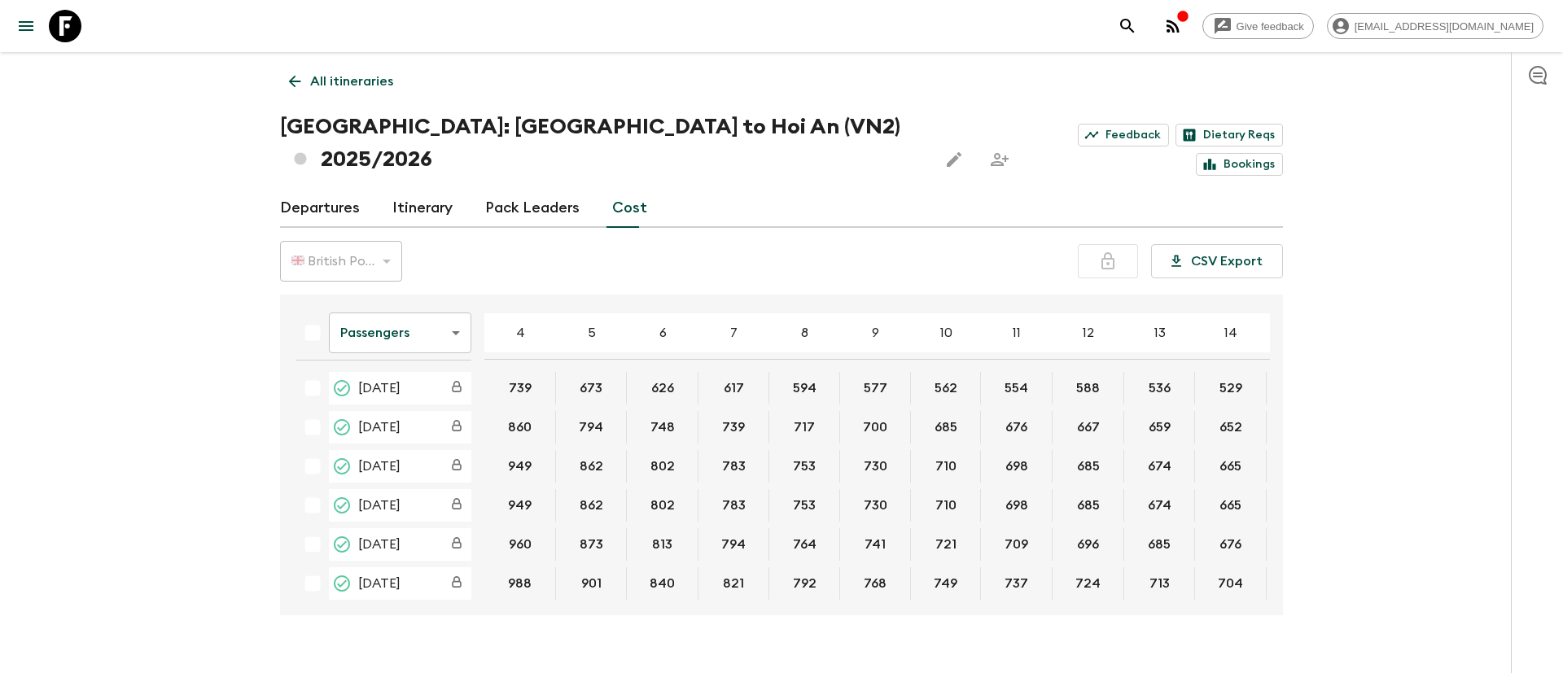
scroll to position [167, 221]
